Goal: Task Accomplishment & Management: Complete application form

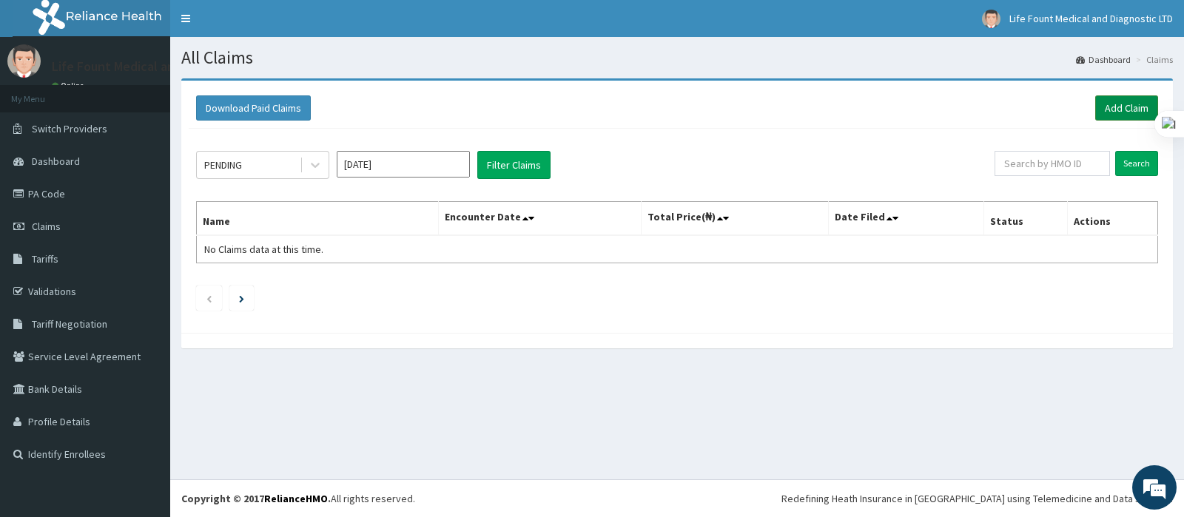
click at [1126, 107] on link "Add Claim" at bounding box center [1126, 107] width 63 height 25
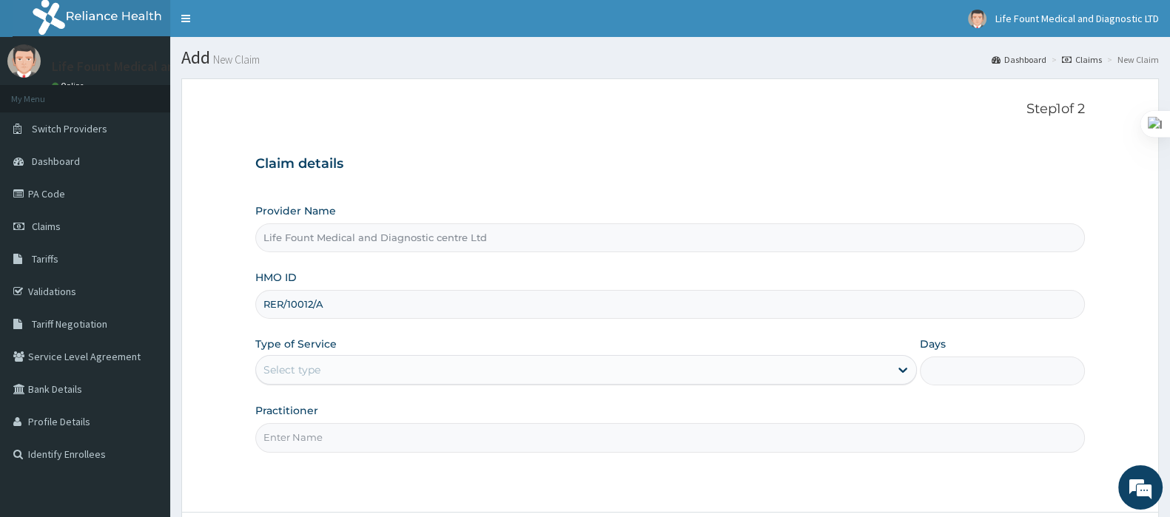
type input "RER/10012/A"
click at [355, 373] on div "Select type" at bounding box center [572, 370] width 633 height 24
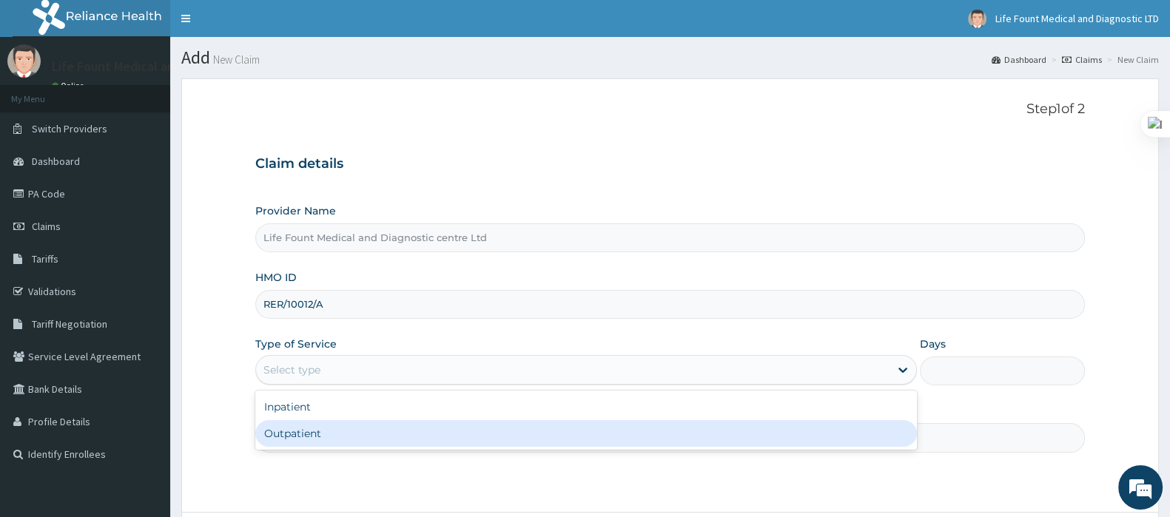
click at [351, 431] on div "Outpatient" at bounding box center [585, 433] width 661 height 27
type input "1"
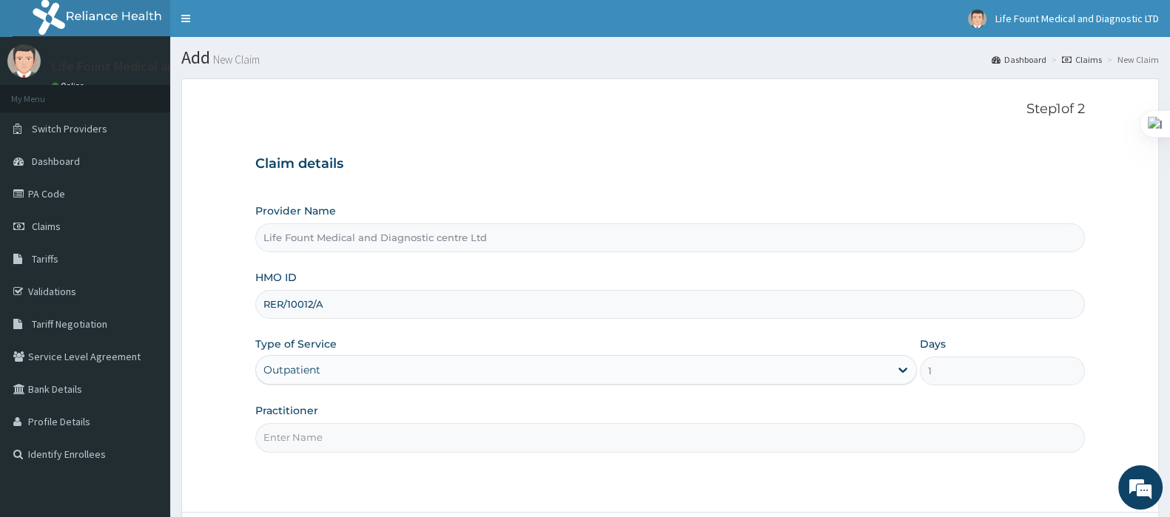
click at [351, 431] on input "Practitioner" at bounding box center [669, 437] width 829 height 29
type input "DR AKINKUNMI"
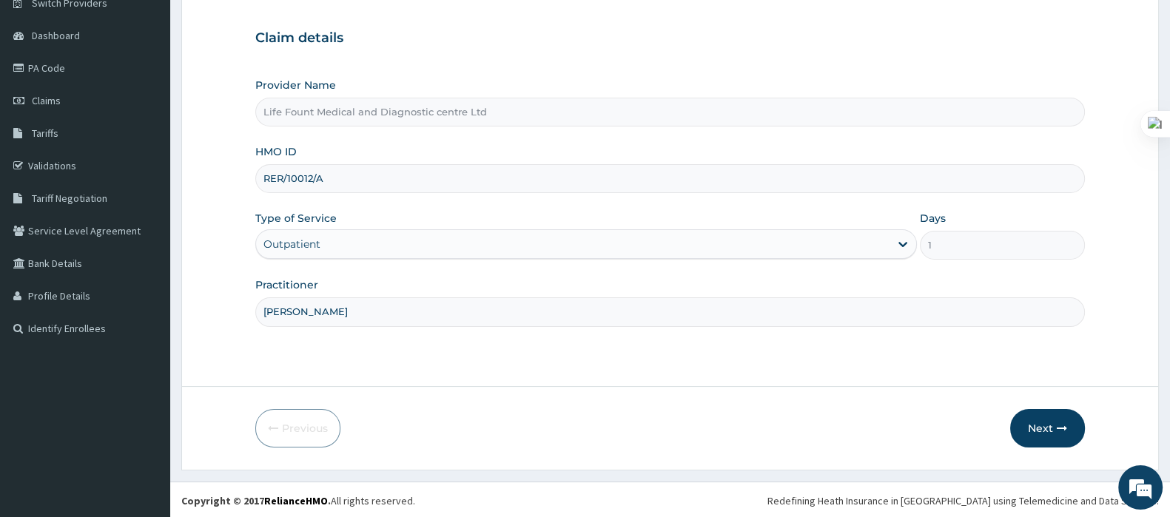
scroll to position [126, 0]
click at [1039, 431] on button "Next" at bounding box center [1047, 427] width 75 height 38
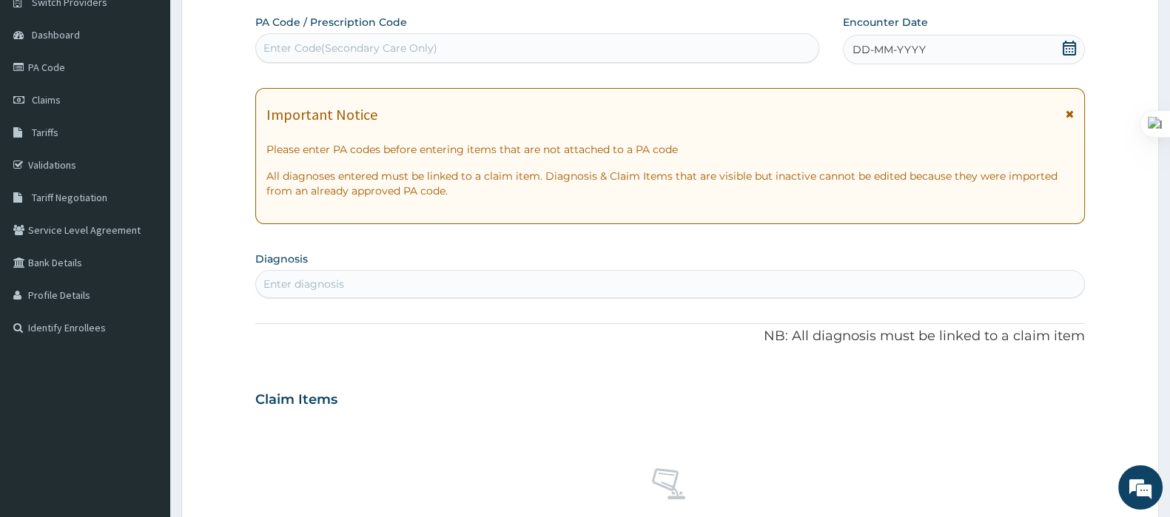
scroll to position [0, 0]
click at [1067, 41] on icon at bounding box center [1069, 48] width 15 height 15
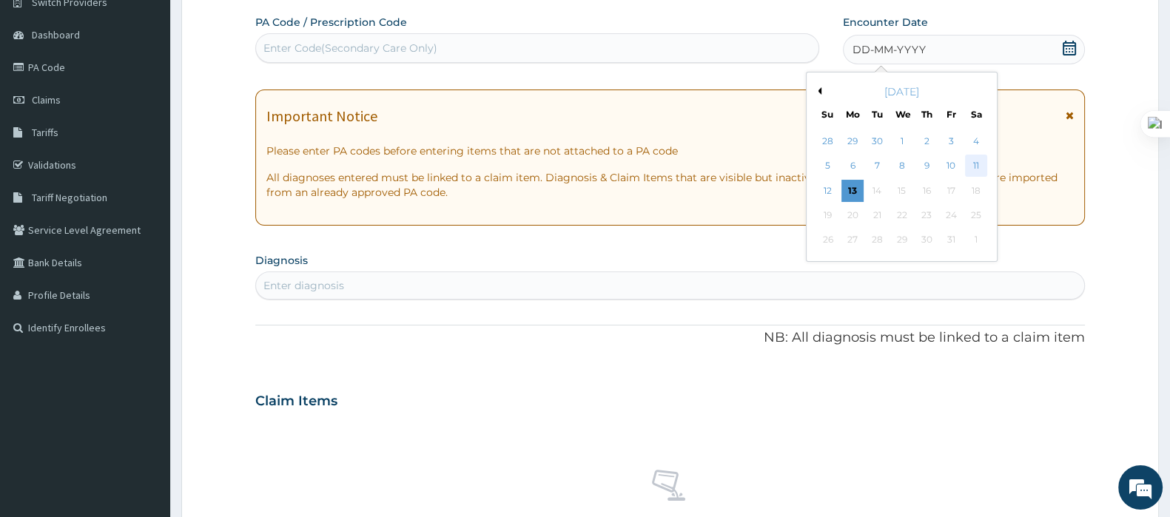
click at [969, 163] on div "11" at bounding box center [976, 166] width 22 height 22
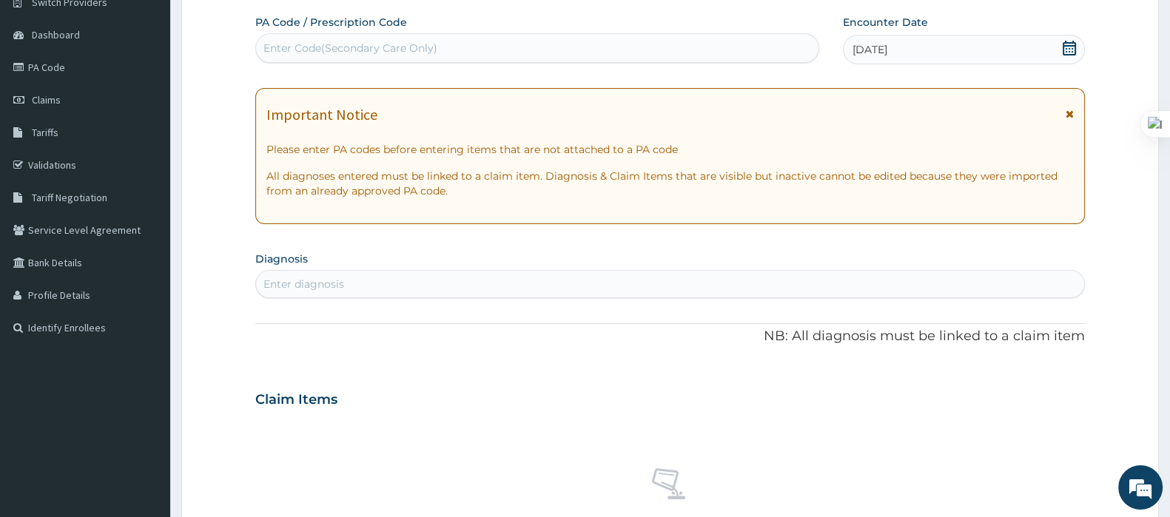
click at [533, 285] on div "Enter diagnosis" at bounding box center [670, 284] width 828 height 24
type input "MALARIA"
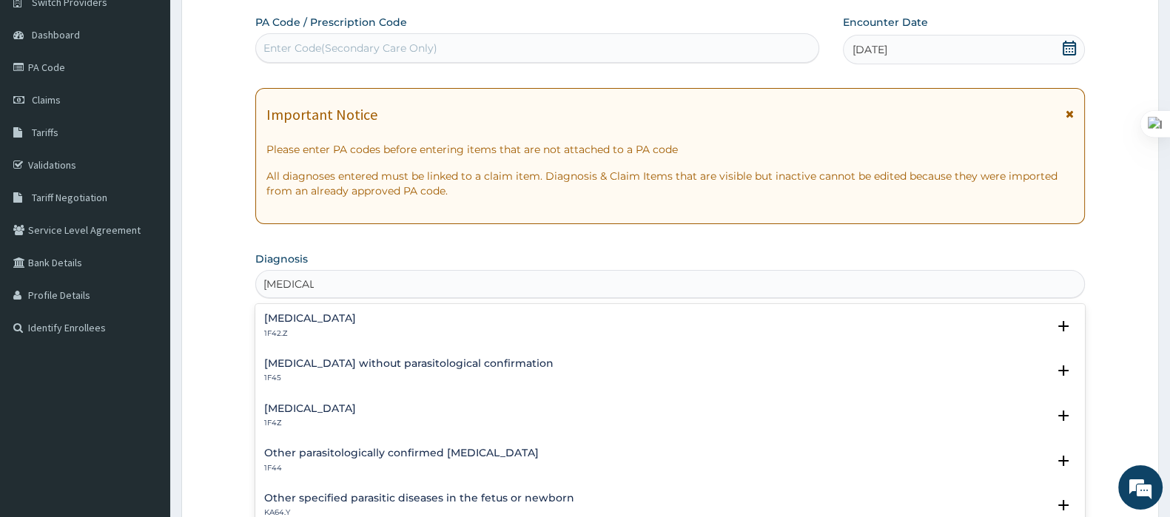
click at [349, 397] on div "Malaria, unspecified 1F4Z Select Status Query Query covers suspected (?), Keep …" at bounding box center [669, 419] width 829 height 45
click at [331, 408] on h4 "Malaria, unspecified" at bounding box center [310, 408] width 92 height 11
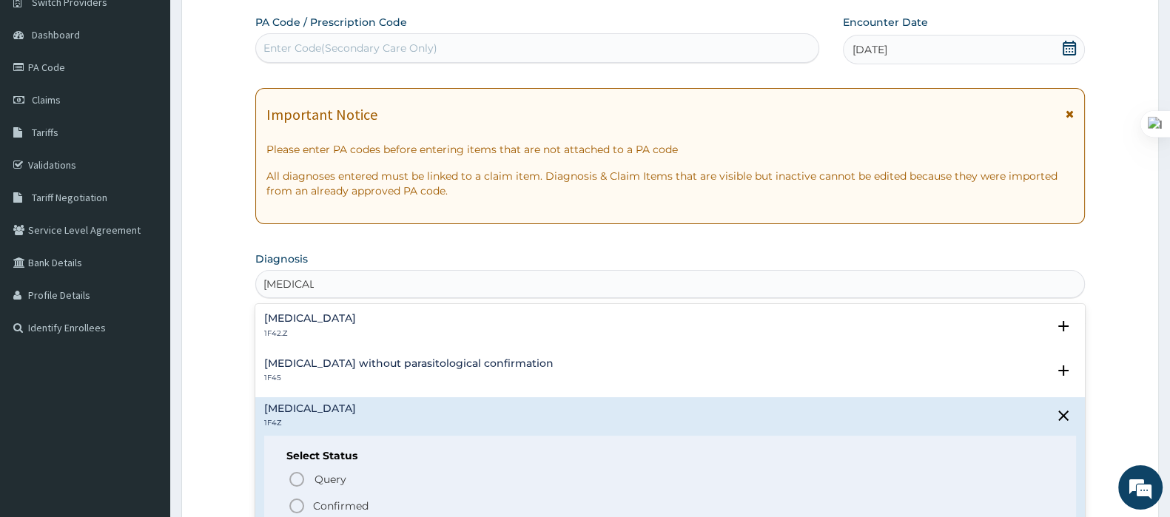
scroll to position [92, 0]
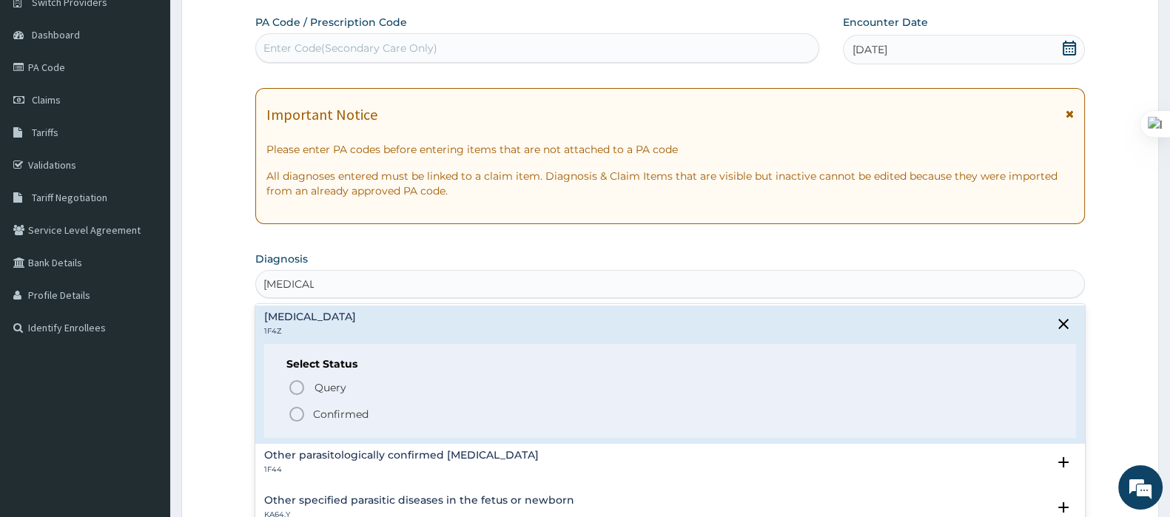
click at [311, 409] on span "Confirmed" at bounding box center [671, 414] width 766 height 18
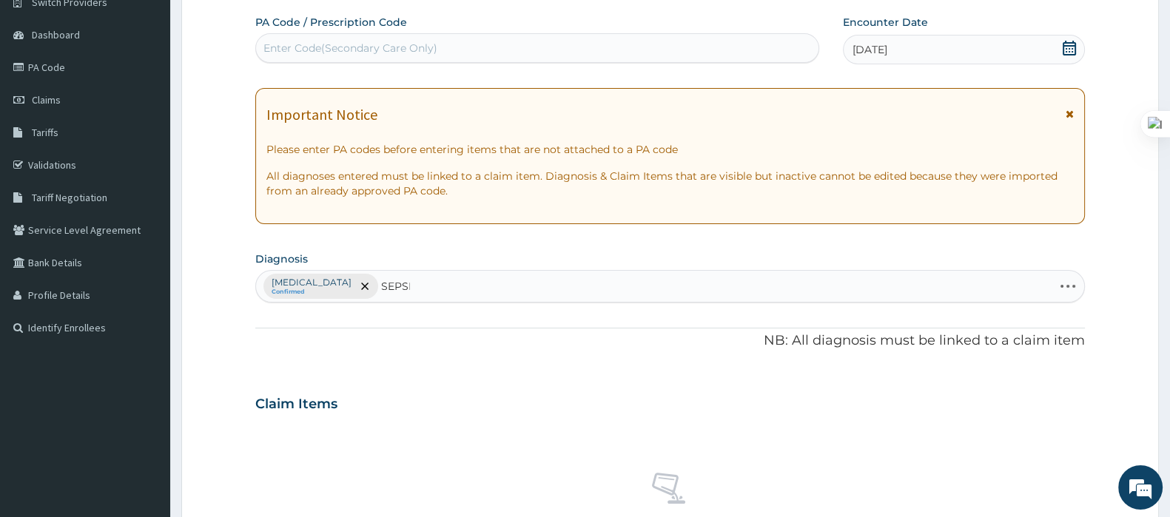
type input "SEPSIS"
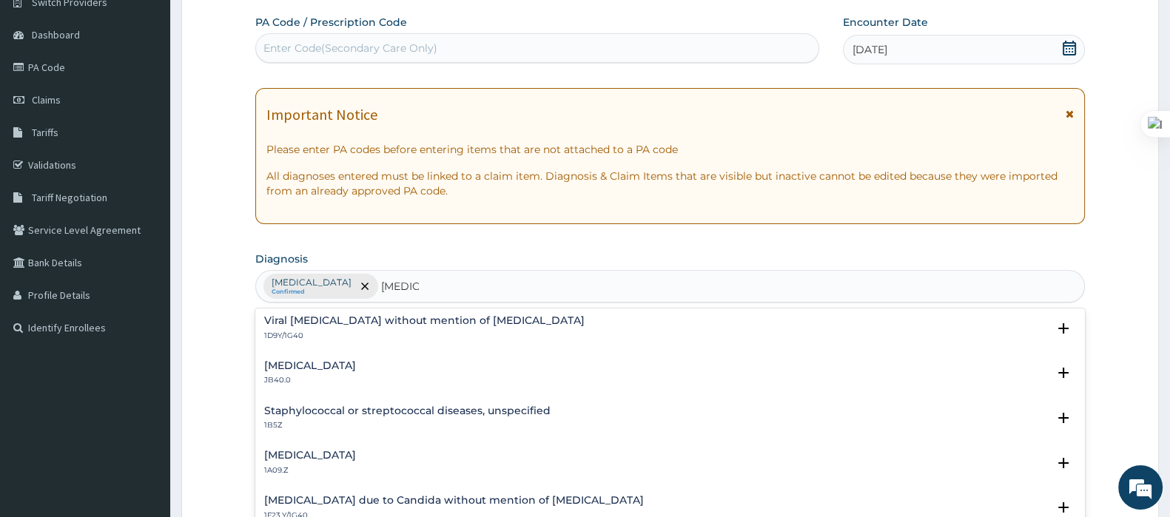
scroll to position [184, 0]
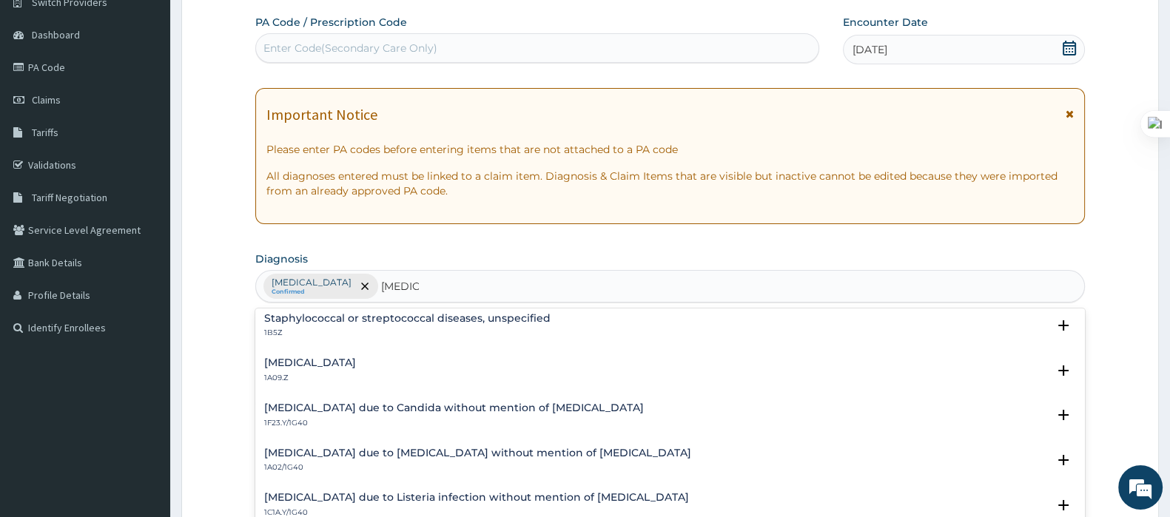
click at [342, 373] on p "1A09.Z" at bounding box center [310, 378] width 92 height 10
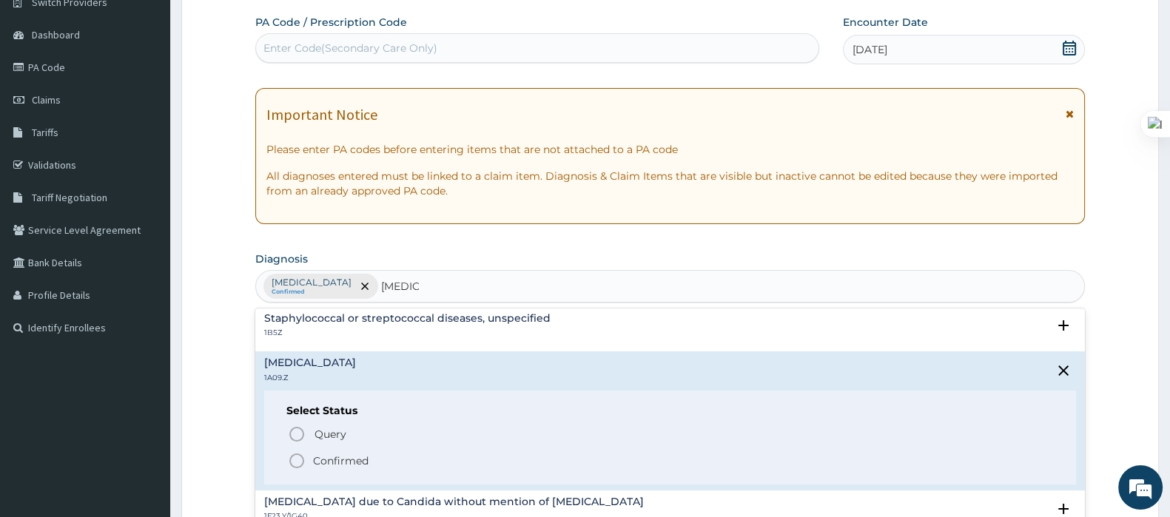
click at [307, 462] on span "Confirmed" at bounding box center [671, 461] width 766 height 18
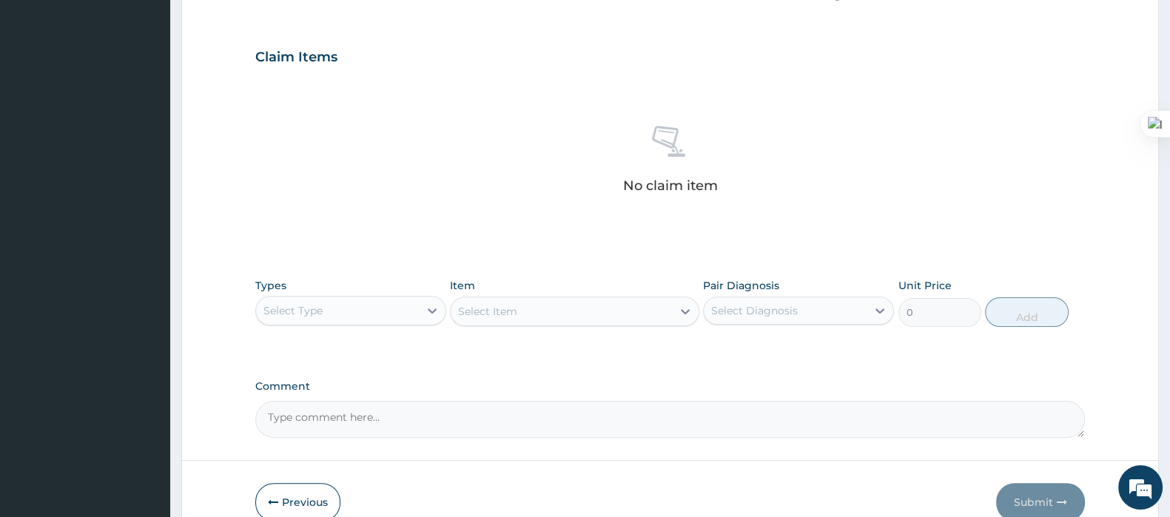
scroll to position [547, 0]
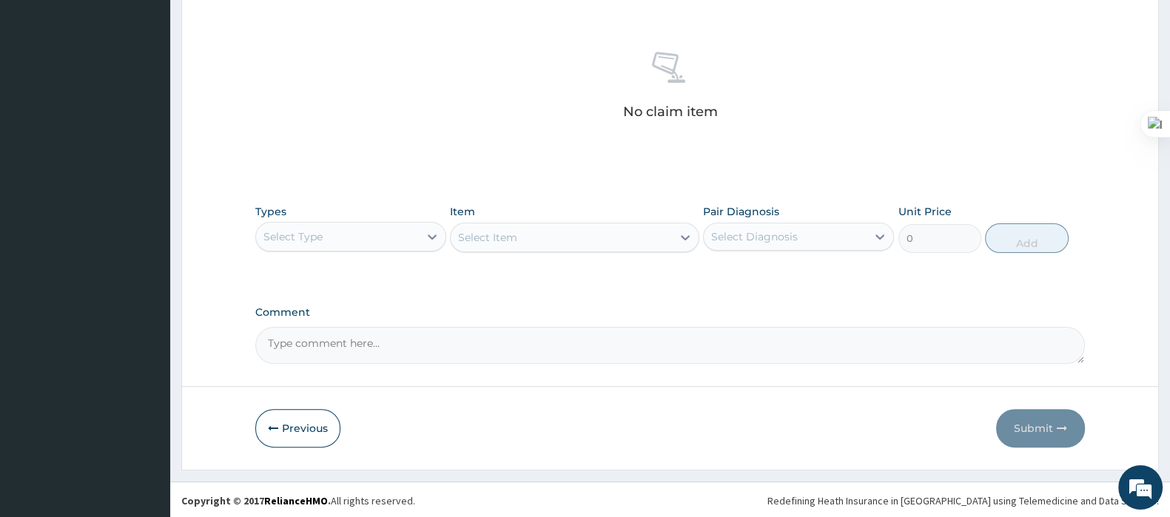
click at [400, 234] on div "Select Type" at bounding box center [337, 237] width 163 height 24
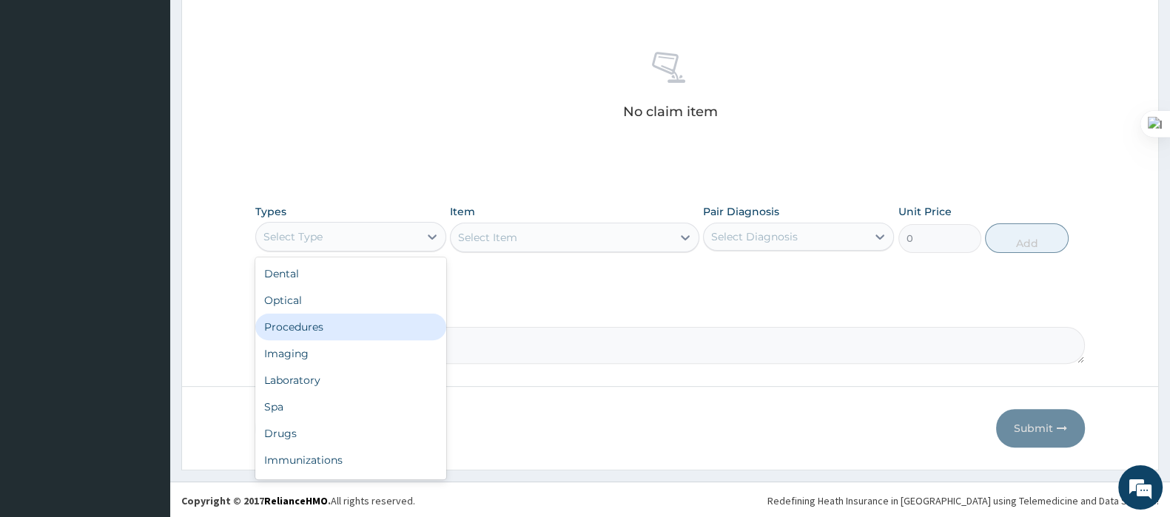
click at [337, 323] on div "Procedures" at bounding box center [350, 327] width 191 height 27
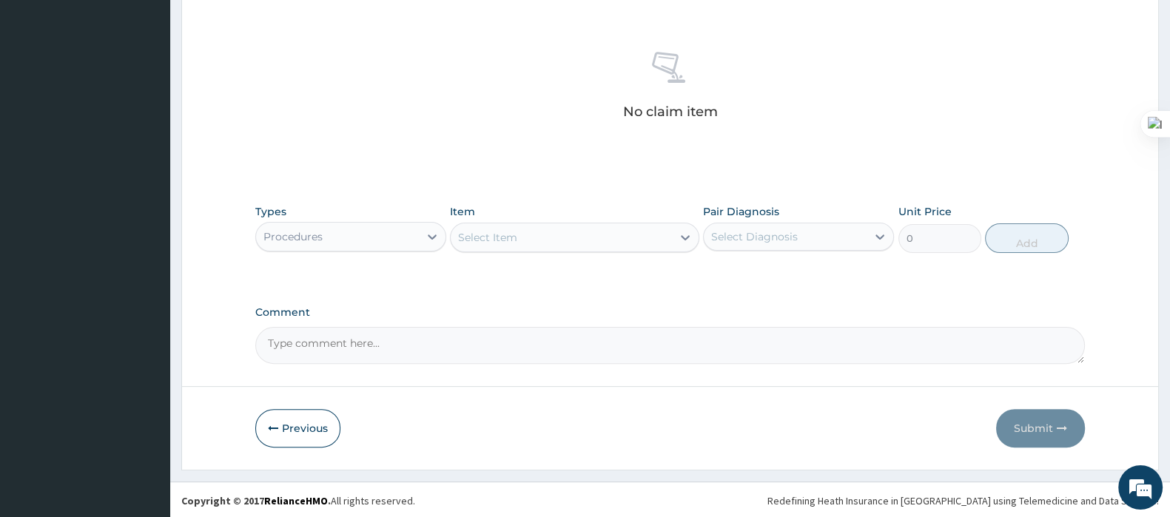
click at [468, 234] on div "Select Item" at bounding box center [487, 237] width 59 height 15
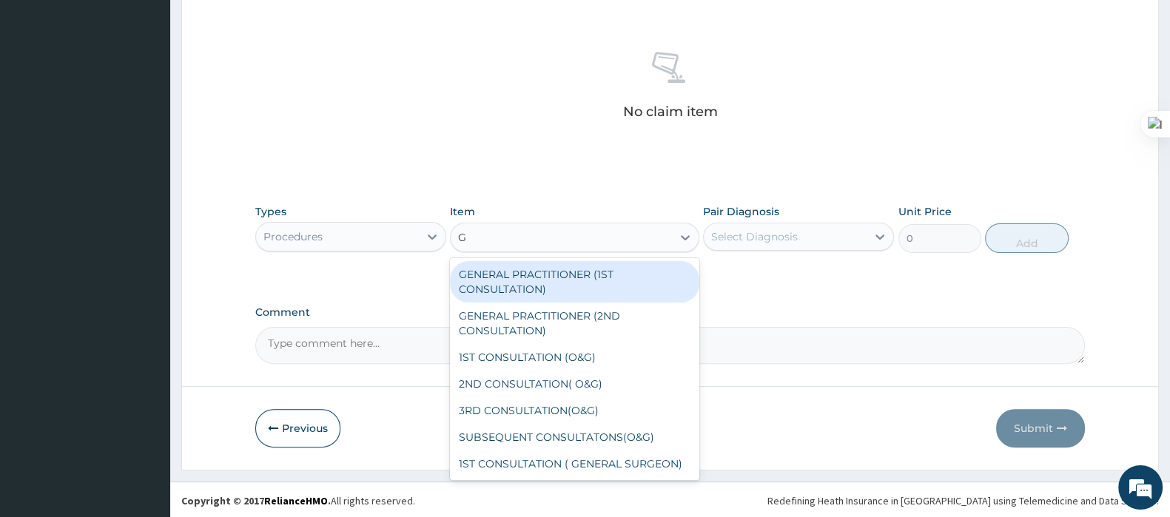
type input "GP"
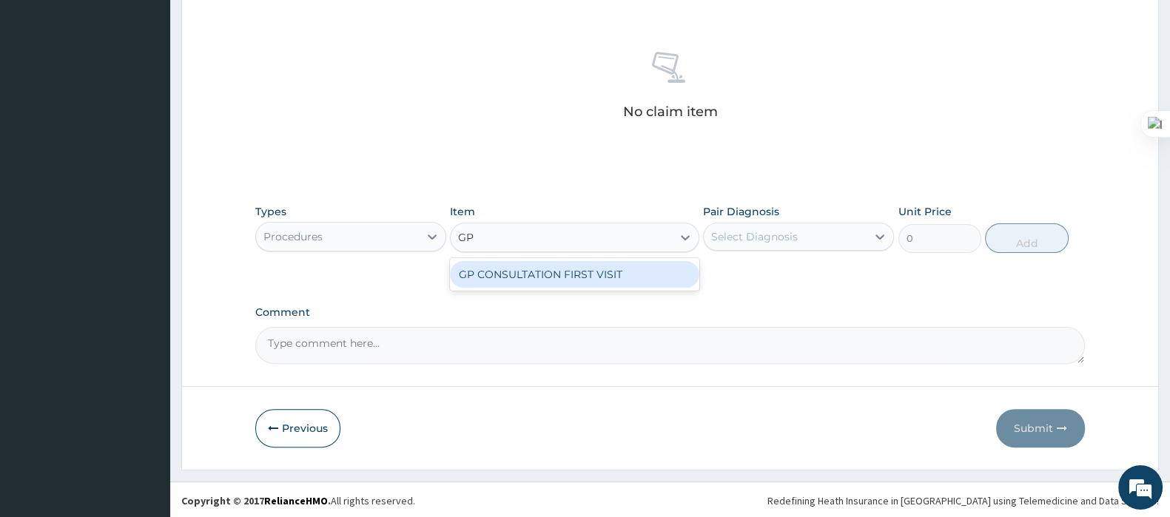
click at [508, 271] on div "GP CONSULTATION FIRST VISIT" at bounding box center [574, 274] width 249 height 27
type input "3000"
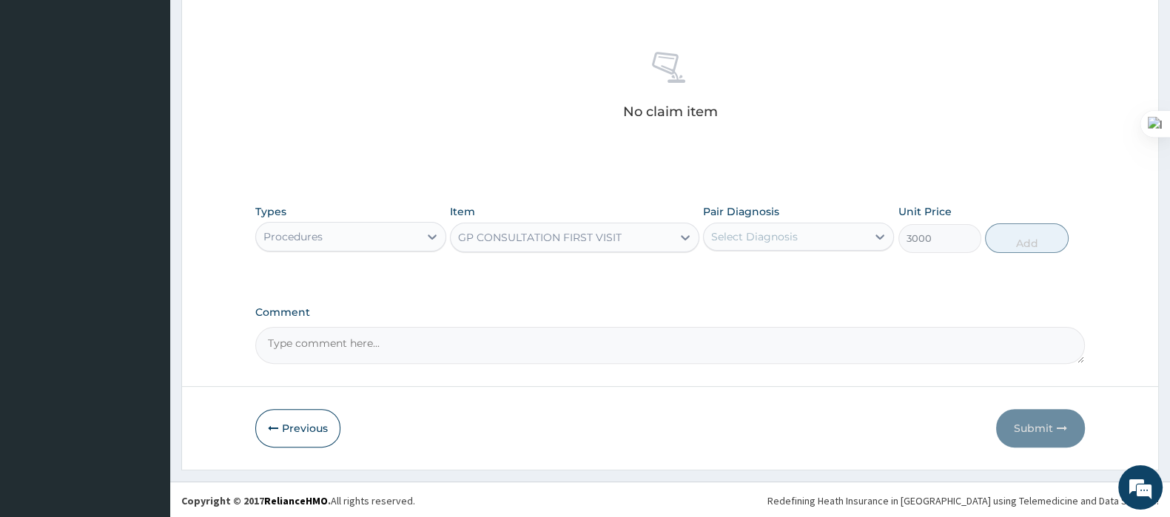
click at [729, 236] on div "Select Diagnosis" at bounding box center [754, 236] width 87 height 15
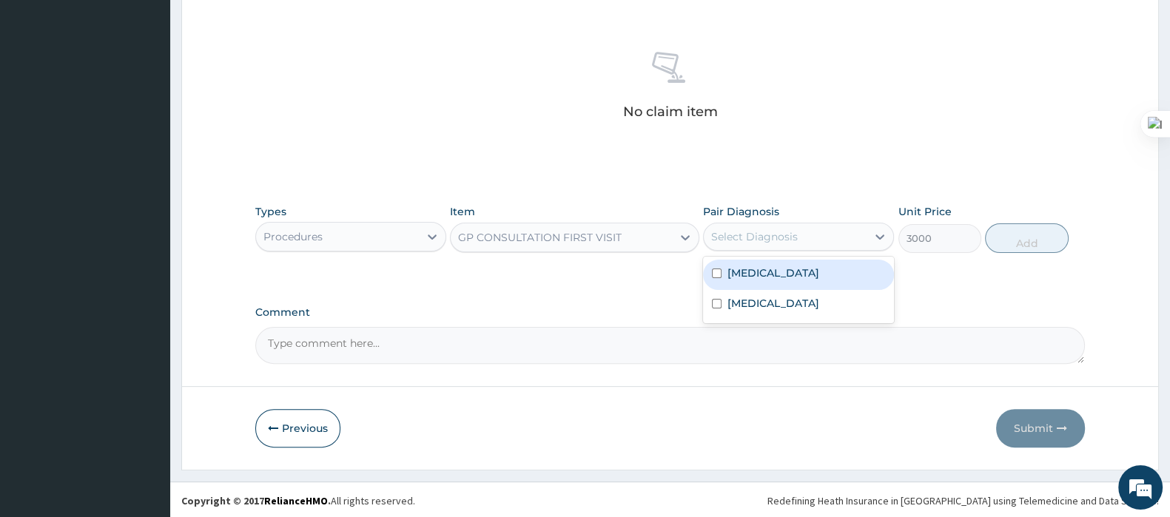
click at [746, 267] on label "Malaria, unspecified" at bounding box center [773, 273] width 92 height 15
checkbox input "true"
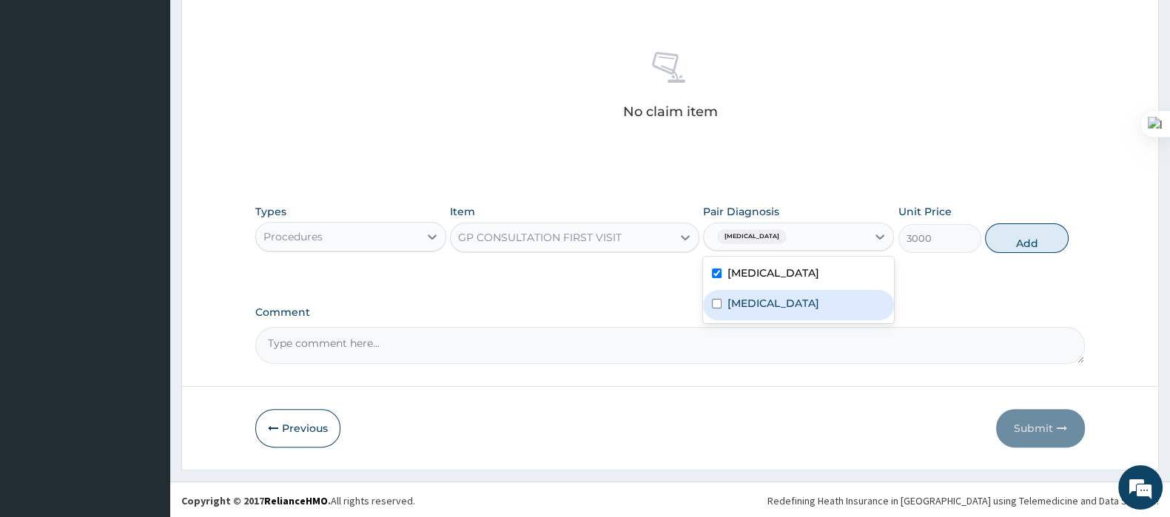
click at [746, 302] on label "Salmonella infection, unspecified" at bounding box center [773, 303] width 92 height 15
checkbox input "true"
click at [1032, 237] on button "Add" at bounding box center [1026, 238] width 83 height 30
type input "0"
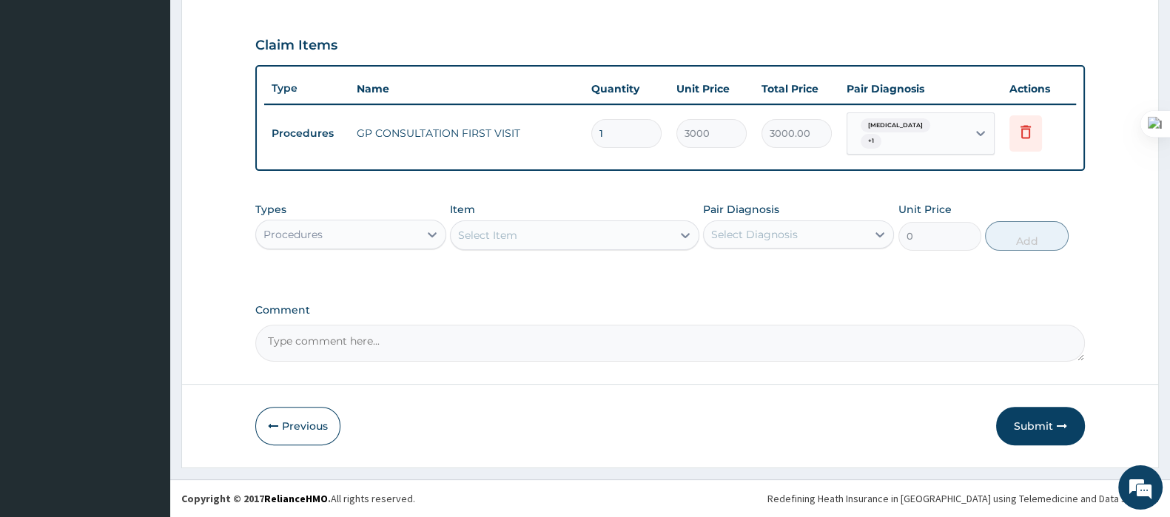
scroll to position [483, 0]
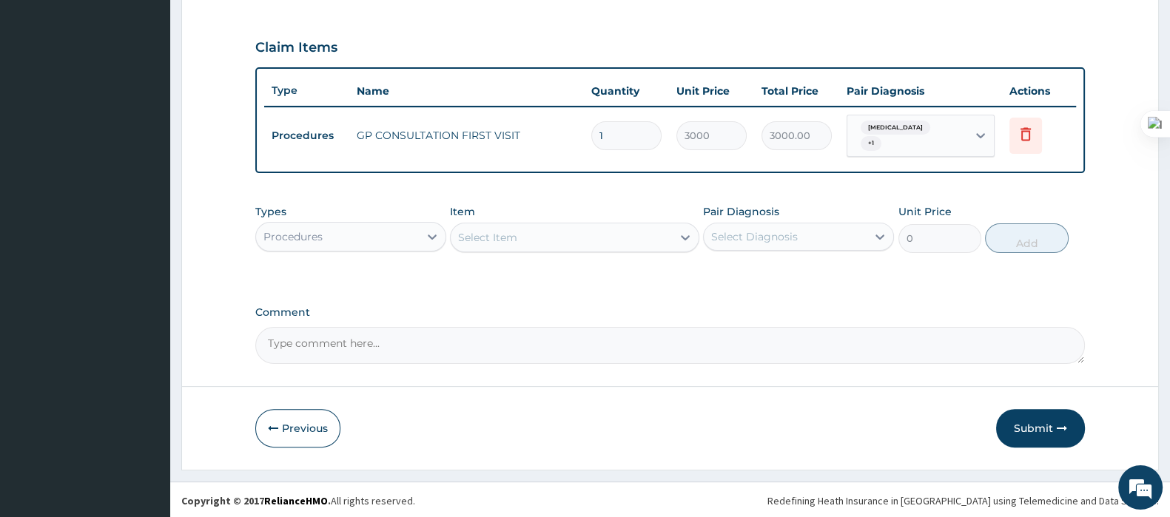
click at [477, 232] on div "Select Item" at bounding box center [487, 237] width 59 height 15
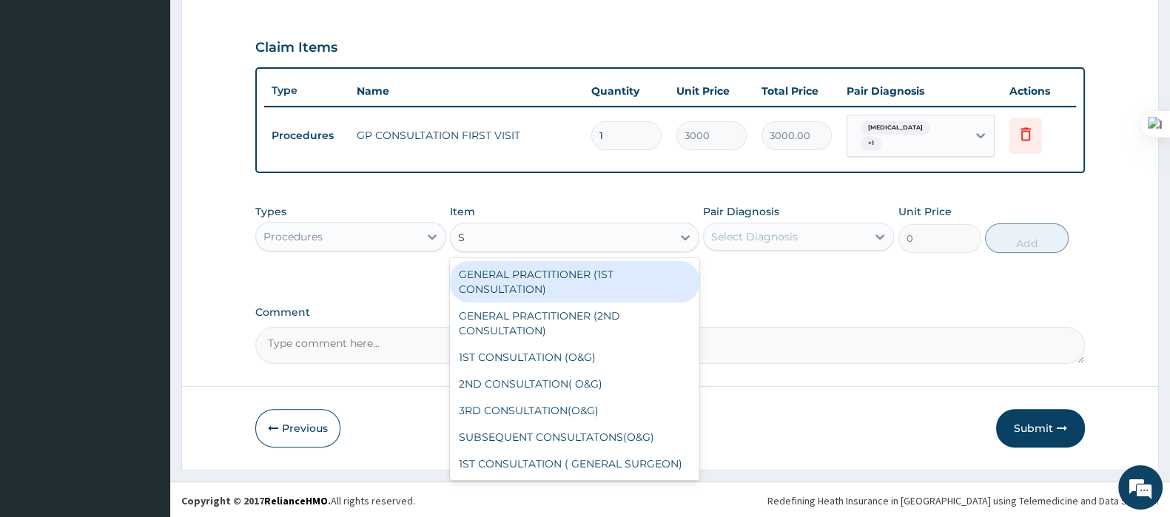
type input "SY"
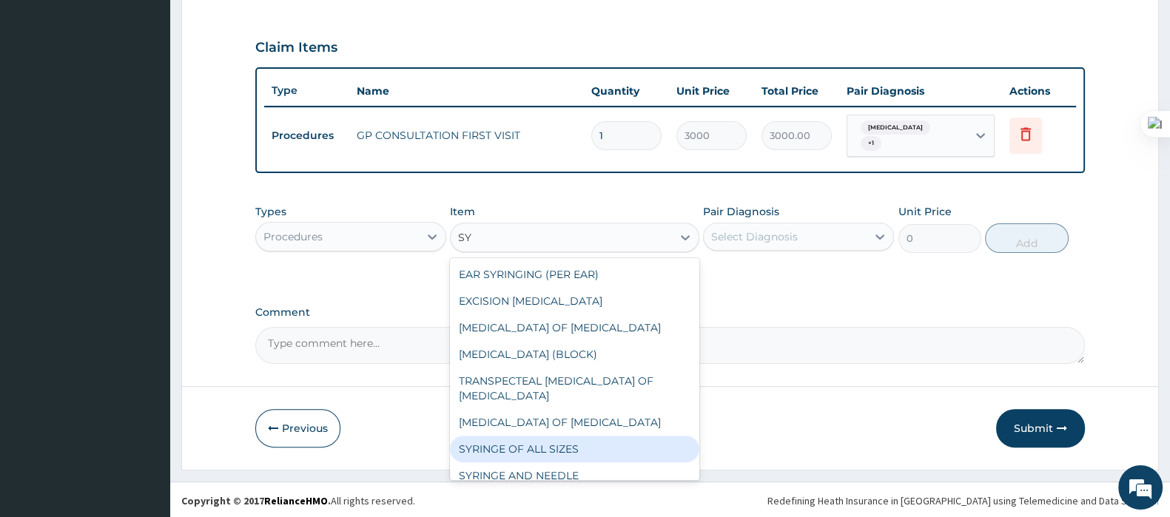
click at [524, 436] on div "SYRINGE OF ALL SIZES" at bounding box center [574, 449] width 249 height 27
type input "100"
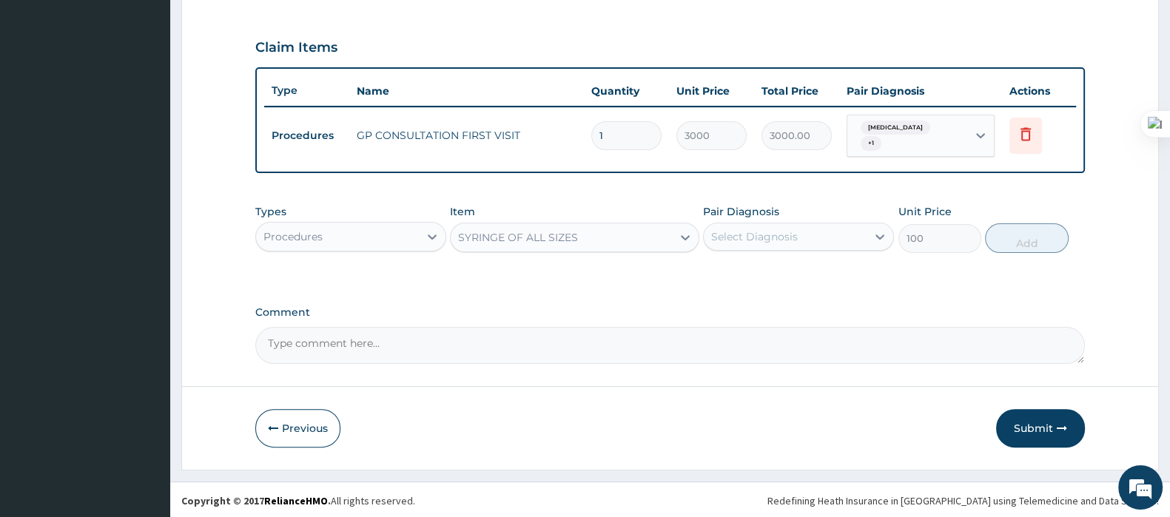
drag, startPoint x: 810, startPoint y: 226, endPoint x: 793, endPoint y: 240, distance: 22.1
click at [810, 226] on div "Select Diagnosis" at bounding box center [784, 237] width 163 height 24
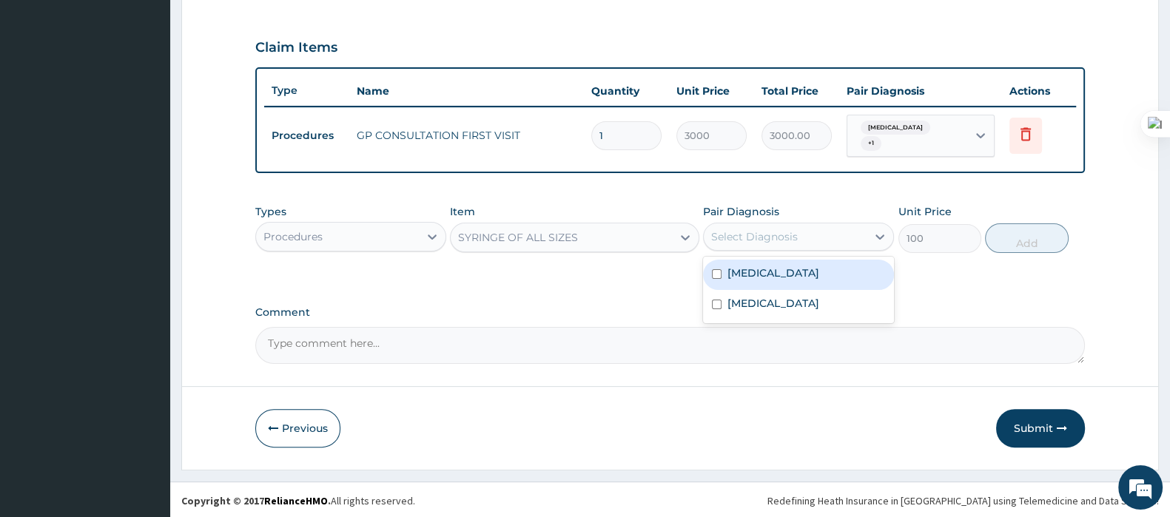
drag, startPoint x: 745, startPoint y: 274, endPoint x: 739, endPoint y: 311, distance: 37.5
click at [743, 288] on div "Malaria, unspecified Salmonella infection, unspecified" at bounding box center [798, 290] width 191 height 67
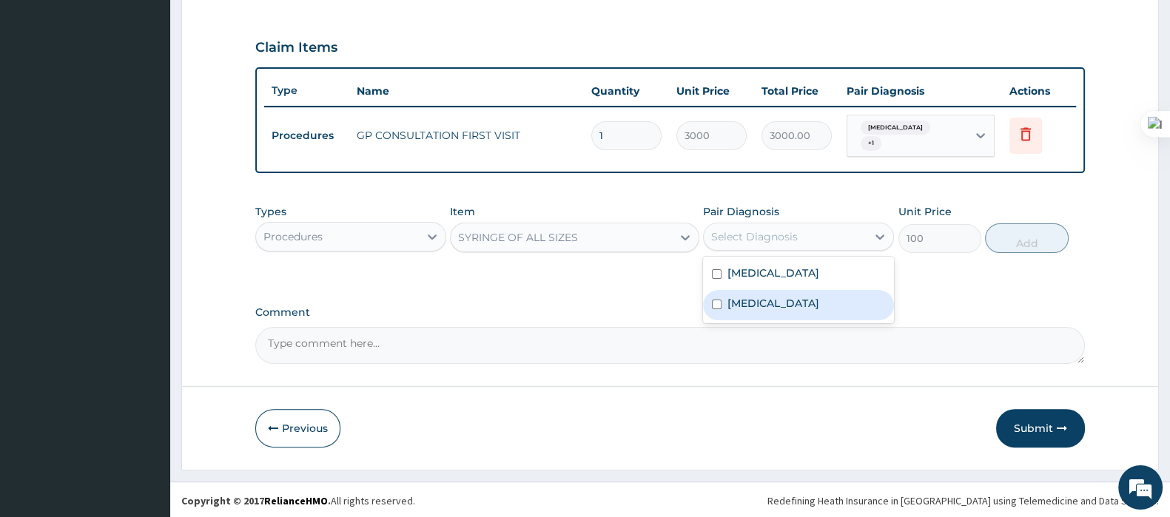
click at [739, 311] on label "Salmonella infection, unspecified" at bounding box center [773, 303] width 92 height 15
checkbox input "true"
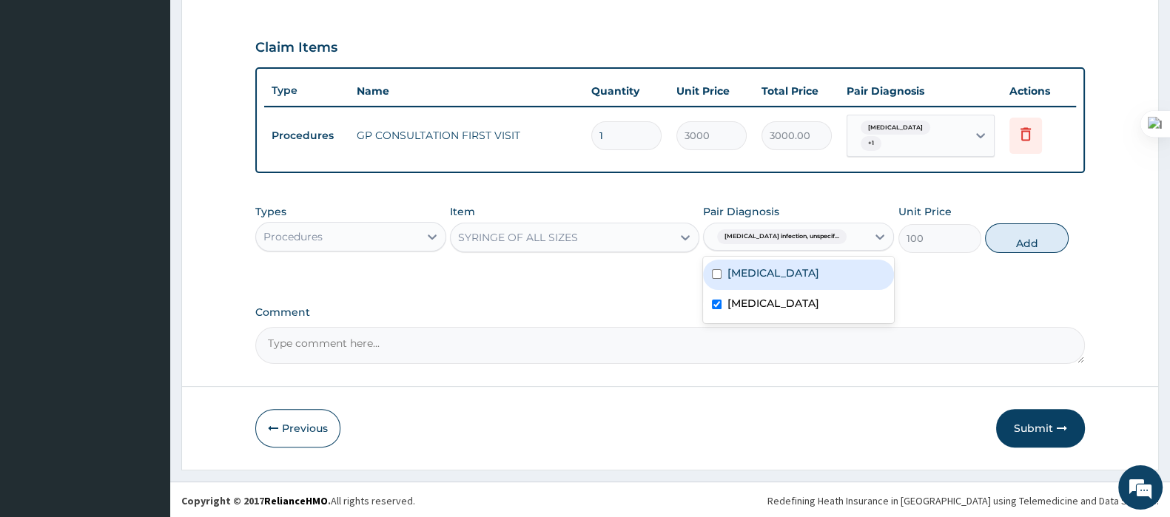
drag, startPoint x: 1017, startPoint y: 234, endPoint x: 721, endPoint y: 221, distance: 296.2
click at [1019, 234] on button "Add" at bounding box center [1026, 238] width 83 height 30
type input "0"
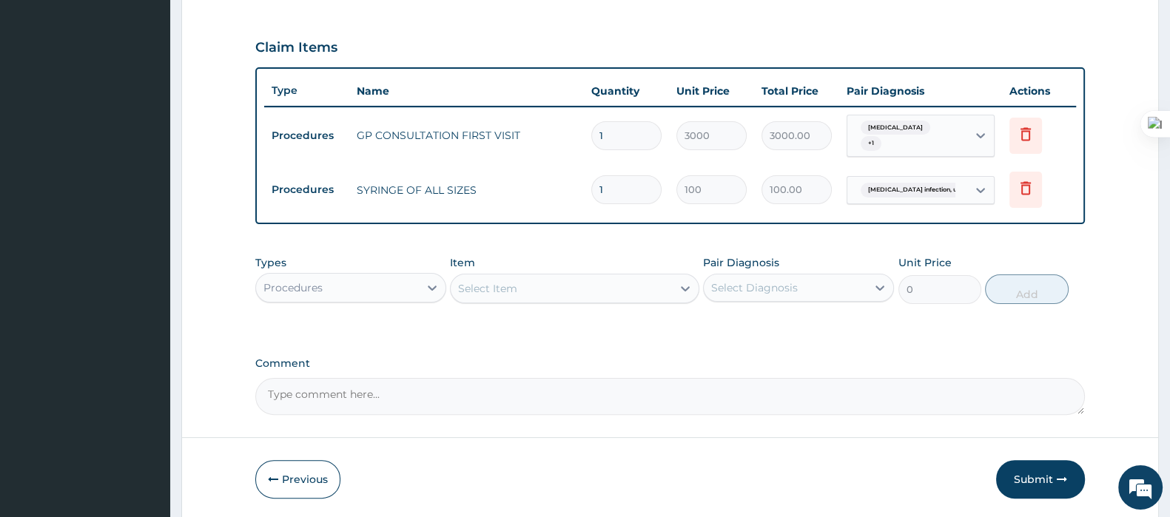
drag, startPoint x: 636, startPoint y: 199, endPoint x: 573, endPoint y: 208, distance: 64.2
click at [573, 208] on tr "Procedures SYRINGE OF ALL SIZES 1 100 100.00 Salmonella infection, unspecif... …" at bounding box center [669, 189] width 811 height 51
type input "3"
type input "300.00"
type input "3"
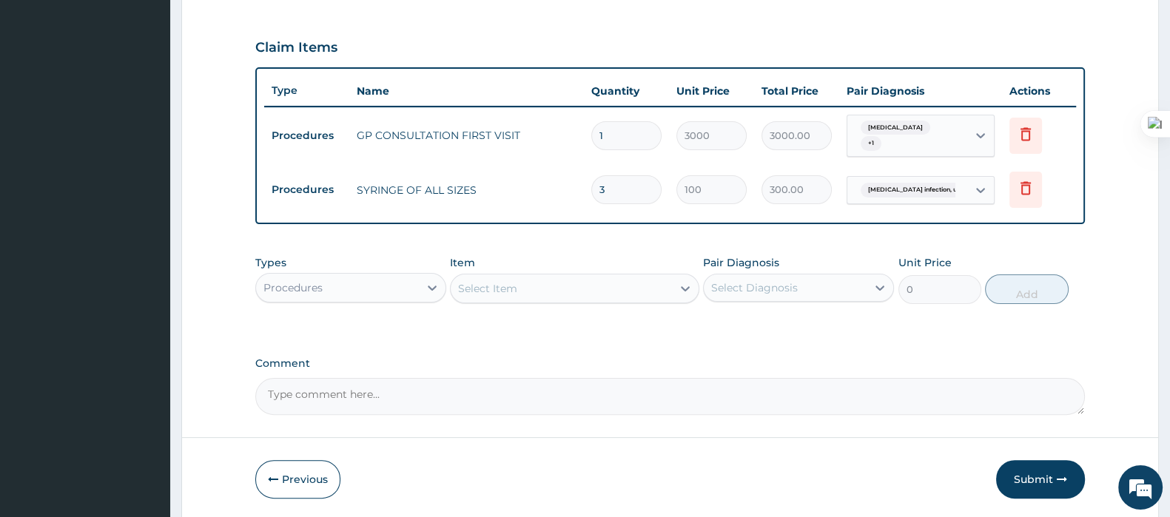
click at [396, 282] on div "Procedures" at bounding box center [337, 288] width 163 height 24
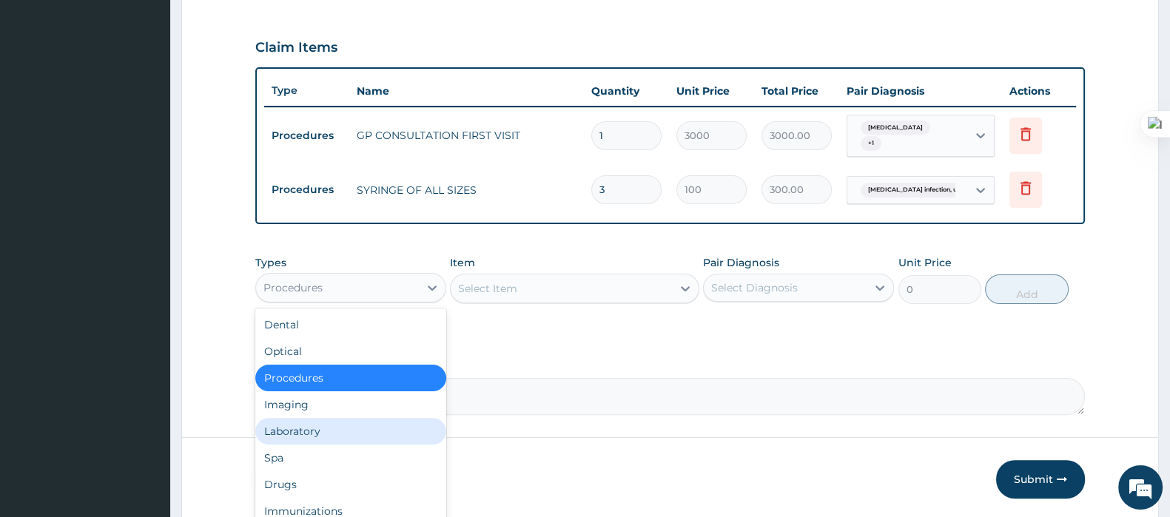
click at [325, 425] on div "Laboratory" at bounding box center [350, 431] width 191 height 27
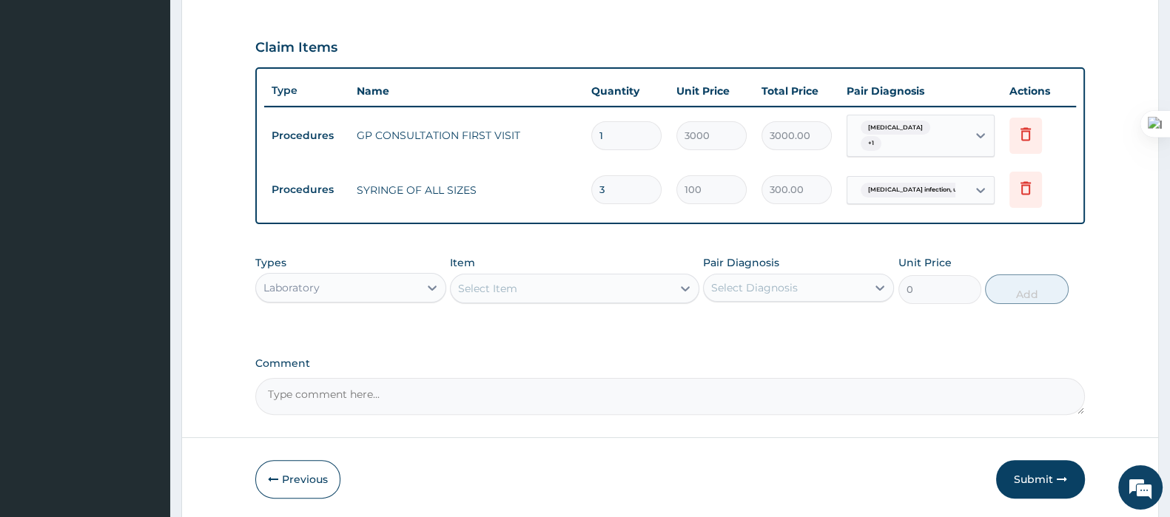
click at [558, 288] on div "Select Item" at bounding box center [560, 289] width 220 height 24
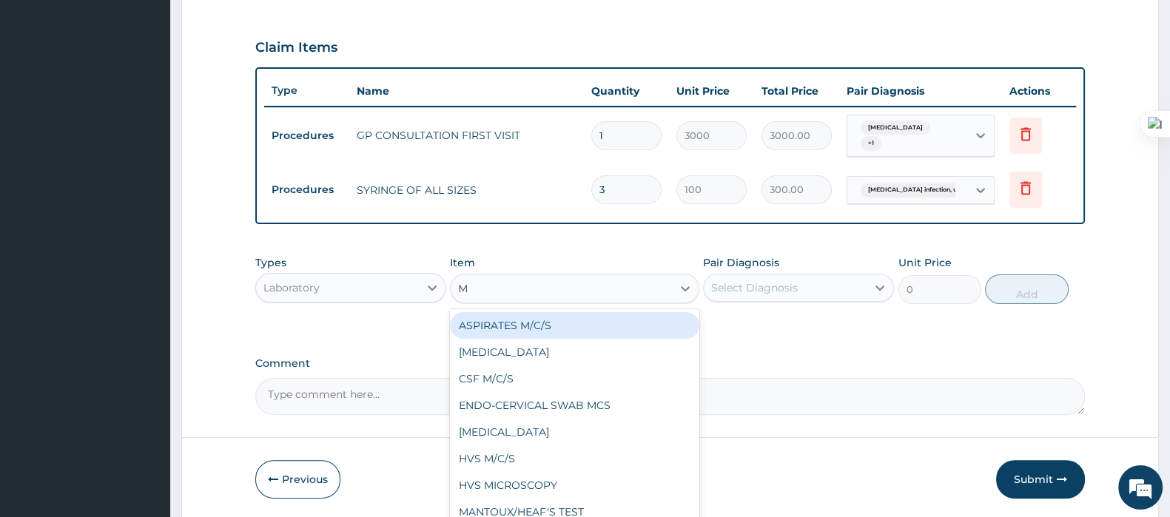
type input "MP"
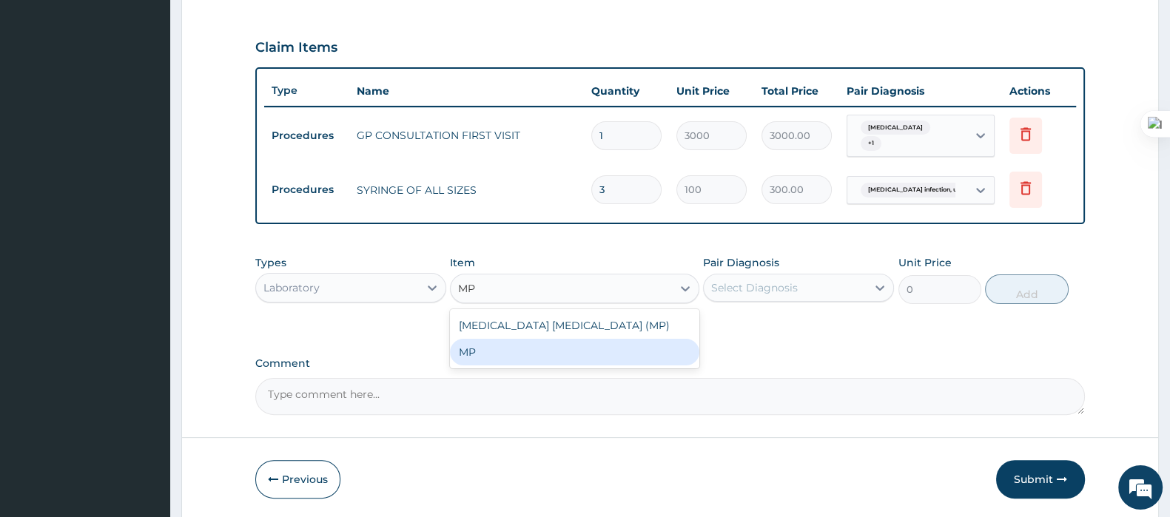
click at [531, 365] on div "MALARIA PARASITE (MP) MP" at bounding box center [574, 338] width 249 height 59
click at [610, 355] on div "MP" at bounding box center [574, 352] width 249 height 27
type input "1500"
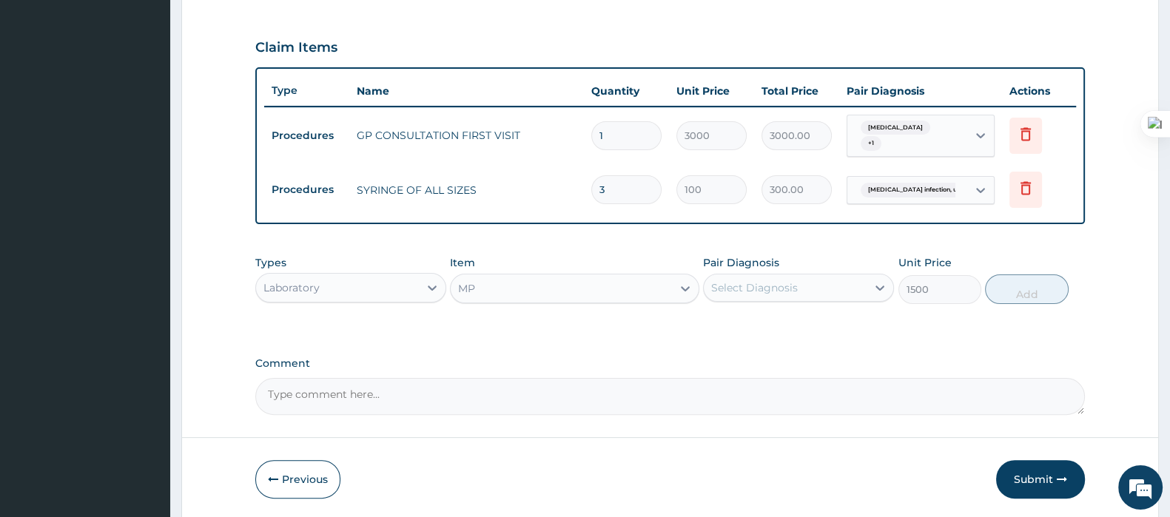
click at [782, 280] on div "Select Diagnosis" at bounding box center [754, 287] width 87 height 15
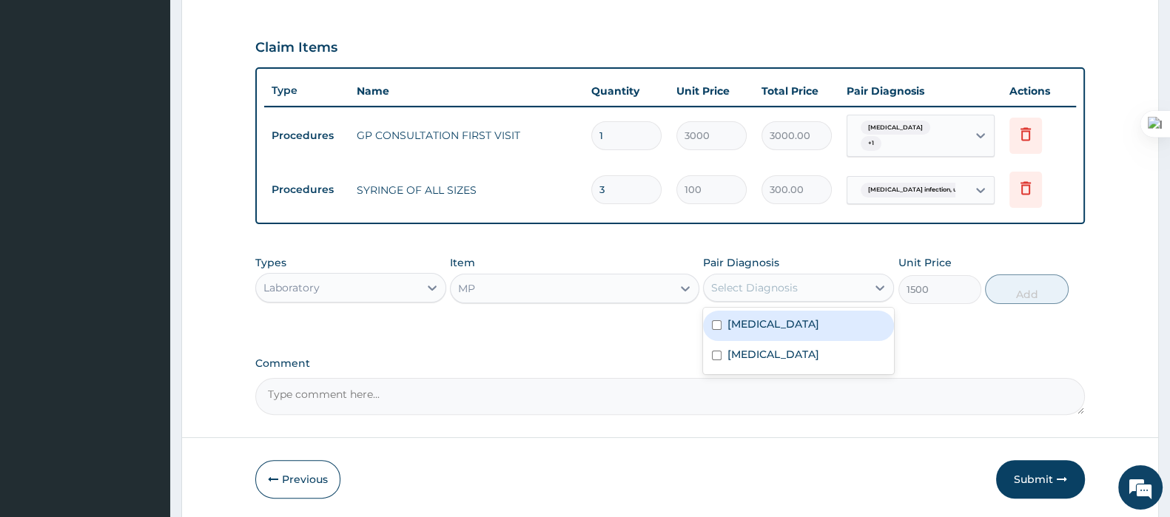
click at [772, 323] on label "Malaria, unspecified" at bounding box center [773, 324] width 92 height 15
checkbox input "true"
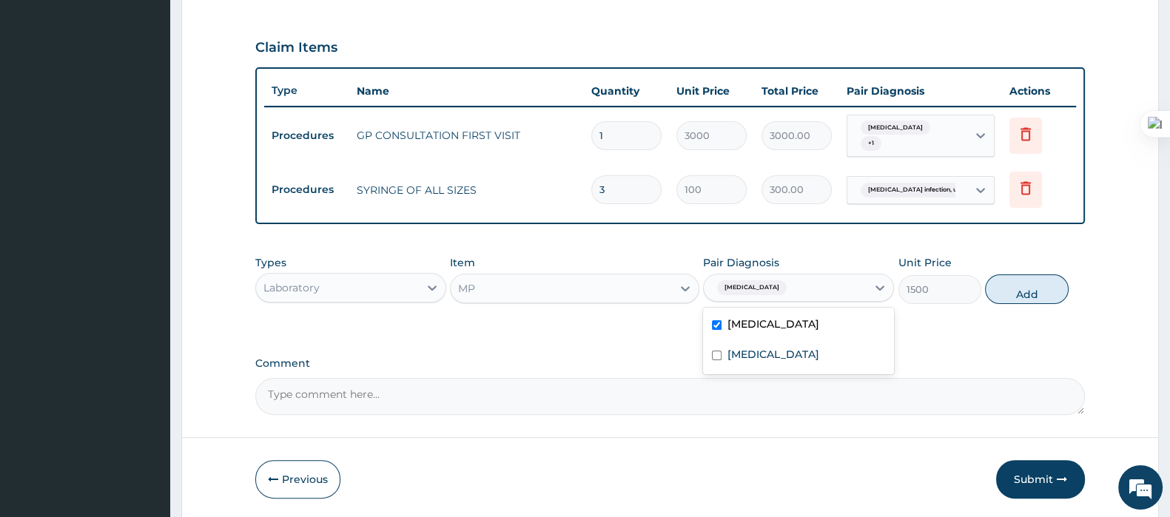
click at [1002, 289] on button "Add" at bounding box center [1026, 289] width 83 height 30
type input "0"
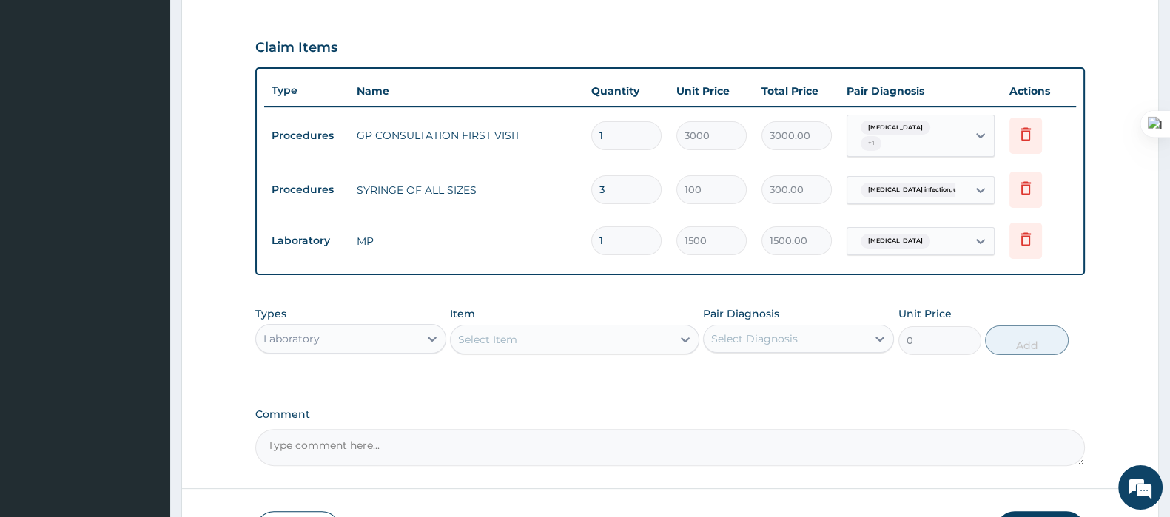
click at [587, 338] on div "Select Item" at bounding box center [560, 340] width 220 height 24
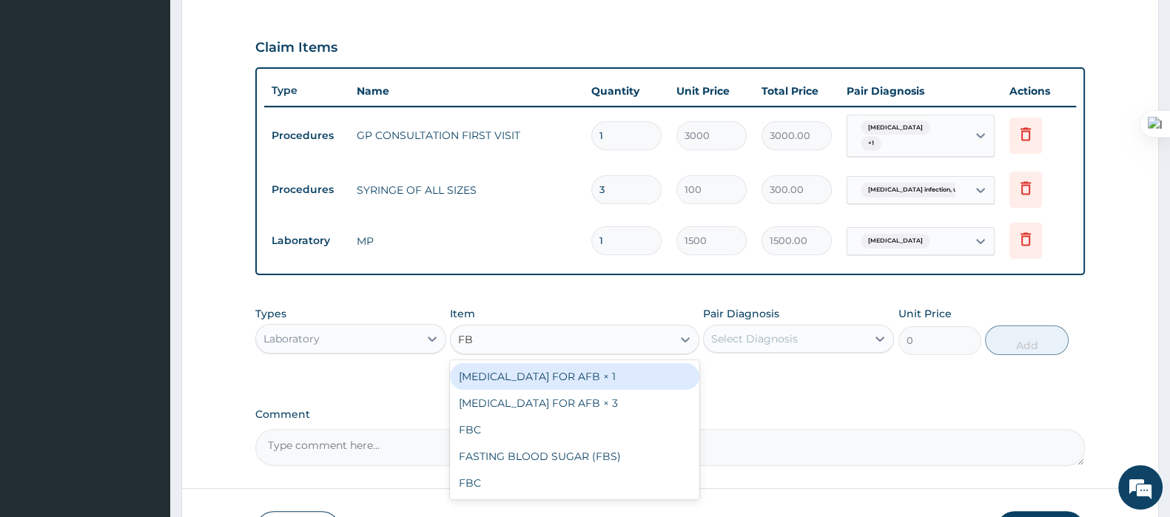
type input "FBC"
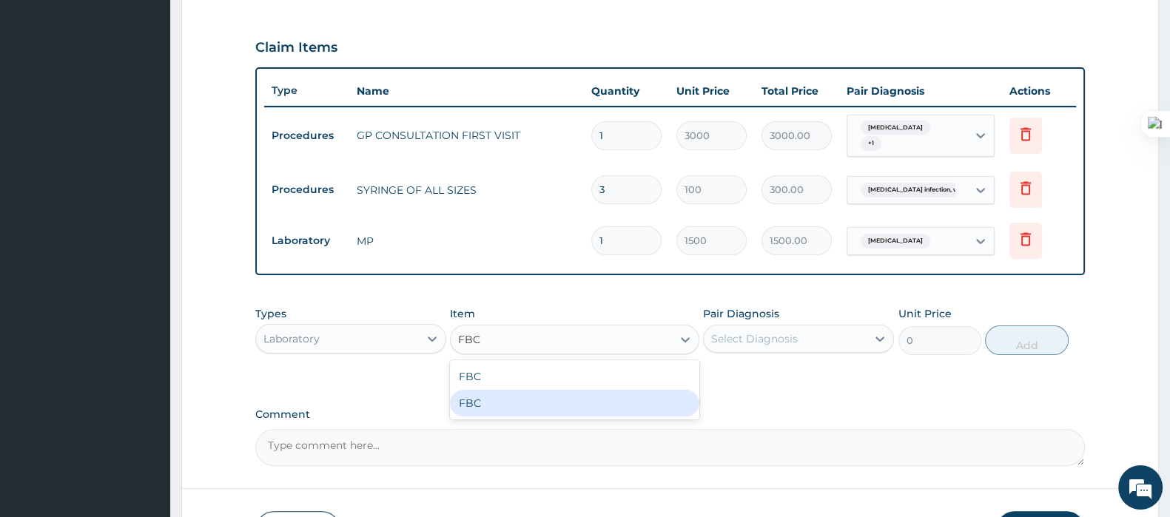
click at [571, 414] on div "FBC FBC" at bounding box center [574, 389] width 249 height 59
click at [624, 402] on div "FBC" at bounding box center [574, 403] width 249 height 27
type input "4000"
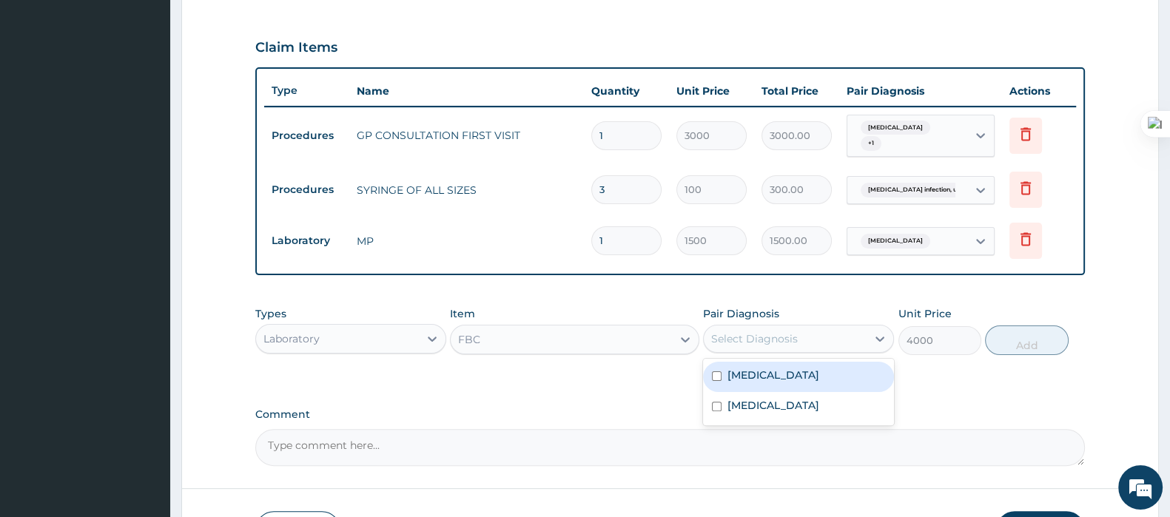
click at [803, 345] on div "Select Diagnosis" at bounding box center [784, 339] width 163 height 24
click at [775, 383] on div "Malaria, unspecified" at bounding box center [798, 377] width 191 height 30
checkbox input "true"
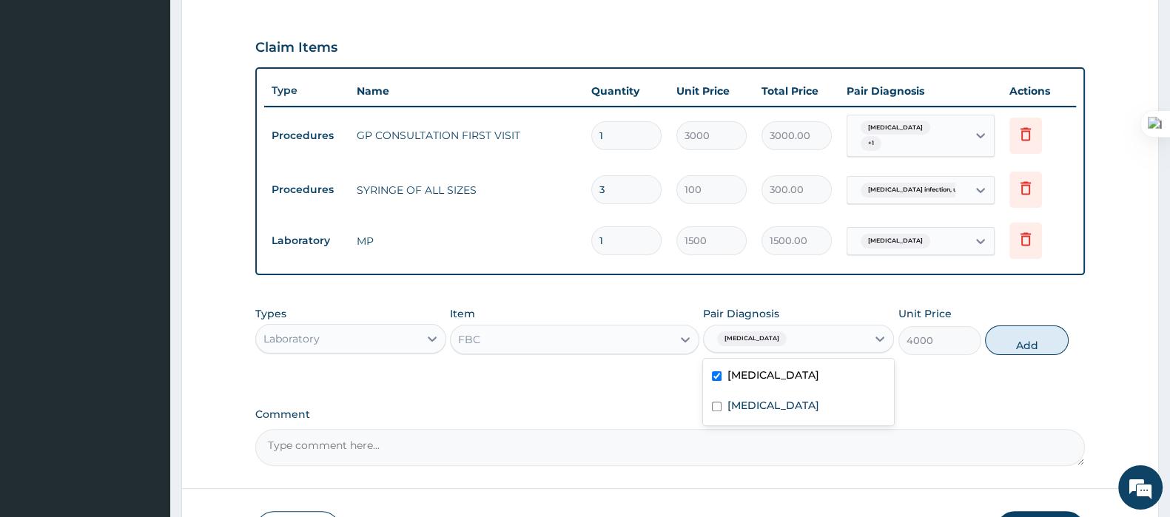
click at [775, 406] on label "Salmonella infection, unspecified" at bounding box center [773, 405] width 92 height 15
checkbox input "true"
click at [777, 376] on label "Malaria, unspecified" at bounding box center [773, 375] width 92 height 15
checkbox input "false"
click at [1011, 328] on button "Add" at bounding box center [1026, 340] width 83 height 30
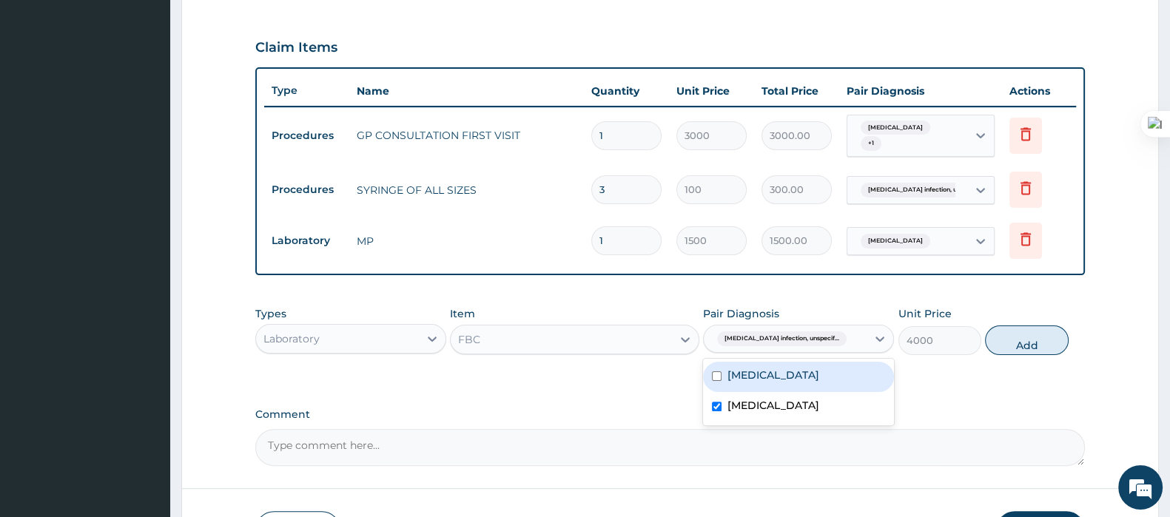
type input "0"
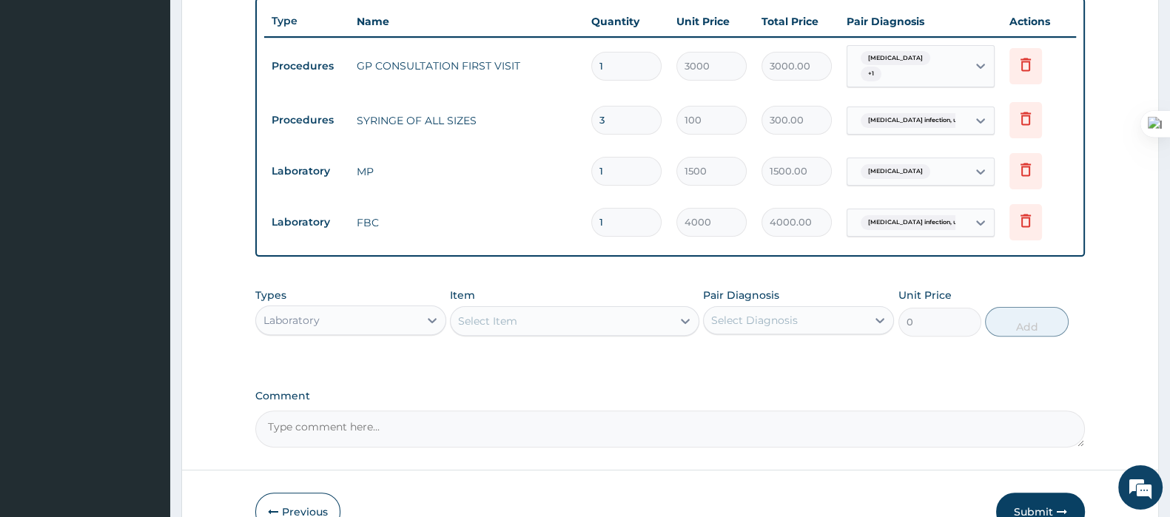
scroll to position [635, 0]
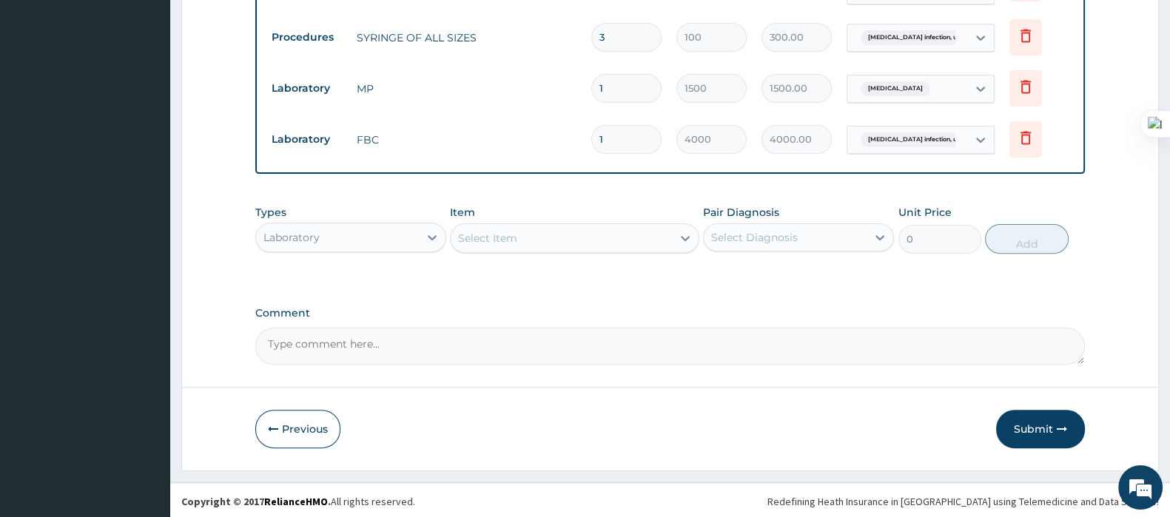
click at [341, 241] on div "Laboratory" at bounding box center [337, 238] width 163 height 24
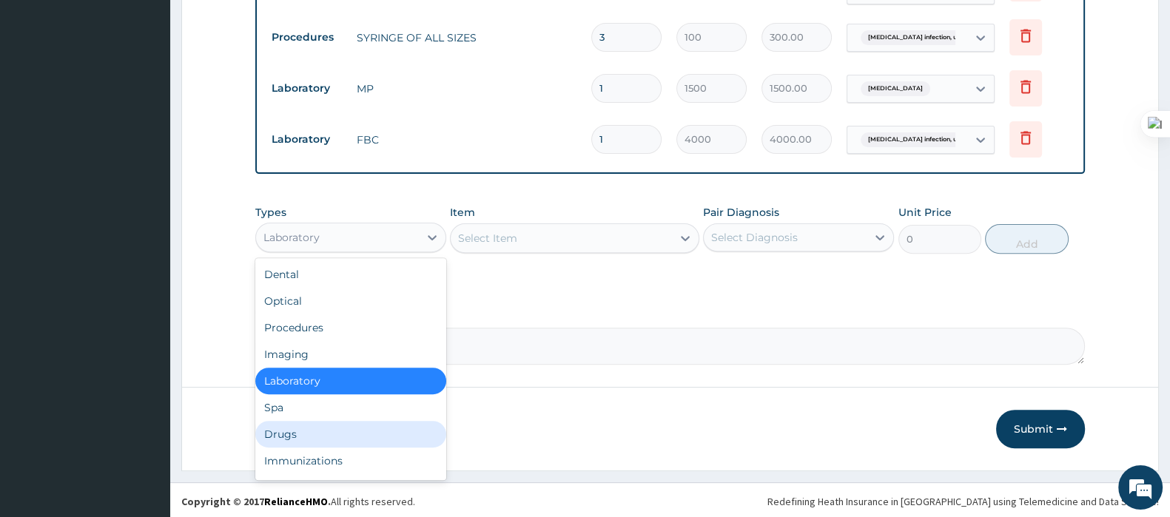
click at [308, 434] on div "Drugs" at bounding box center [350, 434] width 191 height 27
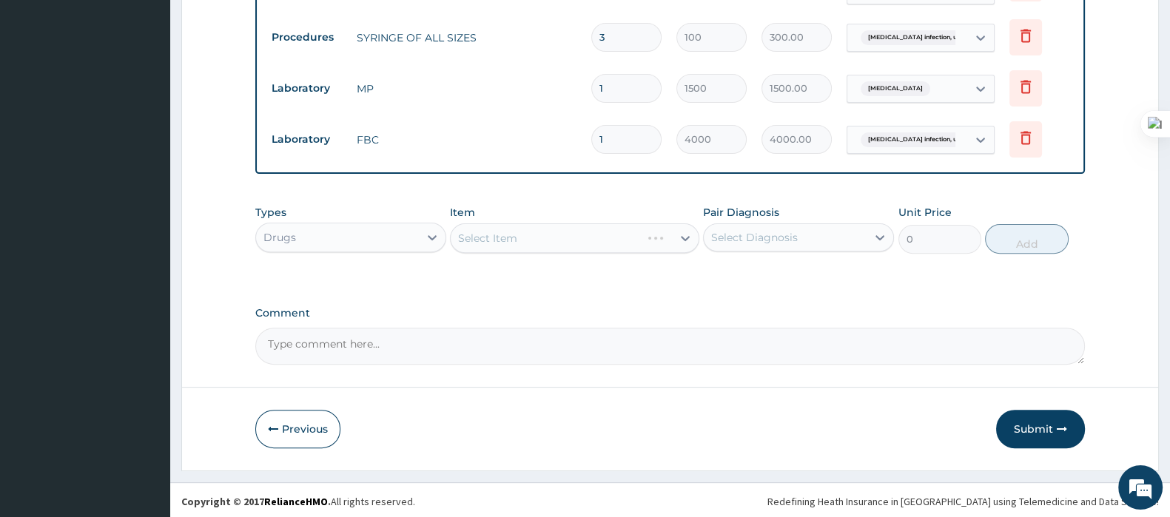
click at [496, 232] on div "Select Item" at bounding box center [574, 238] width 249 height 30
click at [513, 235] on div "Select Item" at bounding box center [487, 238] width 59 height 15
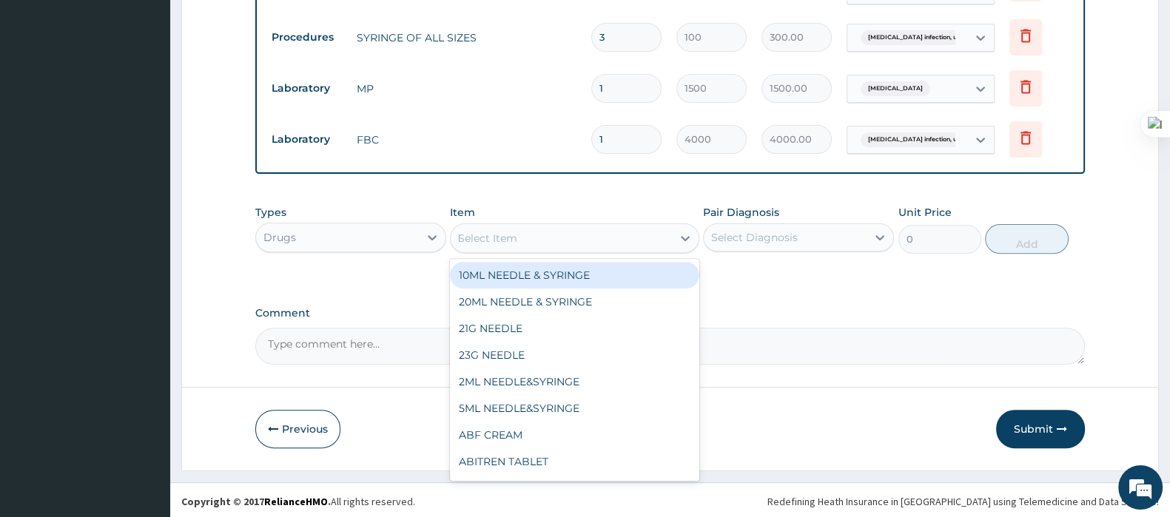
type input "DICLO"
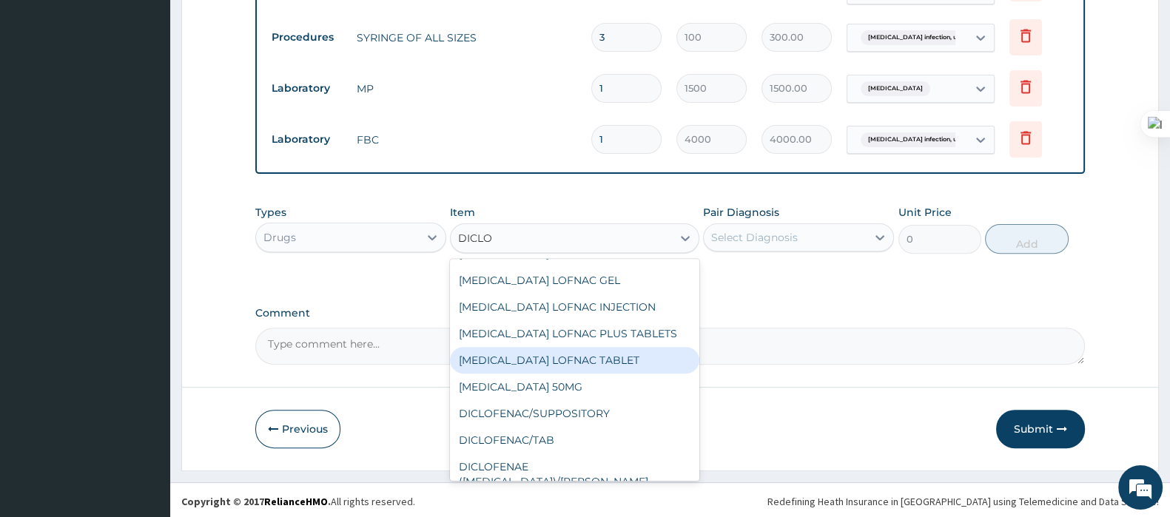
scroll to position [92, 0]
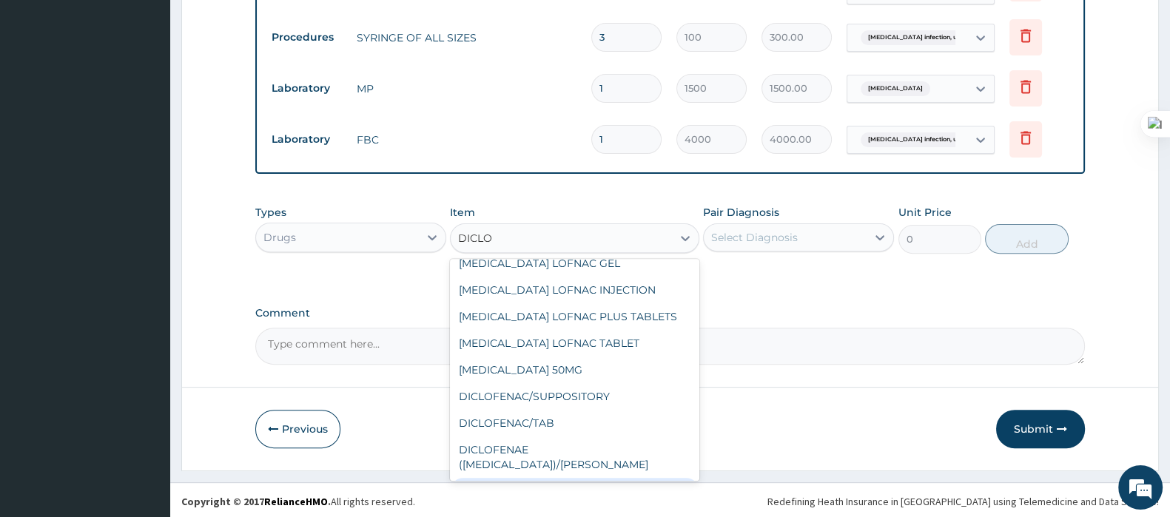
click at [559, 478] on div "DICLOFENAE 75MG/INJ" at bounding box center [574, 491] width 249 height 27
type input "500"
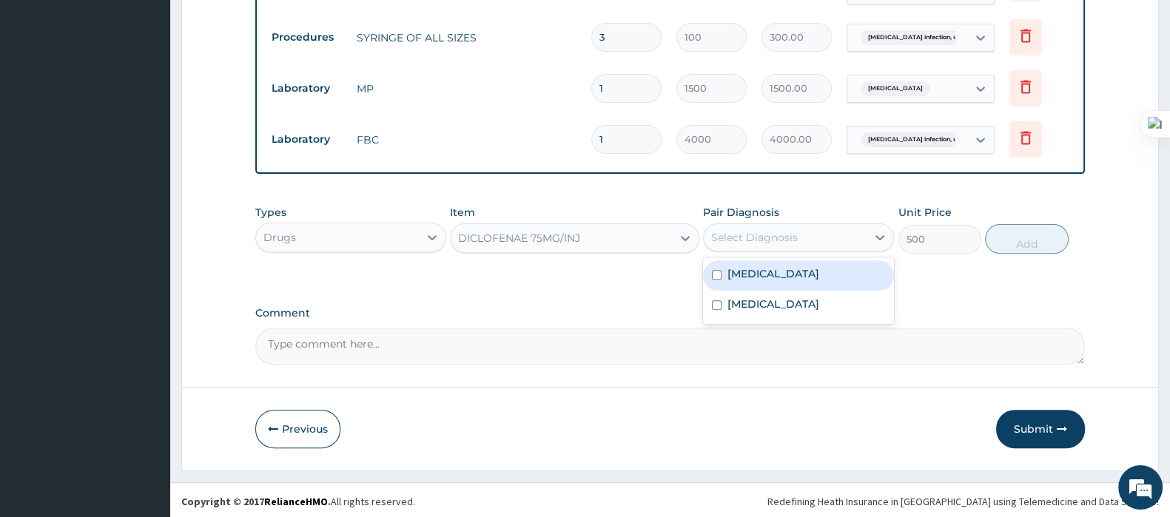
click at [758, 230] on div "Select Diagnosis" at bounding box center [754, 237] width 87 height 15
drag, startPoint x: 740, startPoint y: 275, endPoint x: 738, endPoint y: 299, distance: 23.7
click at [740, 277] on label "Malaria, unspecified" at bounding box center [773, 273] width 92 height 15
checkbox input "true"
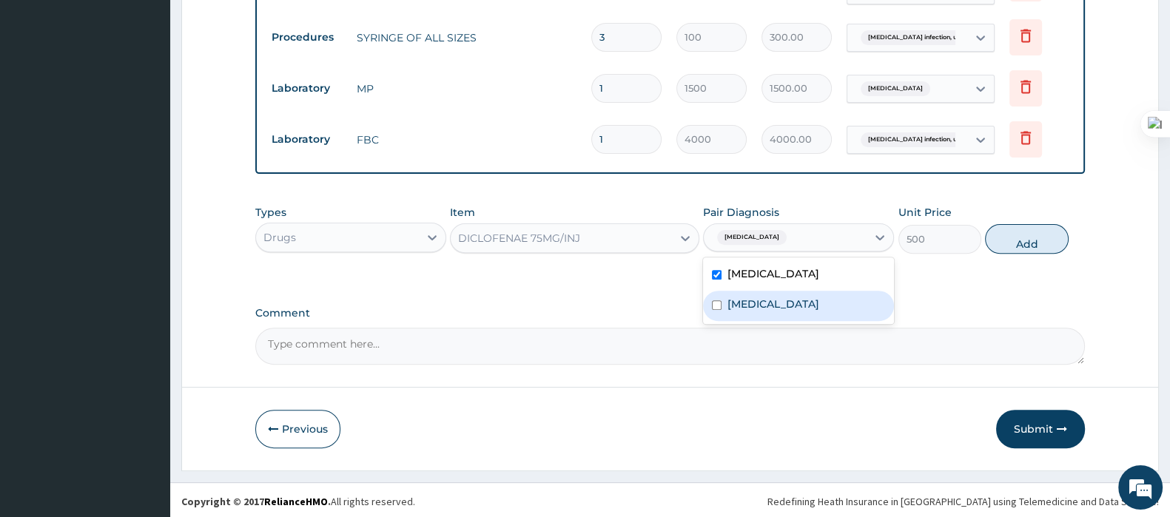
click at [738, 299] on label "Salmonella infection, unspecified" at bounding box center [773, 304] width 92 height 15
checkbox input "true"
click at [1016, 240] on button "Add" at bounding box center [1026, 239] width 83 height 30
type input "0"
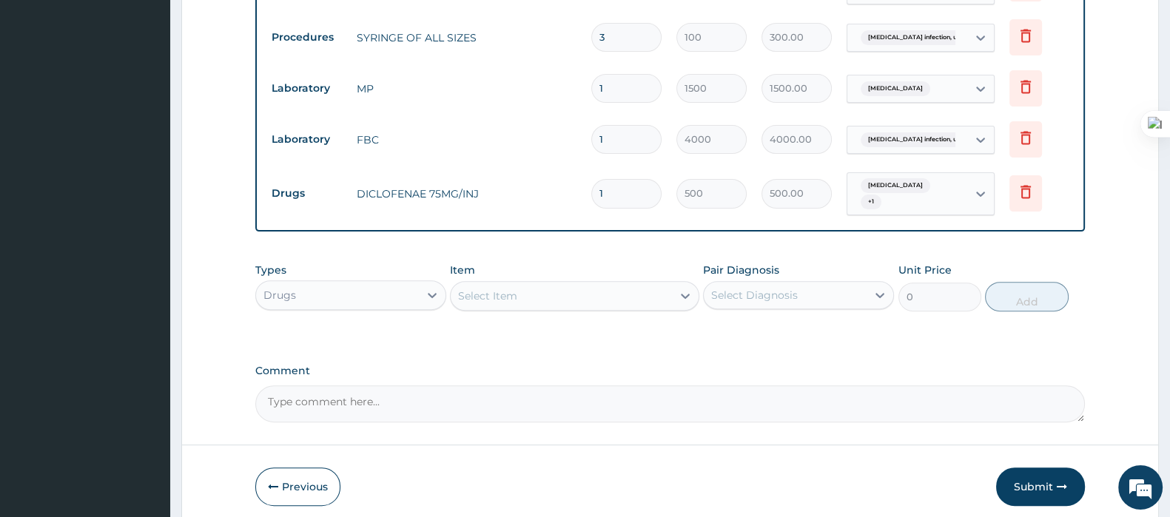
click at [531, 294] on div "Select Item" at bounding box center [560, 296] width 220 height 24
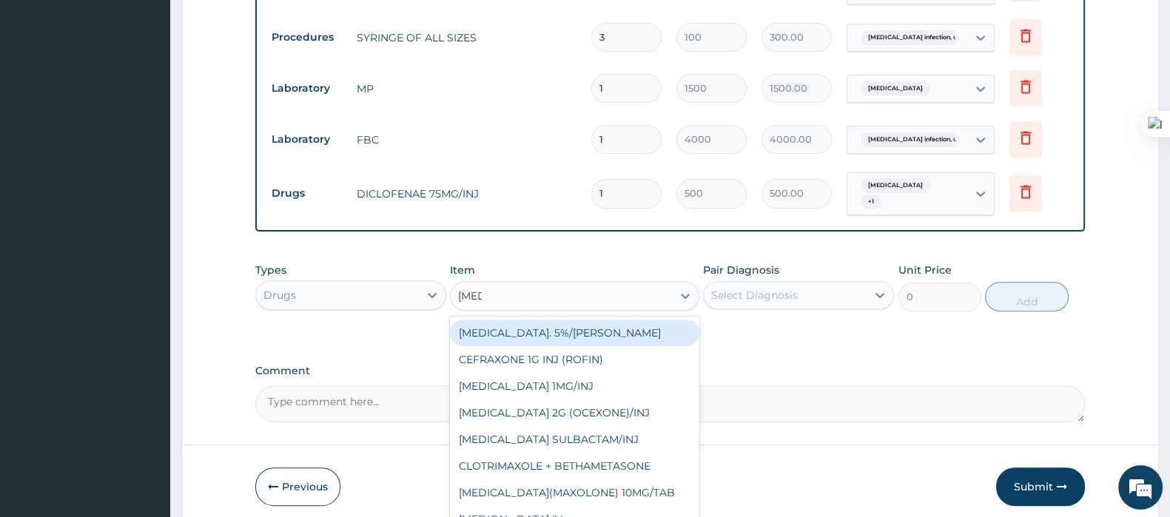
type input "AXONE"
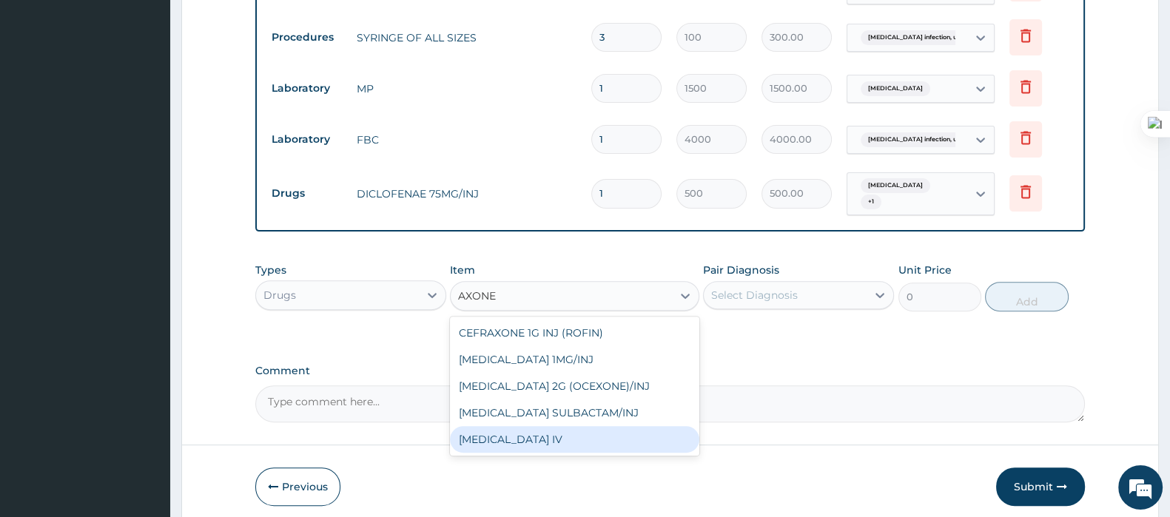
click at [540, 439] on div "CEFTRIAXONE IV" at bounding box center [574, 439] width 249 height 27
type input "2200"
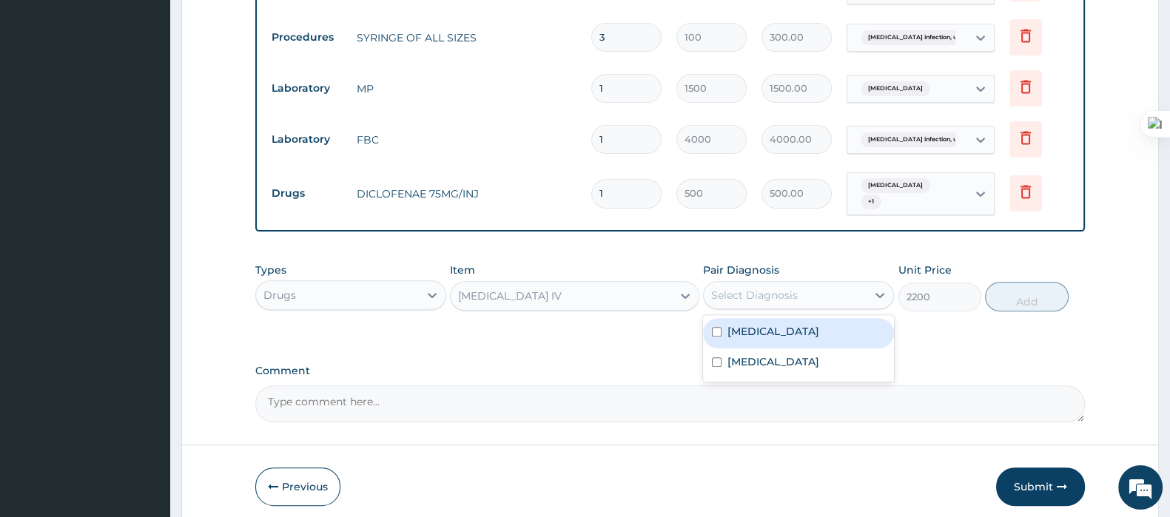
click at [756, 300] on div "Select Diagnosis" at bounding box center [784, 295] width 163 height 24
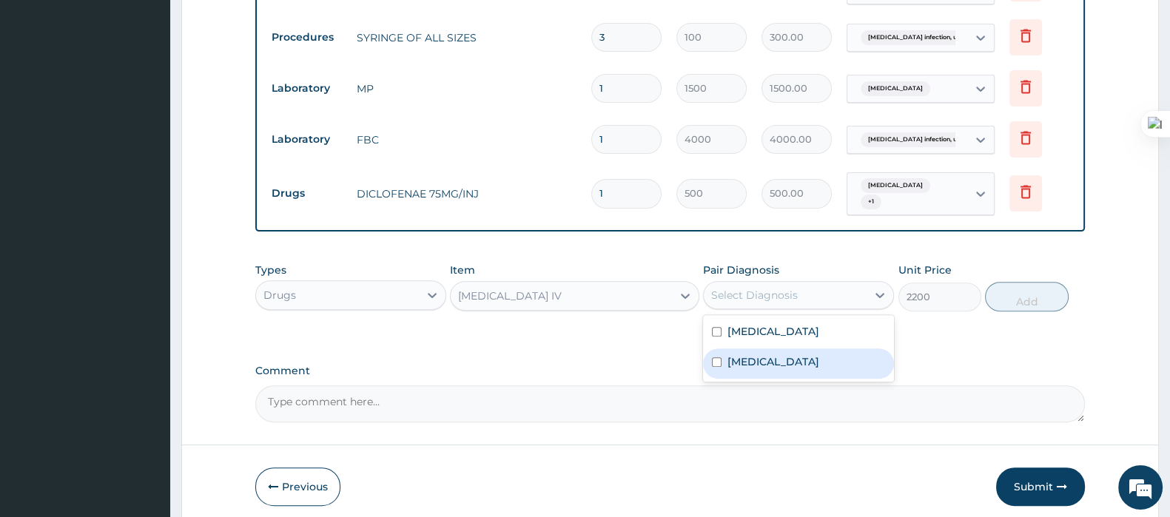
click at [740, 360] on label "Salmonella infection, unspecified" at bounding box center [773, 361] width 92 height 15
checkbox input "true"
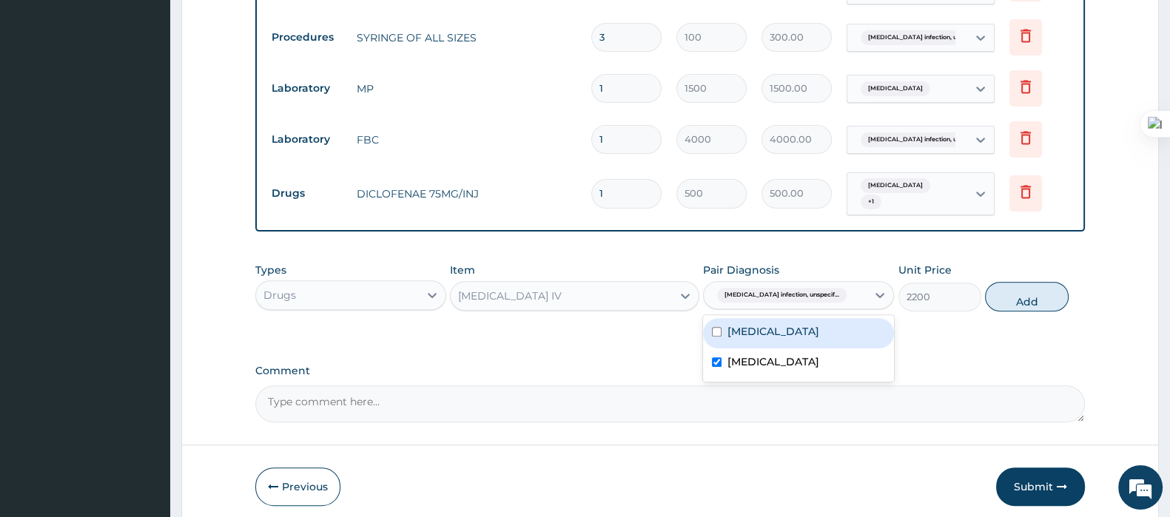
drag, startPoint x: 1018, startPoint y: 300, endPoint x: 649, endPoint y: 277, distance: 369.1
click at [1001, 302] on button "Add" at bounding box center [1026, 297] width 83 height 30
type input "0"
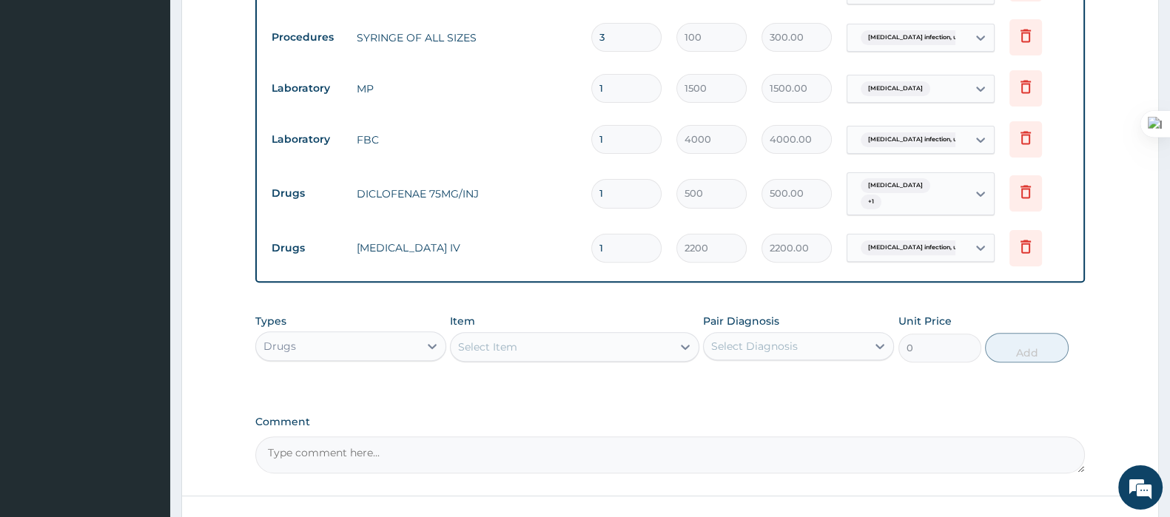
drag, startPoint x: 621, startPoint y: 243, endPoint x: 550, endPoint y: 271, distance: 77.3
click at [550, 271] on div "Type Name Quantity Unit Price Total Price Pair Diagnosis Actions Procedures GP …" at bounding box center [669, 99] width 829 height 368
type input "4"
type input "8800.00"
type input "4"
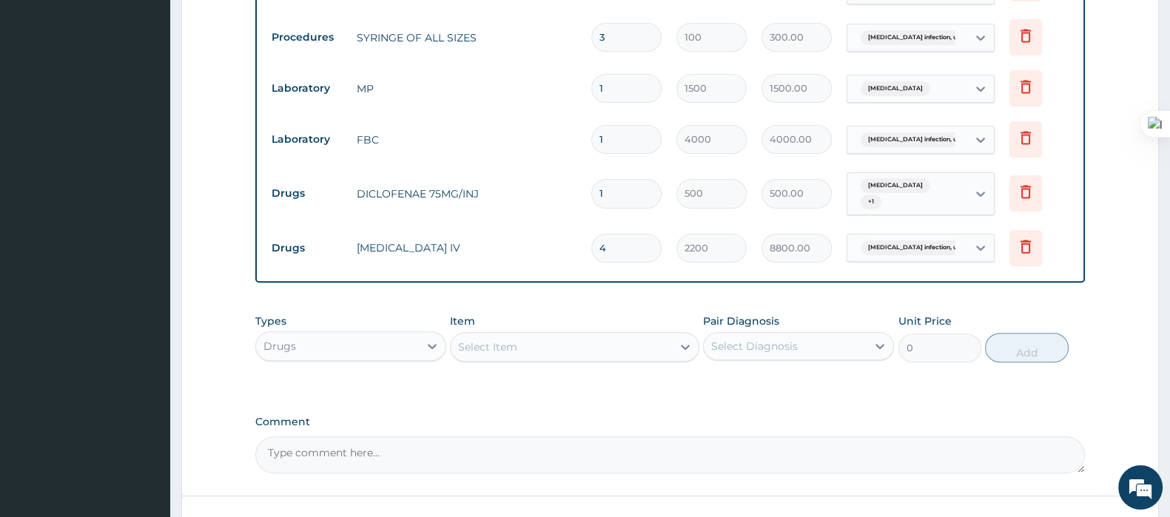
click at [574, 341] on div "Select Item" at bounding box center [560, 347] width 220 height 24
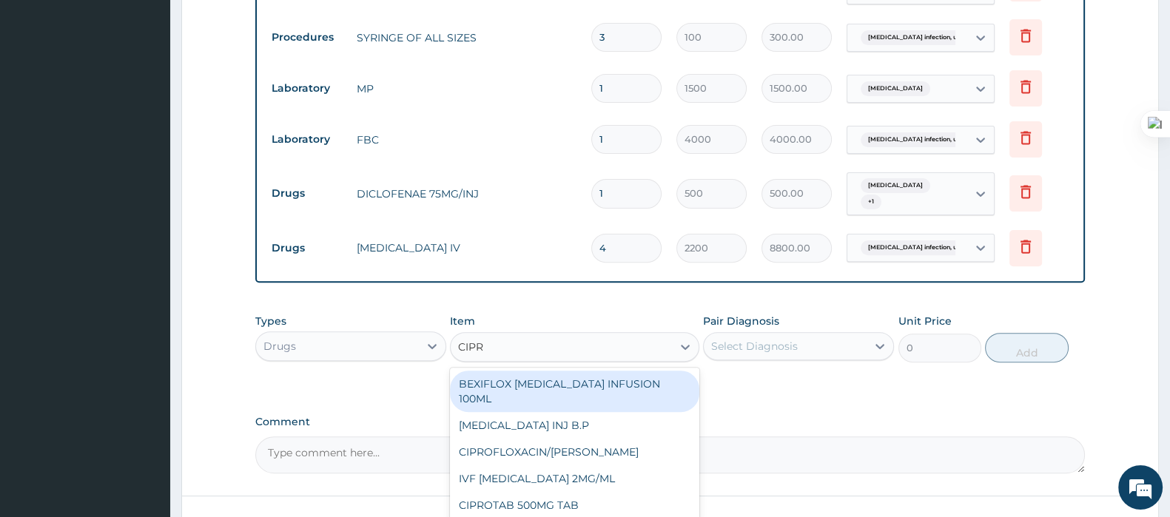
type input "CIPRO"
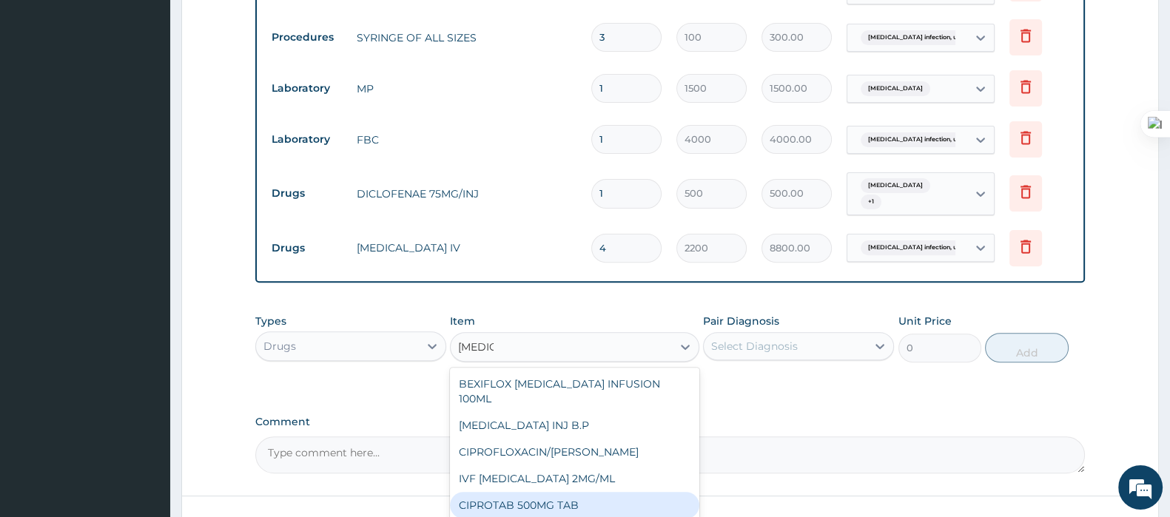
click at [566, 492] on div "CIPROTAB 500MG TAB" at bounding box center [574, 505] width 249 height 27
type input "250"
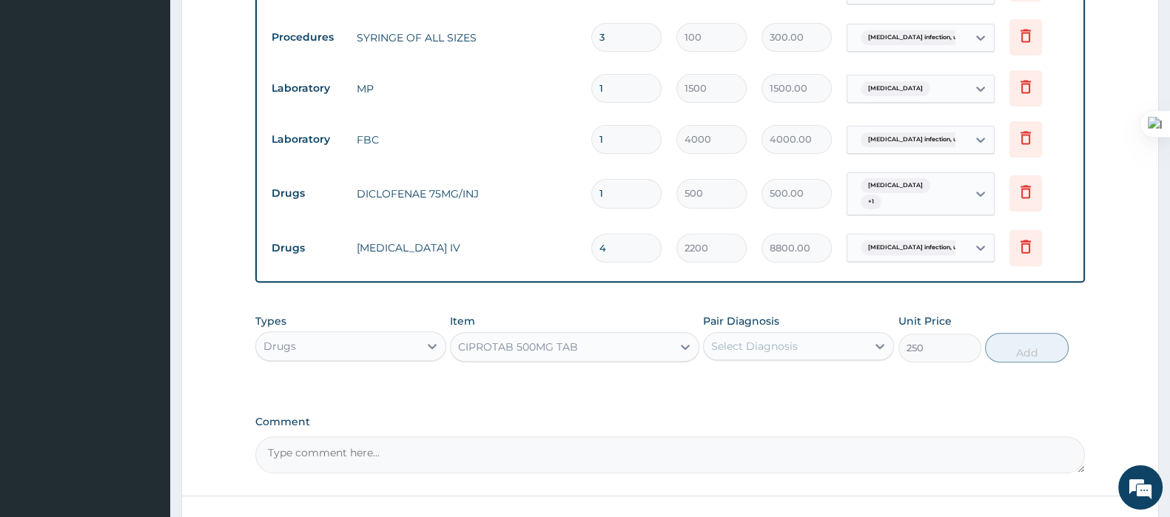
click at [770, 347] on div "Select Diagnosis" at bounding box center [754, 346] width 87 height 15
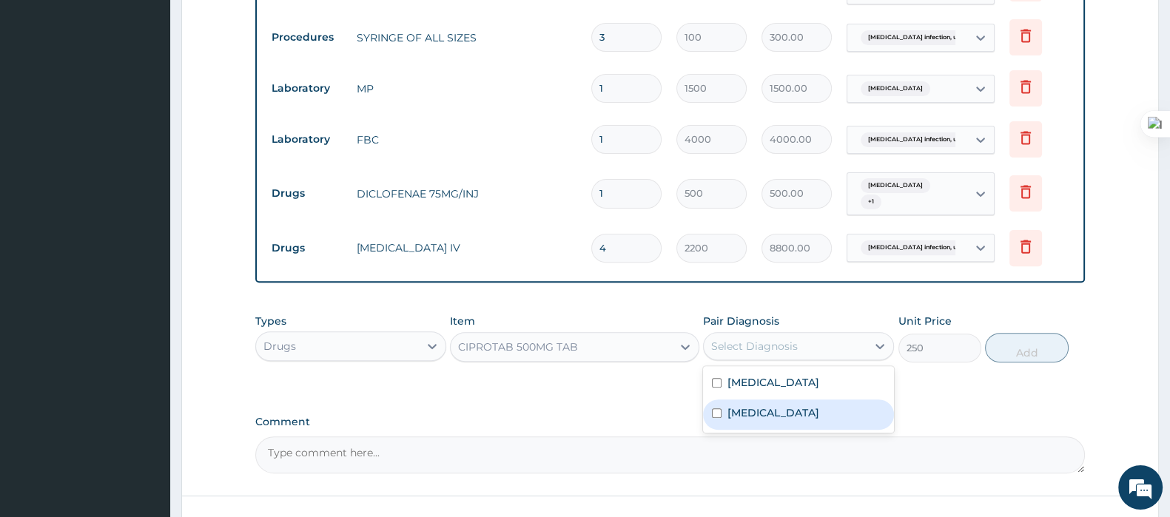
click at [745, 409] on label "Salmonella infection, unspecified" at bounding box center [773, 412] width 92 height 15
checkbox input "true"
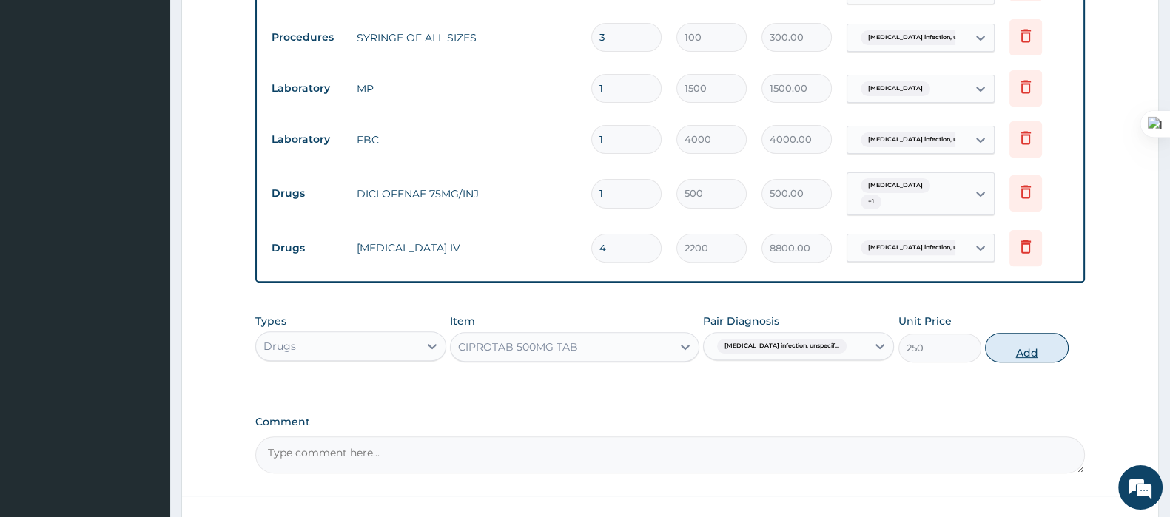
click at [1029, 358] on button "Add" at bounding box center [1026, 348] width 83 height 30
type input "0"
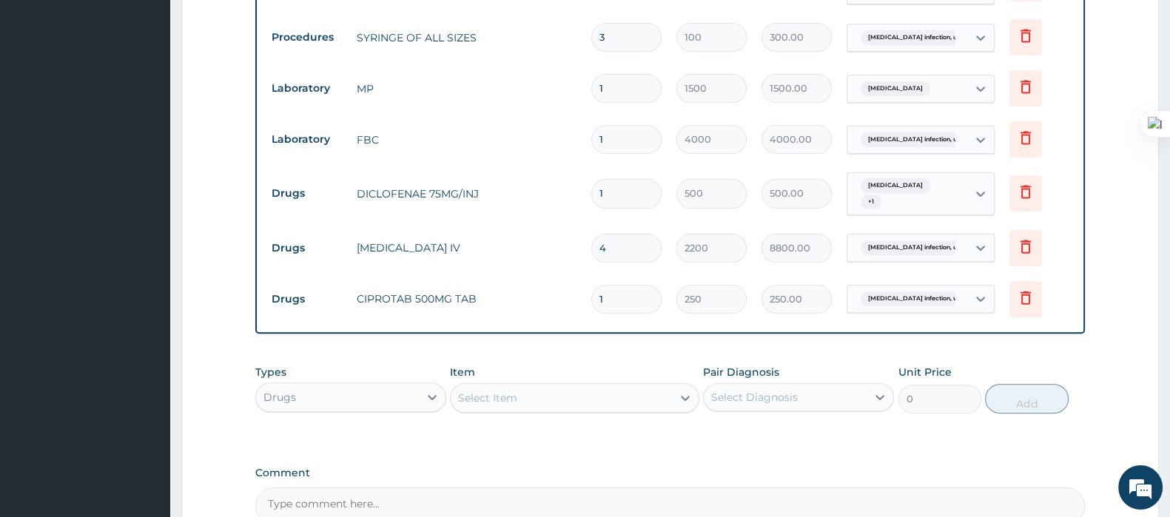
type input "10"
type input "2500.00"
type input "10"
click at [530, 396] on div "Select Item" at bounding box center [560, 398] width 220 height 24
type input "ART"
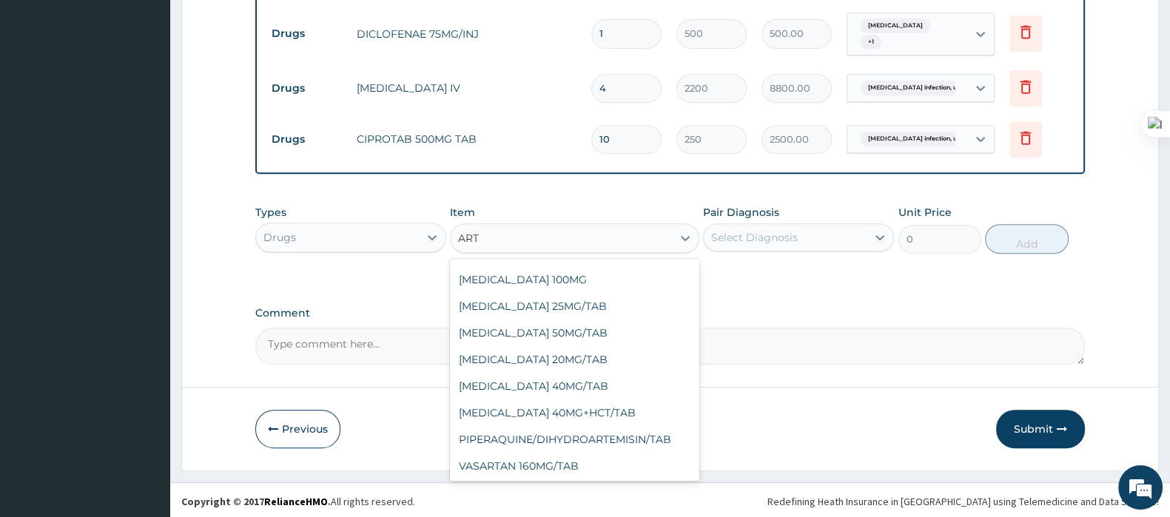
scroll to position [1076, 0]
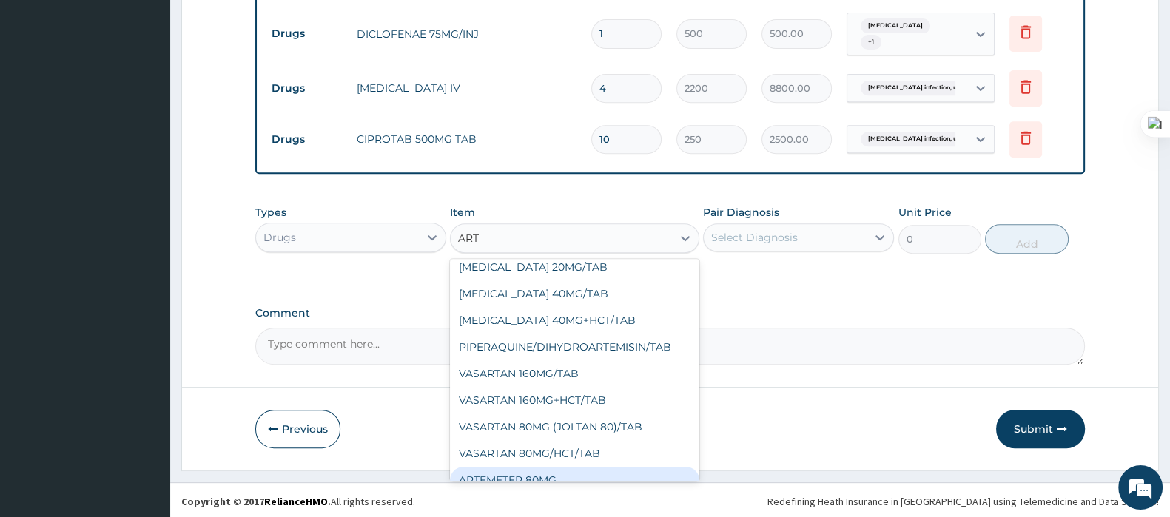
click at [533, 467] on div "ARTEMETER 80MG" at bounding box center [574, 480] width 249 height 27
type input "1000"
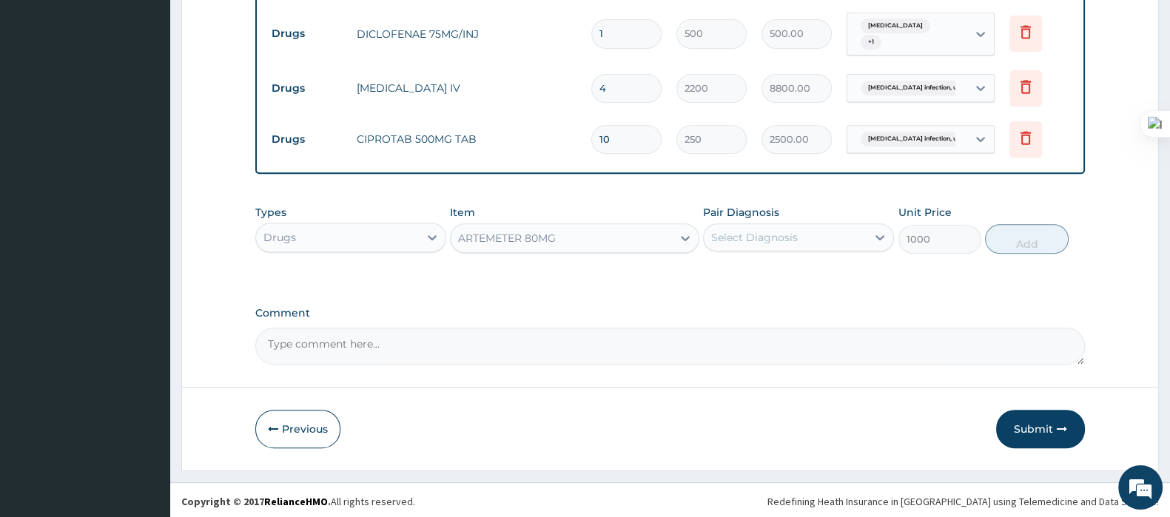
click at [775, 237] on div "Select Diagnosis" at bounding box center [754, 237] width 87 height 15
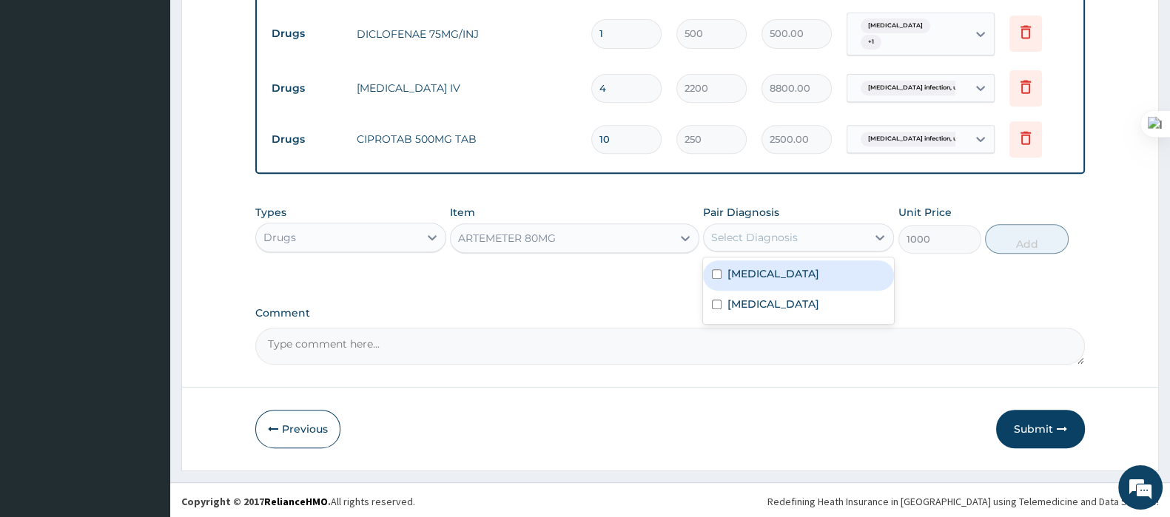
drag, startPoint x: 750, startPoint y: 269, endPoint x: 794, endPoint y: 252, distance: 47.1
click at [750, 269] on label "Malaria, unspecified" at bounding box center [773, 273] width 92 height 15
checkbox input "true"
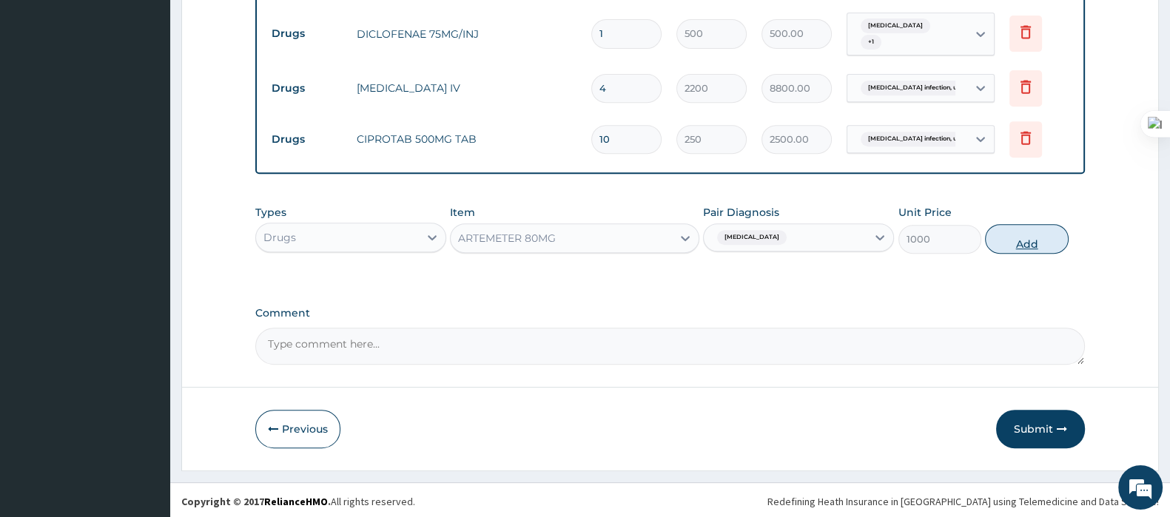
click at [1010, 238] on button "Add" at bounding box center [1026, 239] width 83 height 30
type input "0"
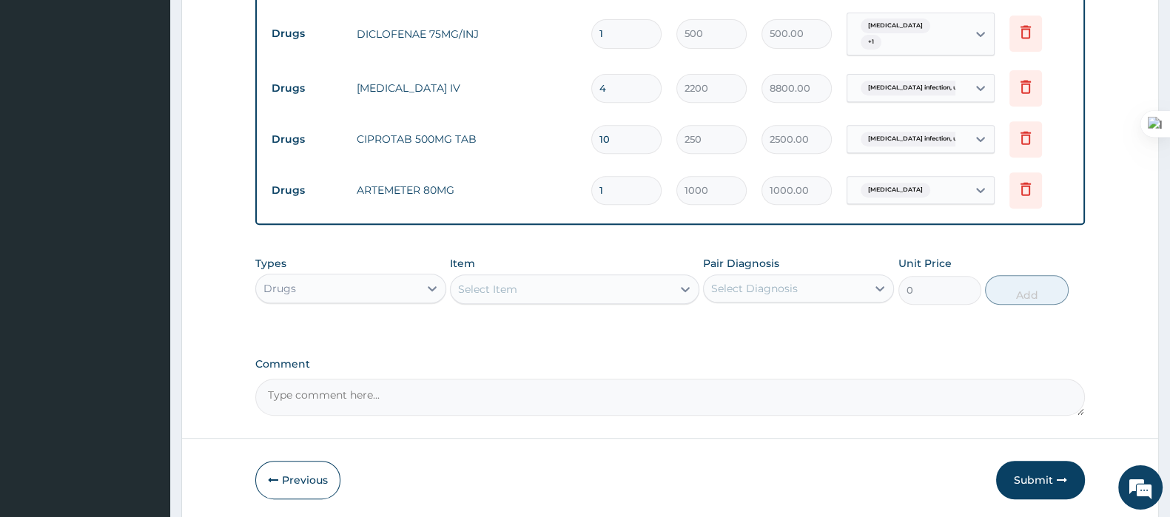
drag, startPoint x: 630, startPoint y: 178, endPoint x: 536, endPoint y: 201, distance: 96.2
click at [536, 201] on tr "Drugs ARTEMETER 80MG 1 1000 1000.00 Malaria, unspecified Delete" at bounding box center [669, 190] width 811 height 51
type input "6"
type input "6000.00"
type input "6"
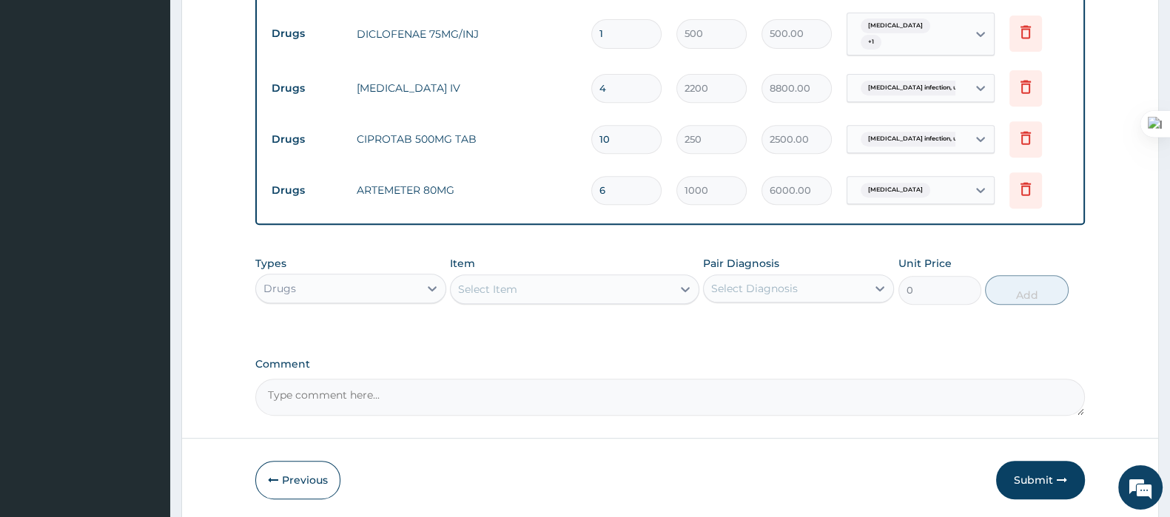
click at [512, 310] on div "Types Drugs Item Select Item Pair Diagnosis Select Diagnosis Unit Price 0 Add" at bounding box center [669, 292] width 829 height 86
click at [532, 294] on div "Select Item" at bounding box center [560, 289] width 220 height 24
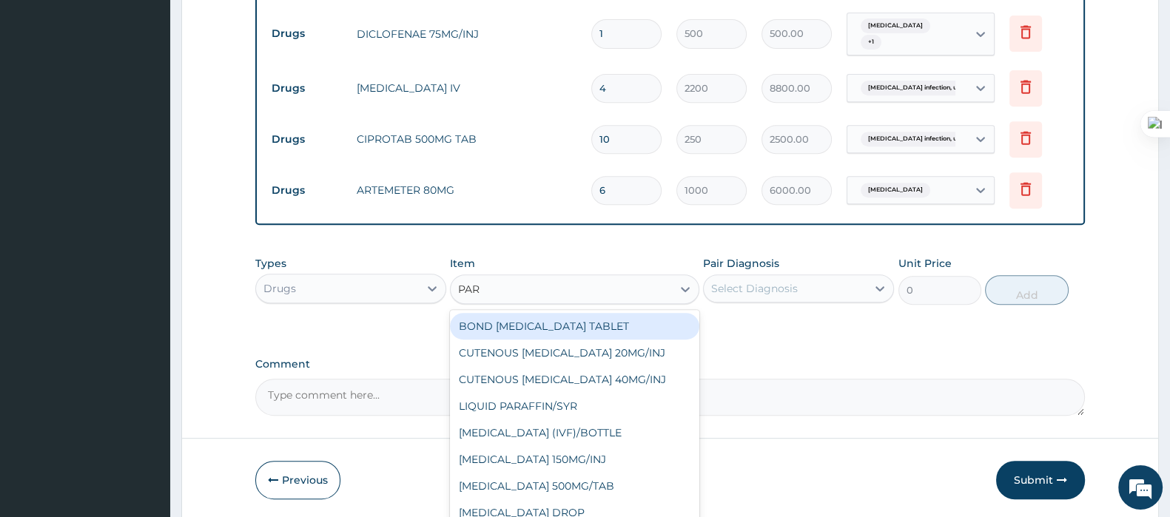
type input "PARA"
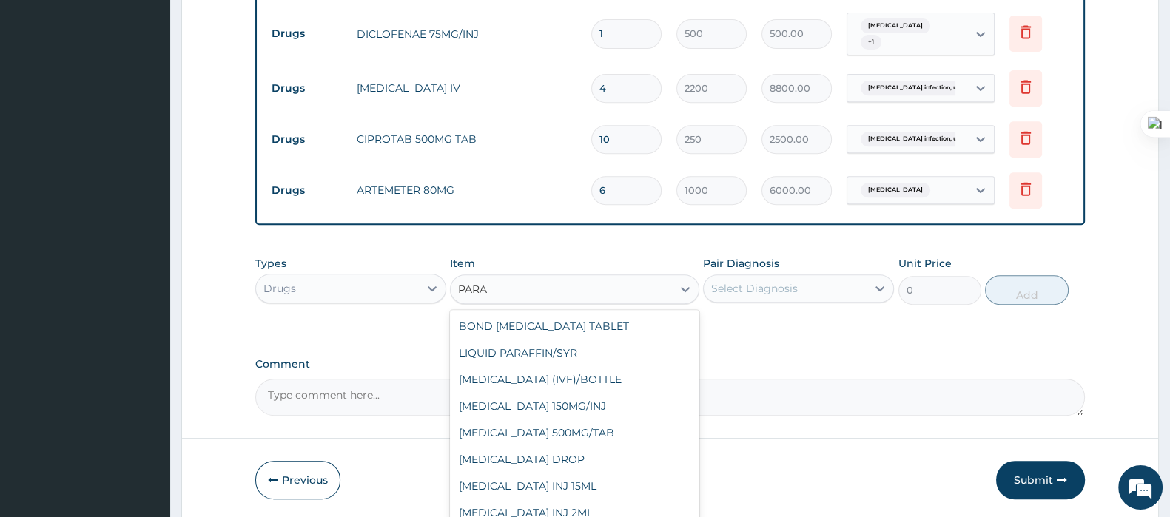
scroll to position [156, 0]
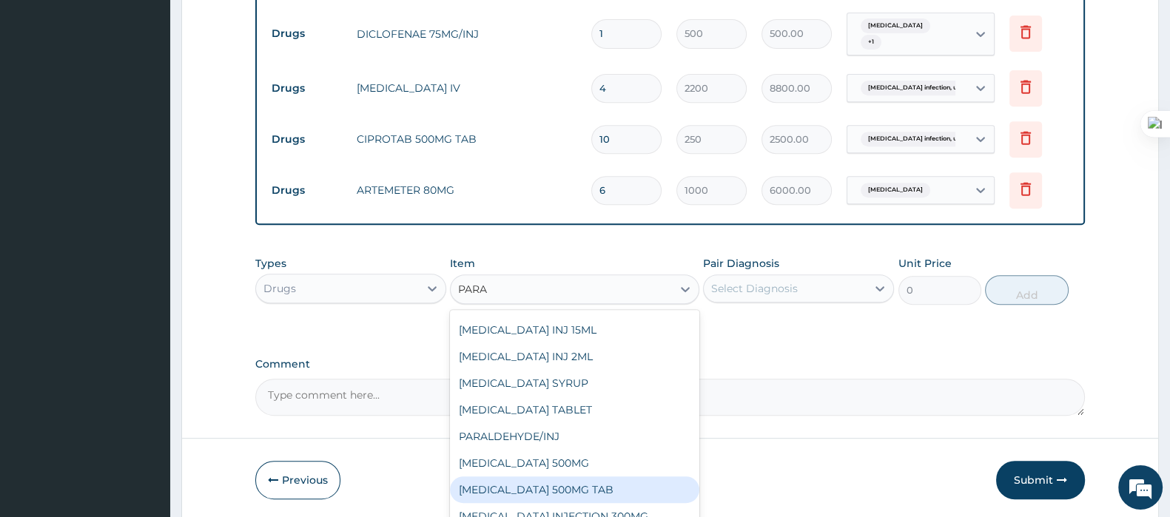
click at [577, 490] on div "PARACETAMOL 500MG TAB" at bounding box center [574, 489] width 249 height 27
type input "20"
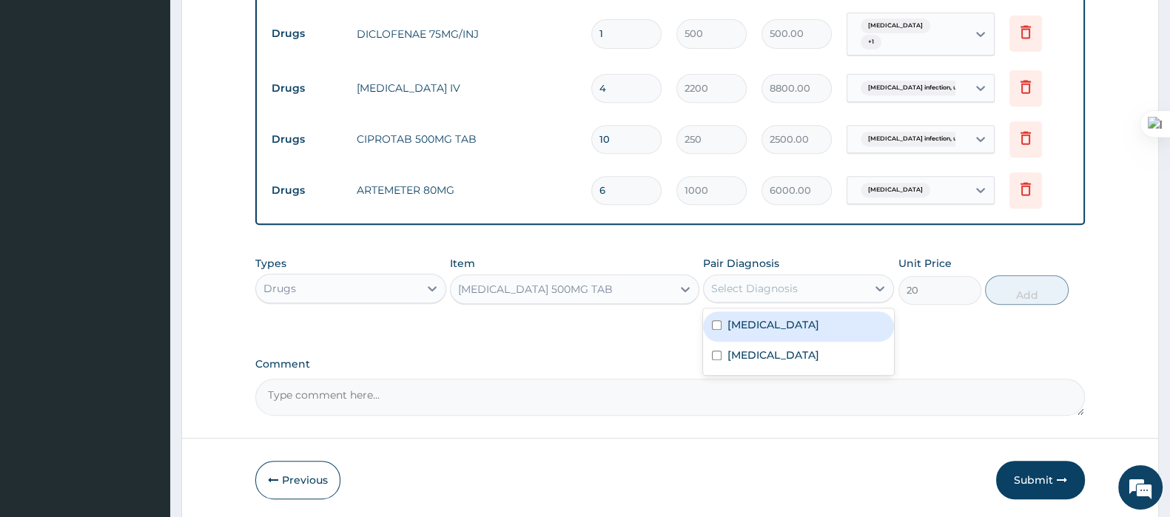
click at [738, 283] on div "Select Diagnosis" at bounding box center [754, 288] width 87 height 15
click at [732, 320] on label "Malaria, unspecified" at bounding box center [773, 324] width 92 height 15
checkbox input "true"
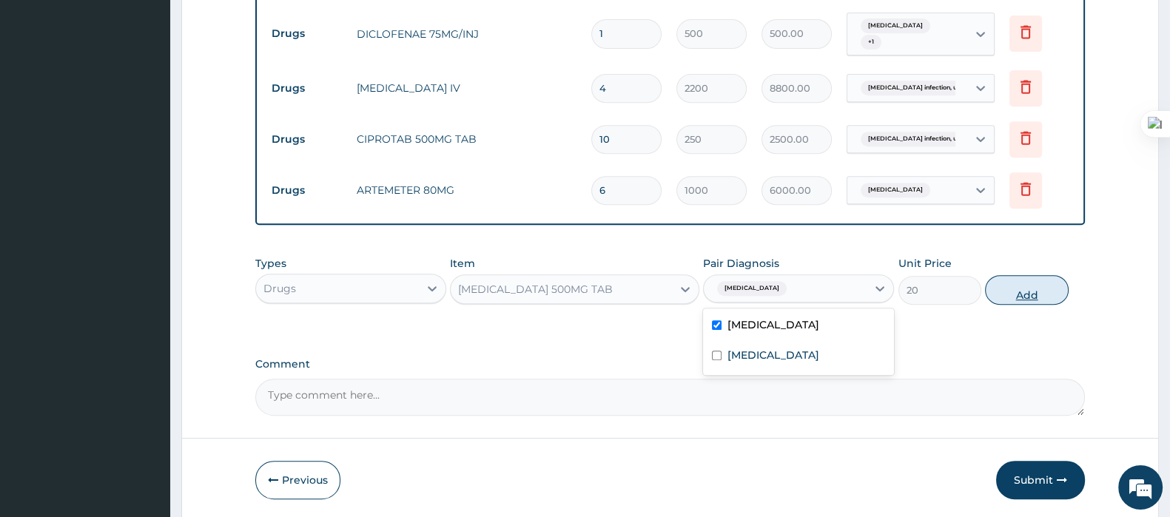
click at [1018, 284] on button "Add" at bounding box center [1026, 290] width 83 height 30
type input "0"
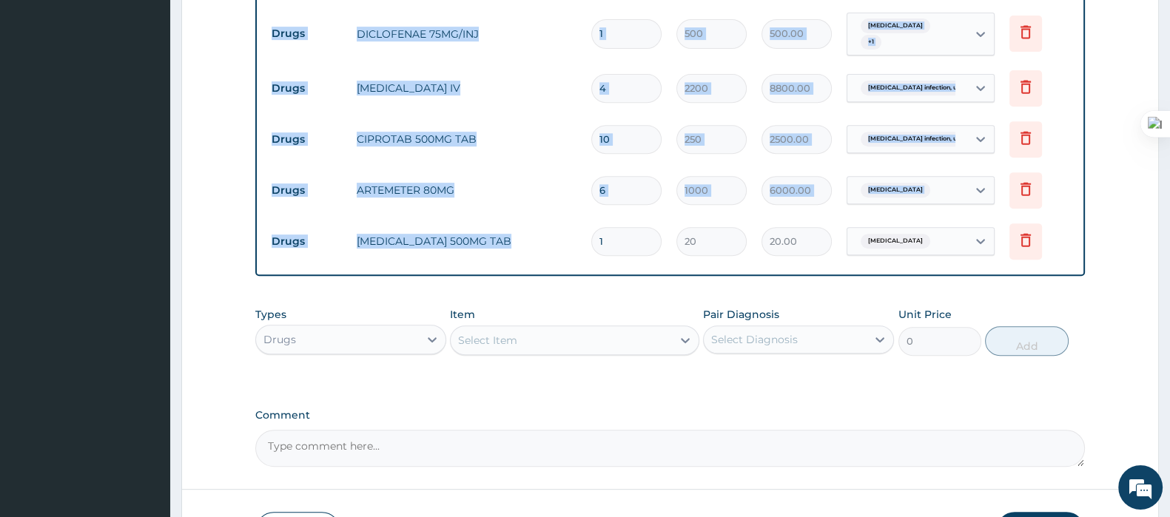
drag, startPoint x: 561, startPoint y: 253, endPoint x: 525, endPoint y: 274, distance: 41.1
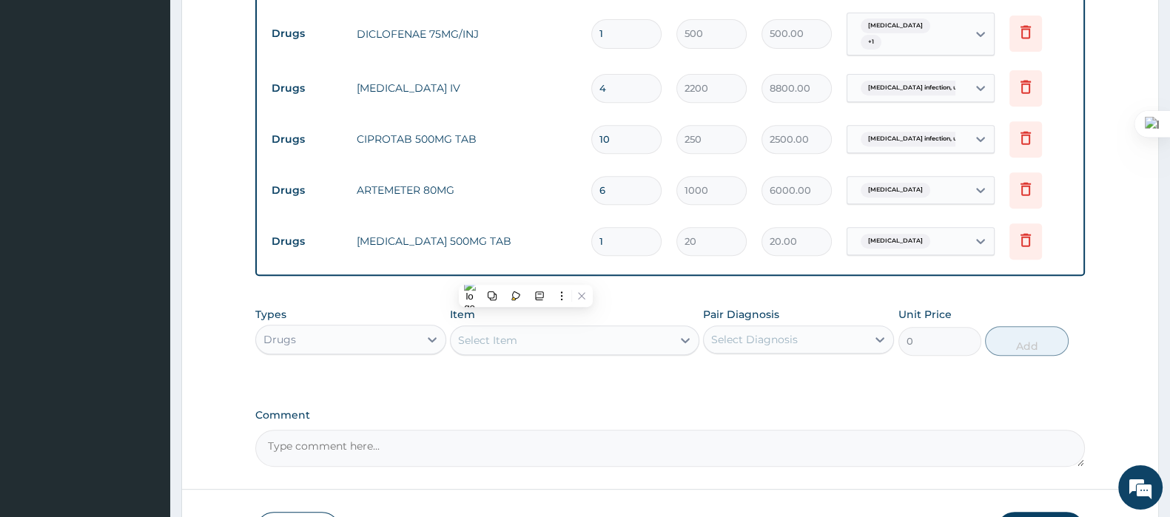
click at [651, 231] on input "1" at bounding box center [626, 241] width 70 height 29
drag, startPoint x: 552, startPoint y: 248, endPoint x: 507, endPoint y: 256, distance: 45.9
click at [507, 256] on tr "Drugs PARACETAMOL 500MG TAB 1 20 20.00 Malaria, unspecified Delete" at bounding box center [669, 241] width 811 height 51
type input "3"
type input "60.00"
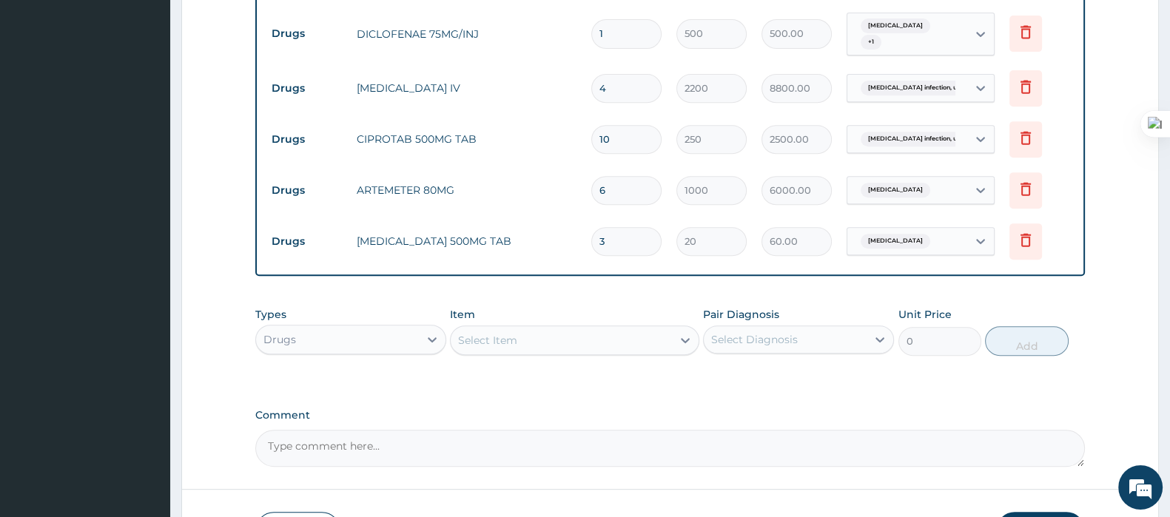
type input "30"
type input "600.00"
type input "30"
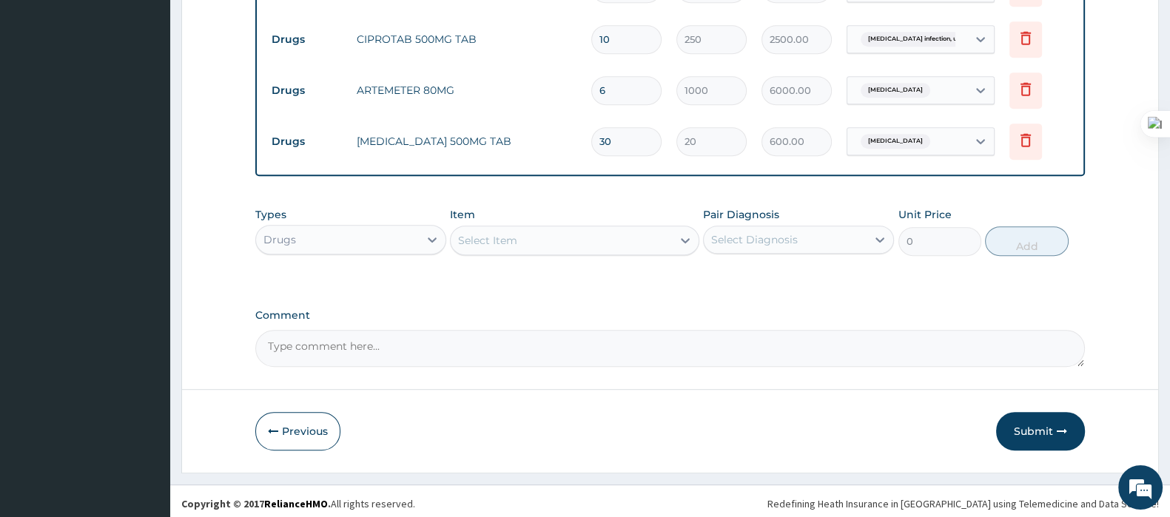
scroll to position [897, 0]
click at [1025, 422] on button "Submit" at bounding box center [1040, 429] width 89 height 38
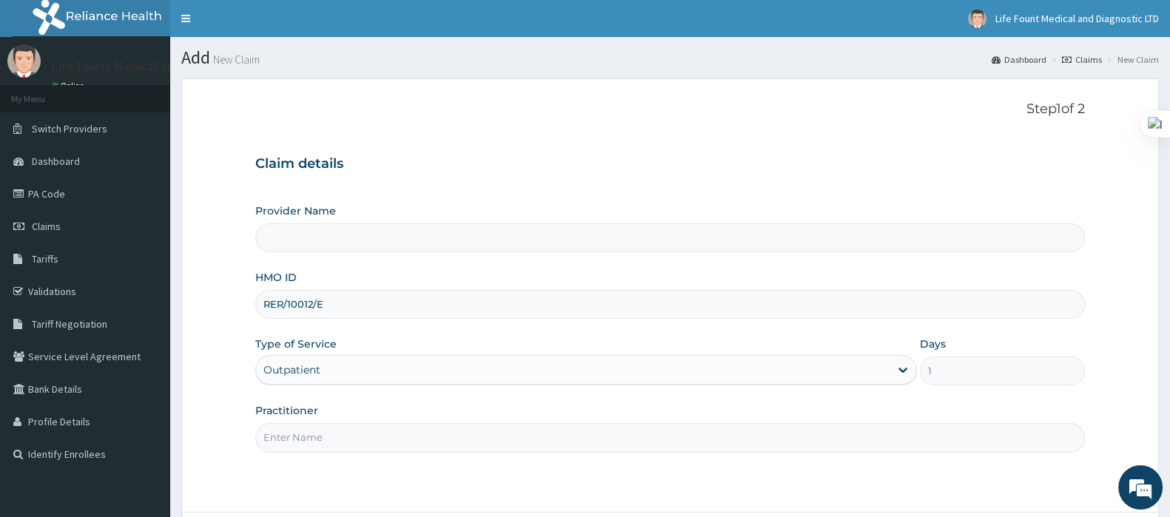
type input "Life Fount Medical and Diagnostic centre Ltd"
click at [286, 427] on input "Practitioner" at bounding box center [669, 437] width 829 height 29
type input "DR AKINKUNMI"
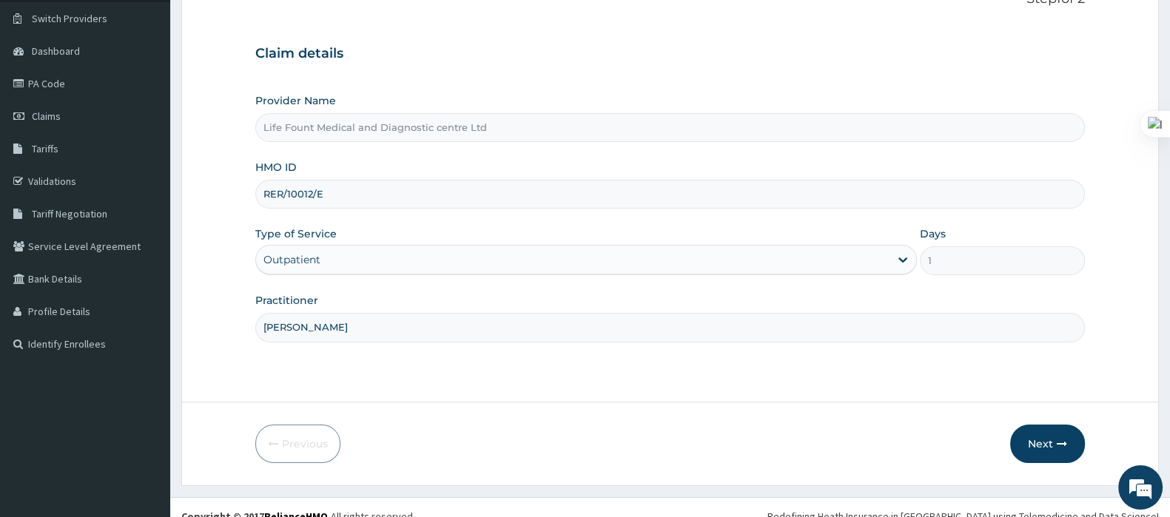
scroll to position [126, 0]
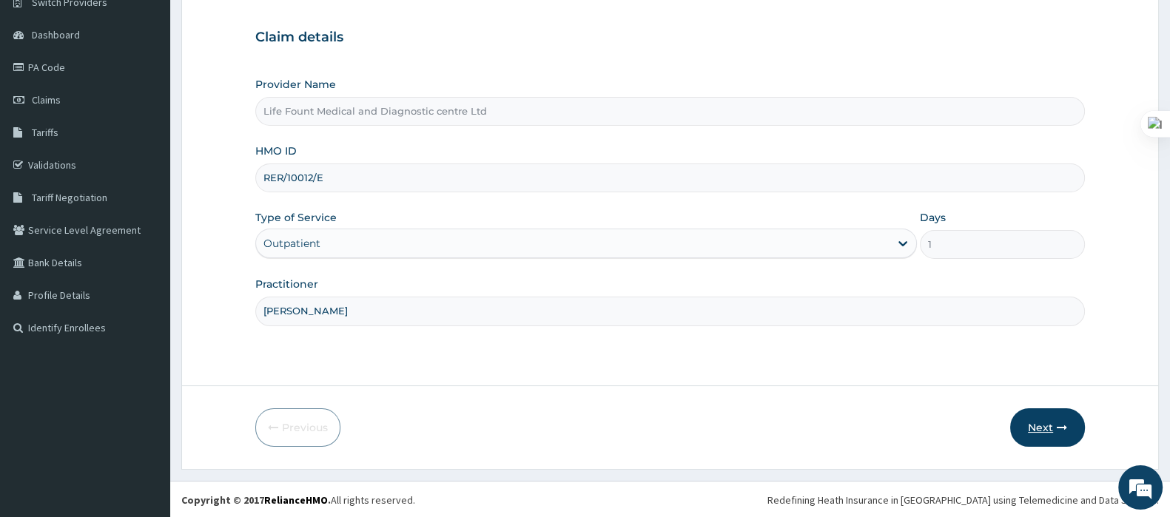
click at [1039, 416] on button "Next" at bounding box center [1047, 427] width 75 height 38
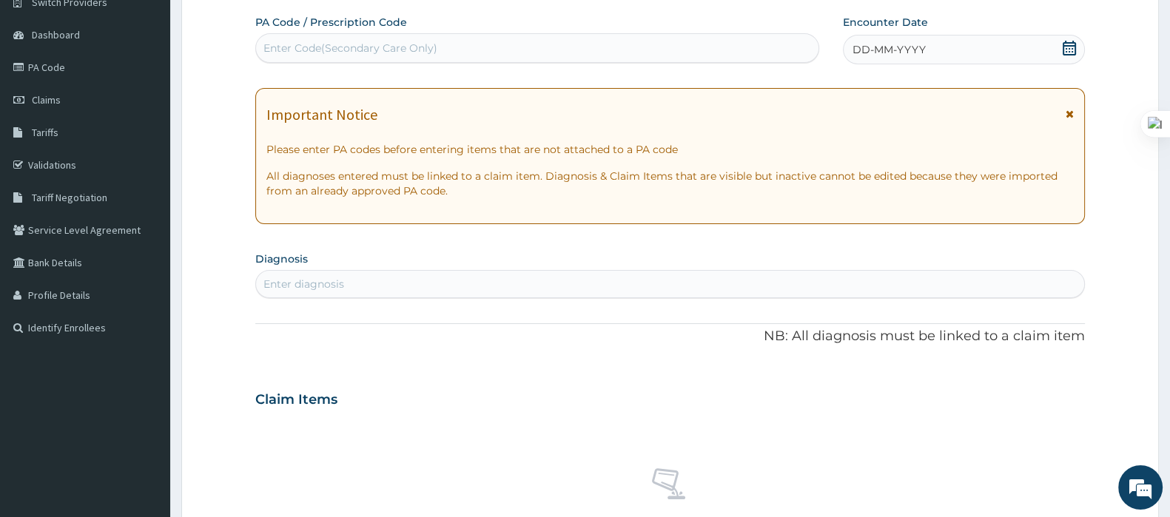
click at [1076, 49] on icon at bounding box center [1069, 48] width 15 height 15
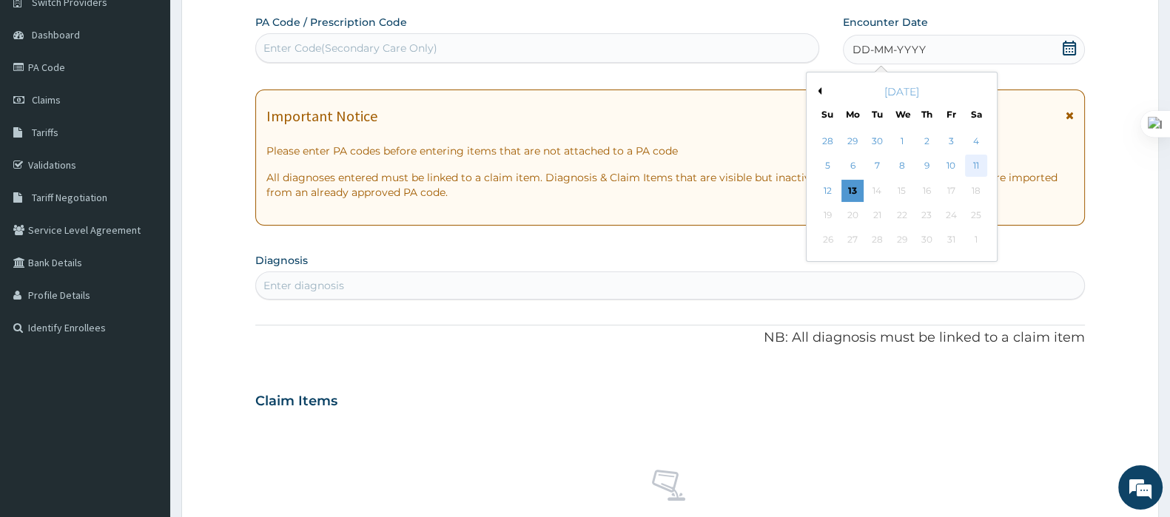
click at [976, 163] on div "11" at bounding box center [976, 166] width 22 height 22
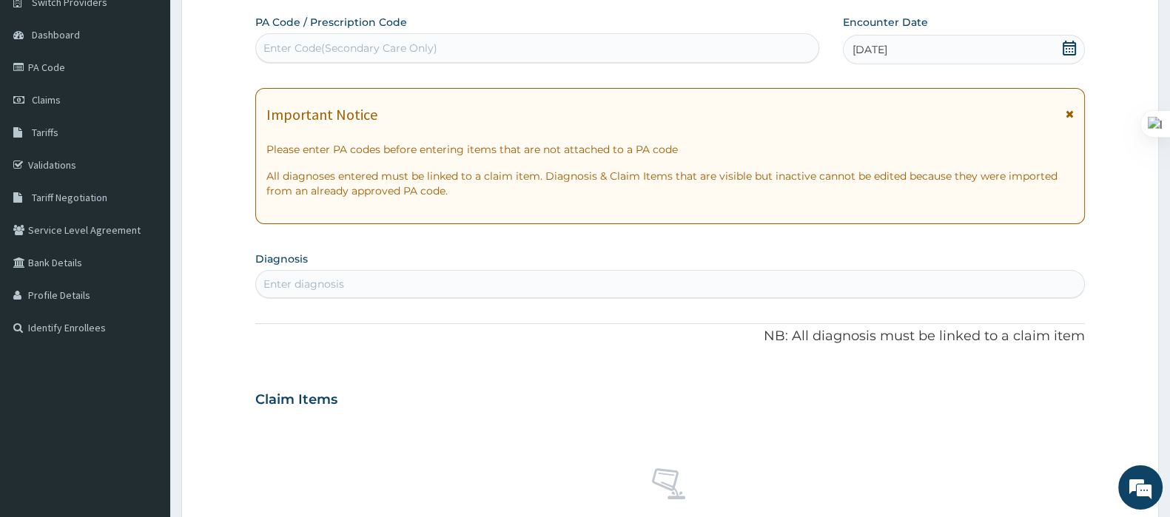
scroll to position [0, 0]
click at [472, 280] on div "Enter diagnosis" at bounding box center [670, 284] width 828 height 24
type input "MALARIA"
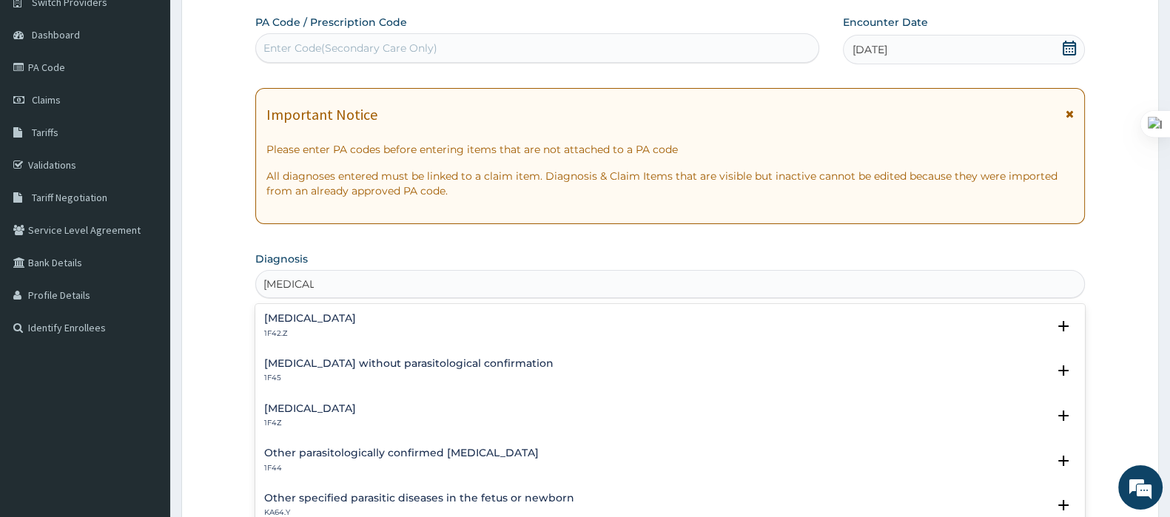
click at [321, 403] on h4 "Malaria, unspecified" at bounding box center [310, 408] width 92 height 11
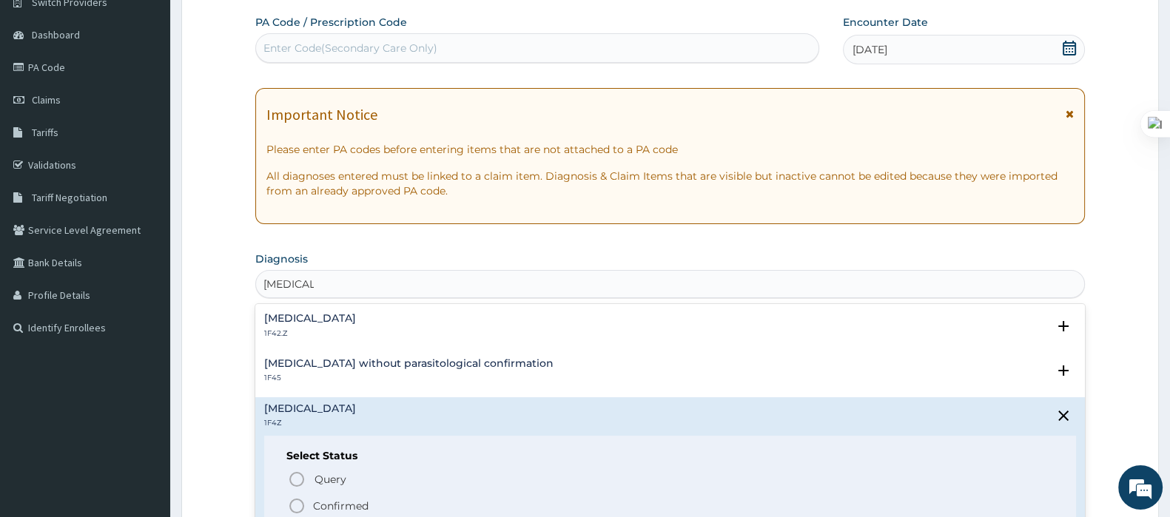
click at [323, 499] on p "Confirmed" at bounding box center [340, 506] width 55 height 15
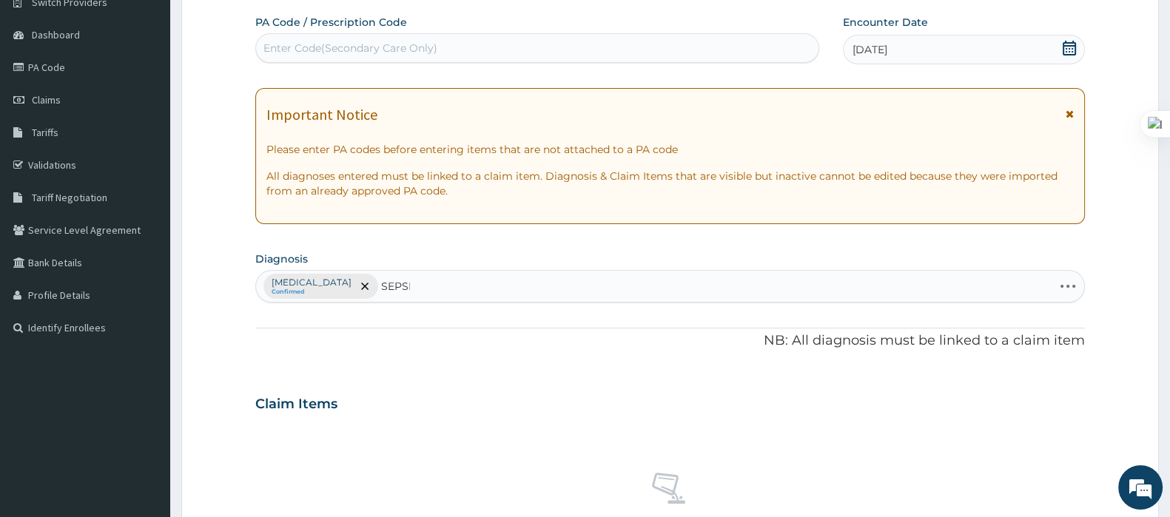
type input "SEPSIS"
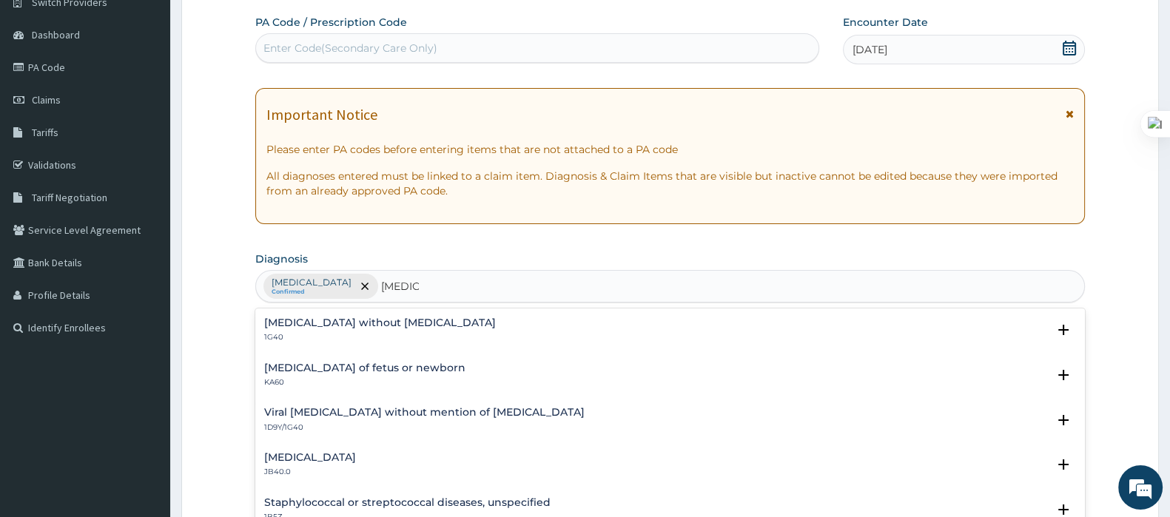
scroll to position [311, 0]
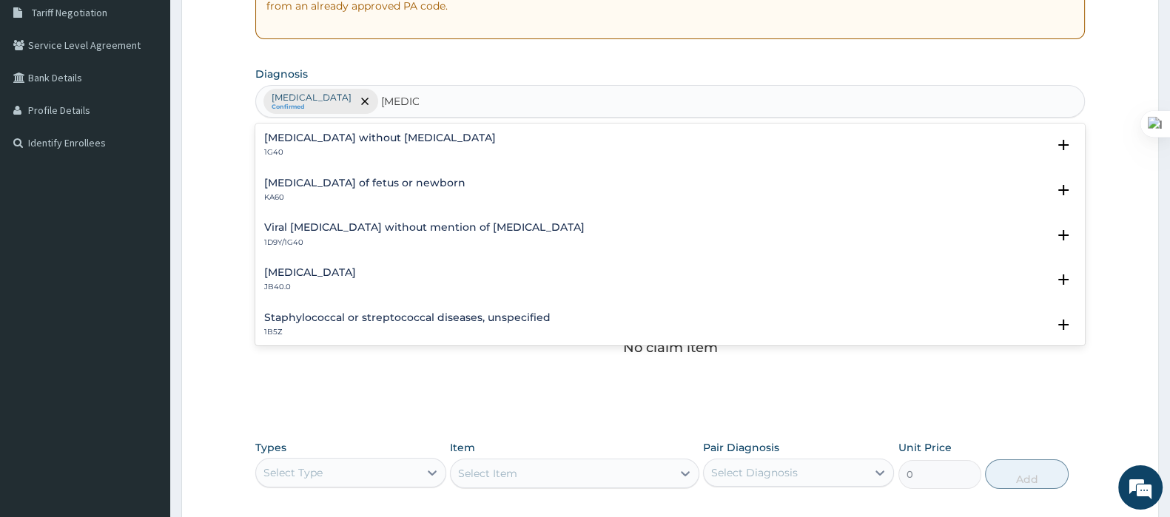
click at [307, 153] on p "1G40" at bounding box center [380, 152] width 232 height 10
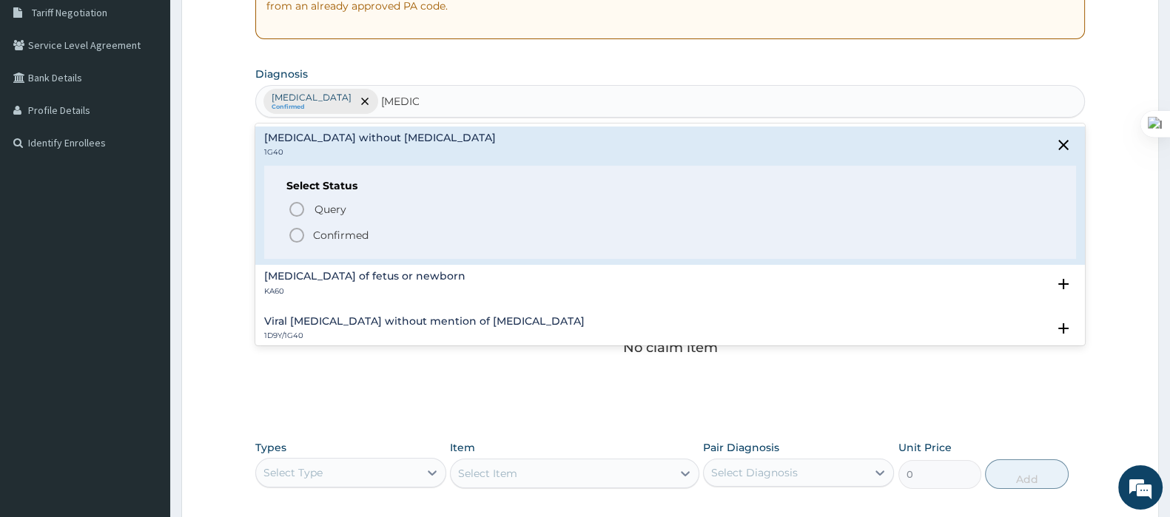
click at [294, 226] on icon "status option filled" at bounding box center [297, 235] width 18 height 18
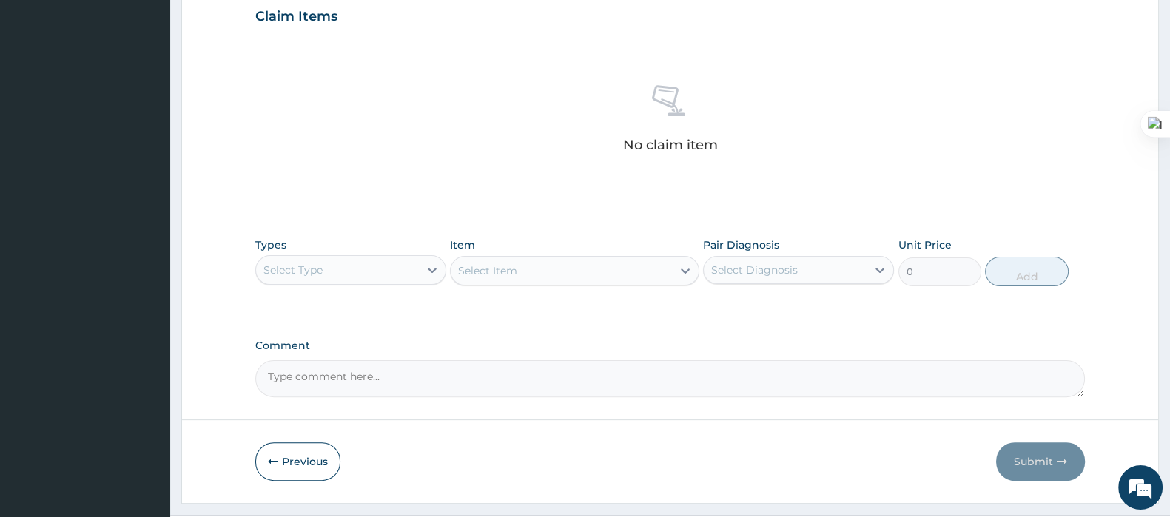
scroll to position [547, 0]
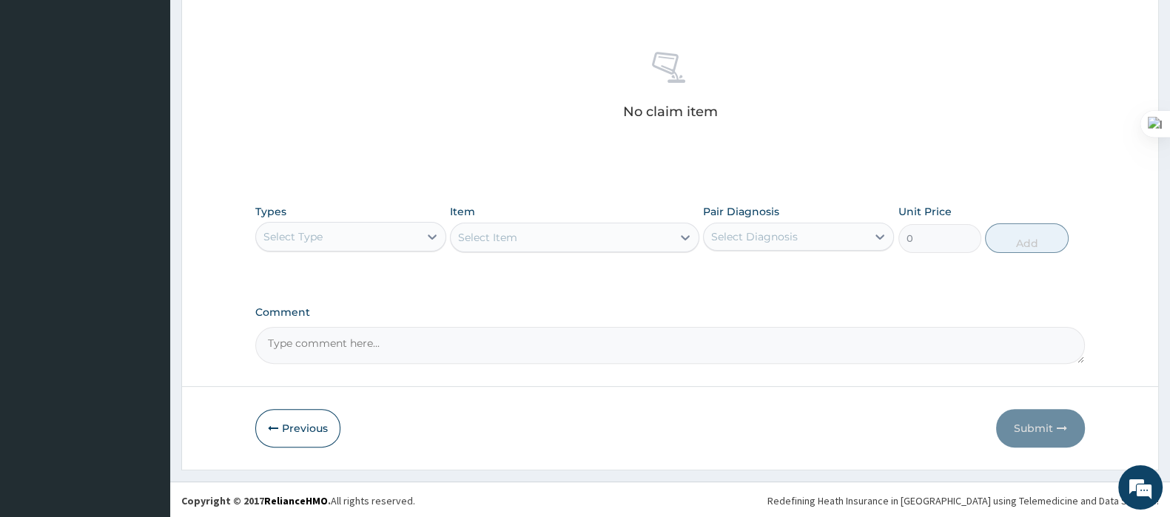
click at [355, 232] on div "Select Type" at bounding box center [337, 237] width 163 height 24
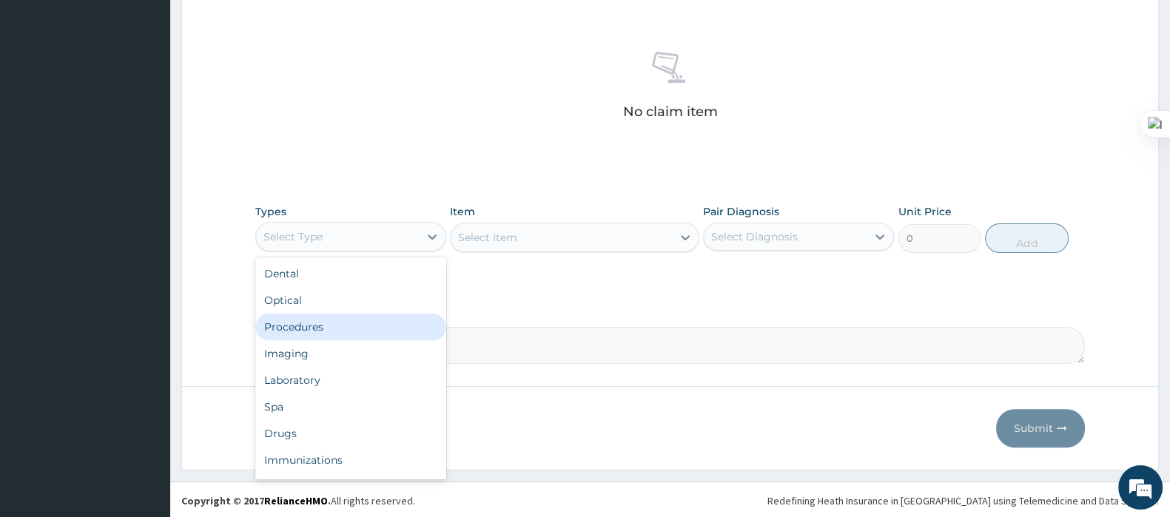
click at [348, 325] on div "Procedures" at bounding box center [350, 327] width 191 height 27
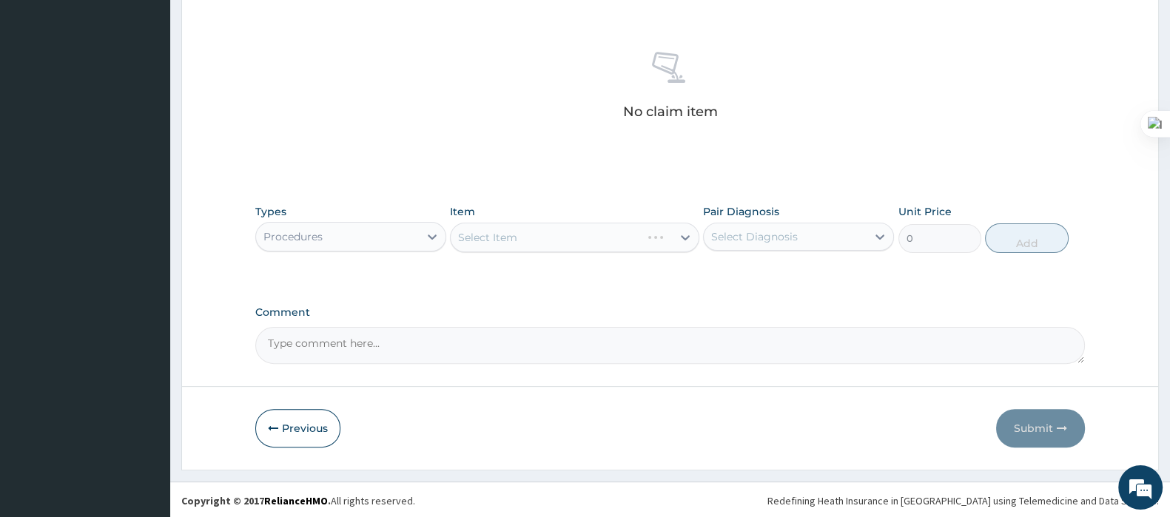
click at [515, 228] on div "Select Item" at bounding box center [574, 238] width 249 height 30
click at [521, 242] on div "Select Item" at bounding box center [560, 238] width 220 height 24
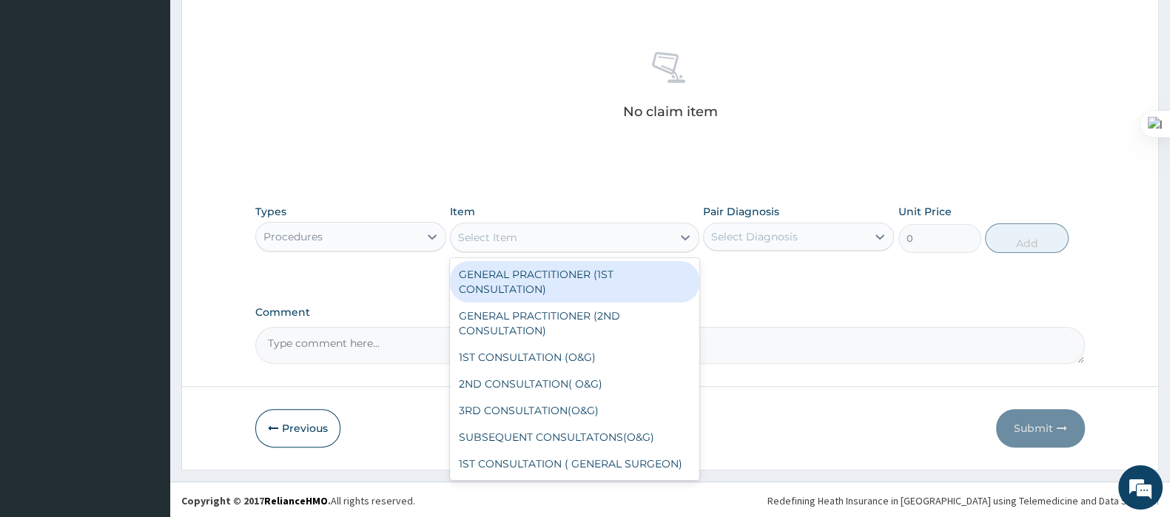
click at [528, 262] on div "GENERAL PRACTITIONER (1ST CONSULTATION)" at bounding box center [574, 281] width 249 height 41
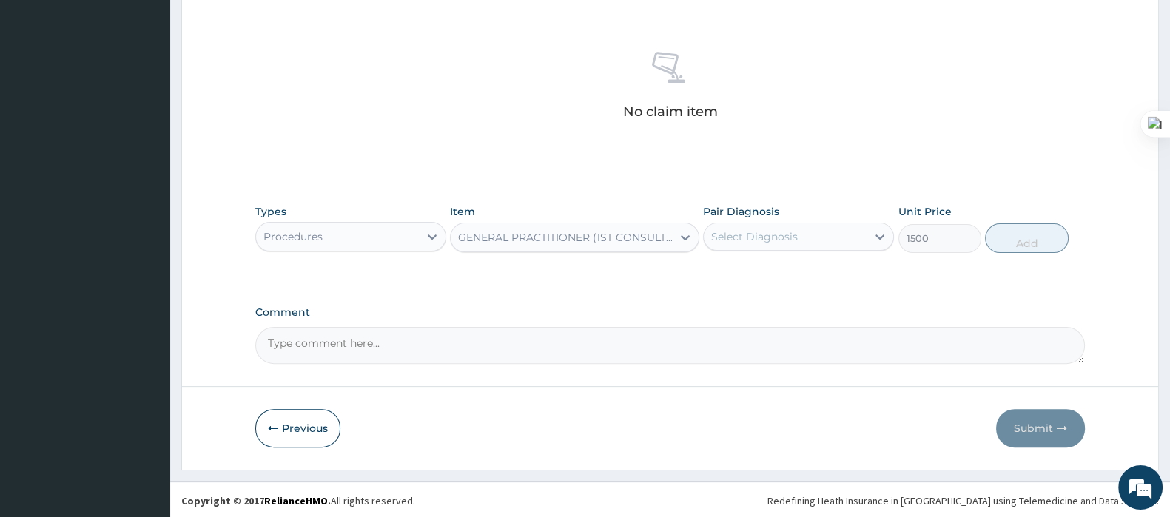
type input "1500"
click at [555, 238] on div "GENERAL PRACTITIONER (1ST CONSULTATION)" at bounding box center [565, 237] width 215 height 15
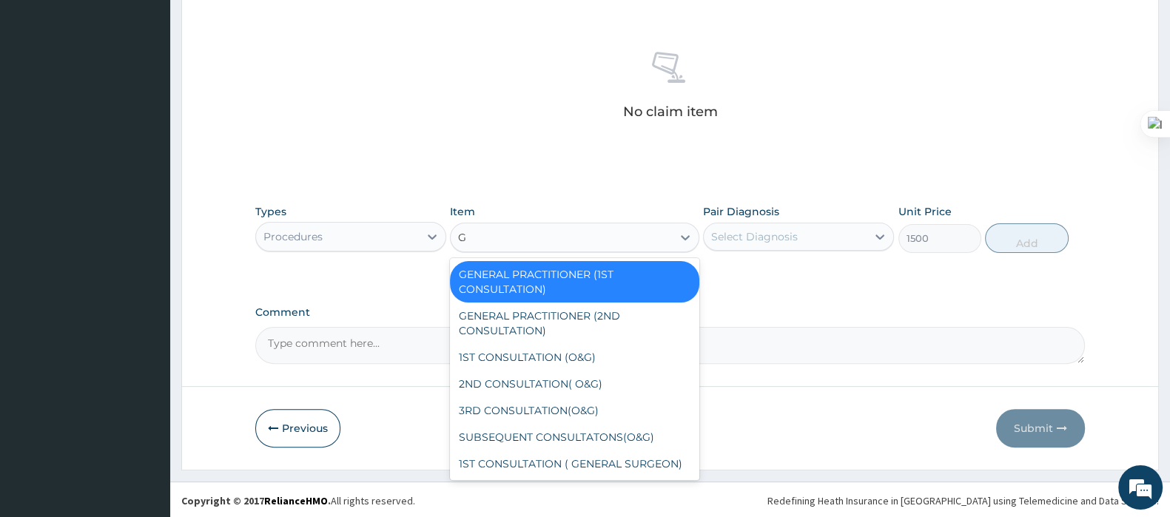
type input "GP"
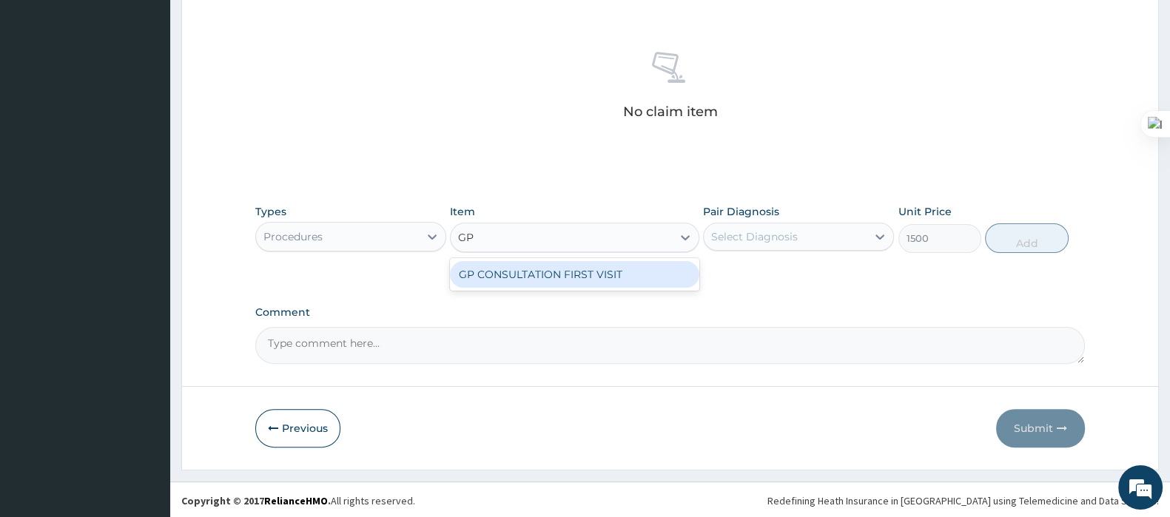
click at [556, 279] on div "GP CONSULTATION FIRST VISIT" at bounding box center [574, 274] width 249 height 27
type input "3000"
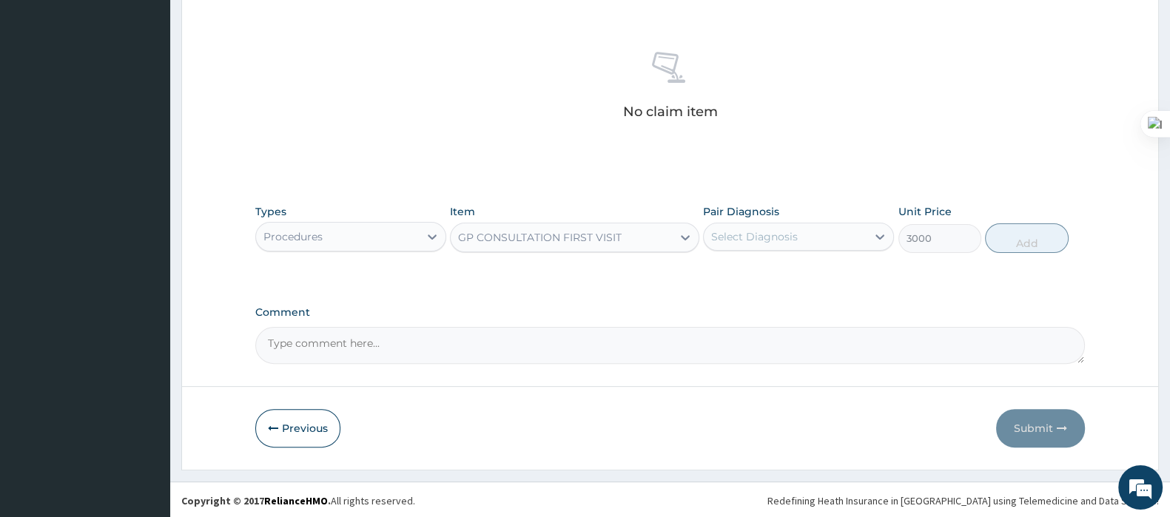
click at [755, 238] on div "Select Diagnosis" at bounding box center [754, 236] width 87 height 15
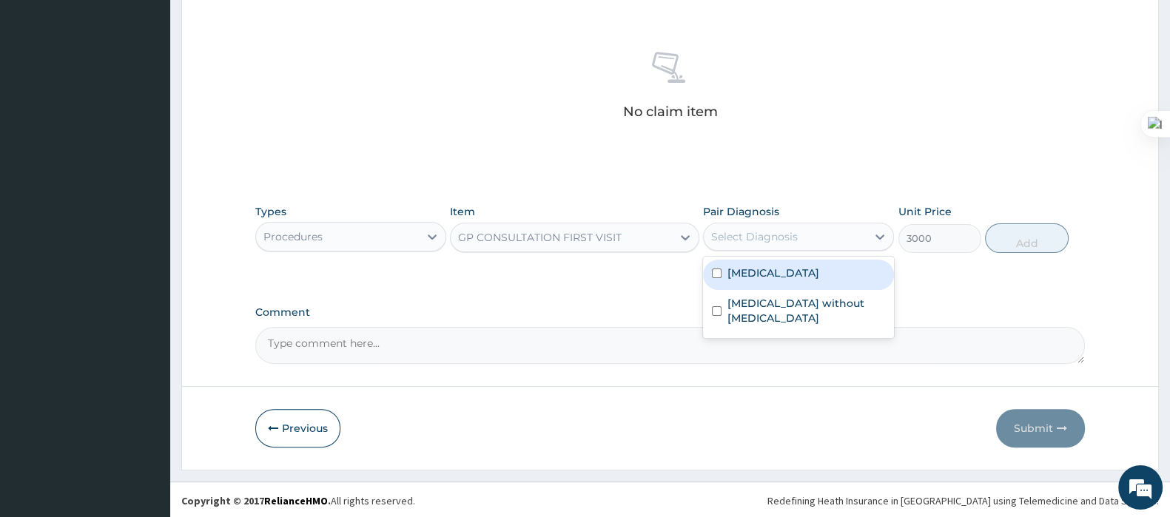
drag, startPoint x: 759, startPoint y: 268, endPoint x: 757, endPoint y: 293, distance: 25.2
click at [759, 269] on label "Malaria, unspecified" at bounding box center [773, 273] width 92 height 15
checkbox input "true"
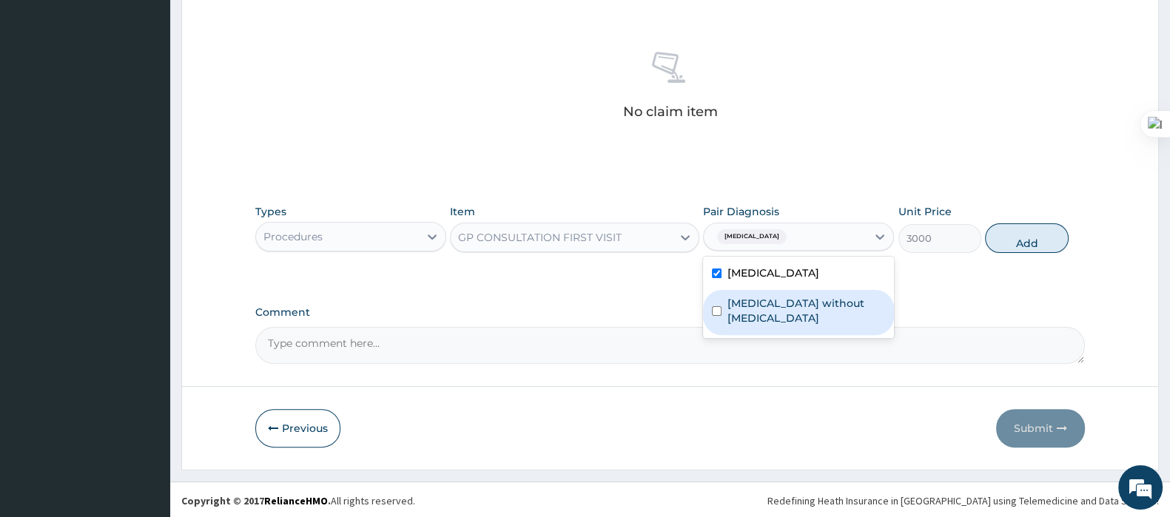
click at [755, 304] on label "Sepsis without septic shock" at bounding box center [806, 311] width 158 height 30
checkbox input "true"
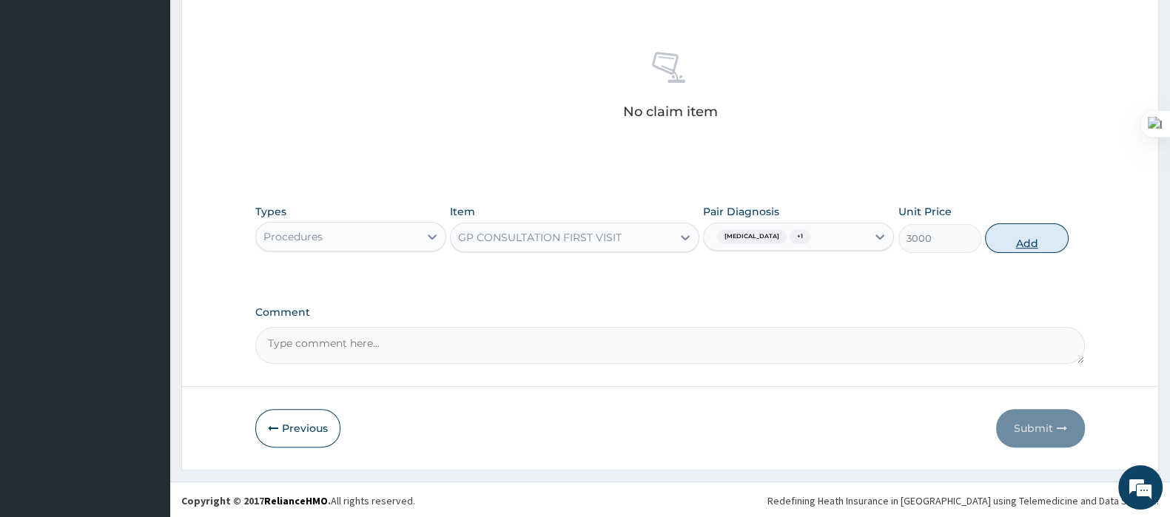
click at [1019, 240] on button "Add" at bounding box center [1026, 238] width 83 height 30
type input "0"
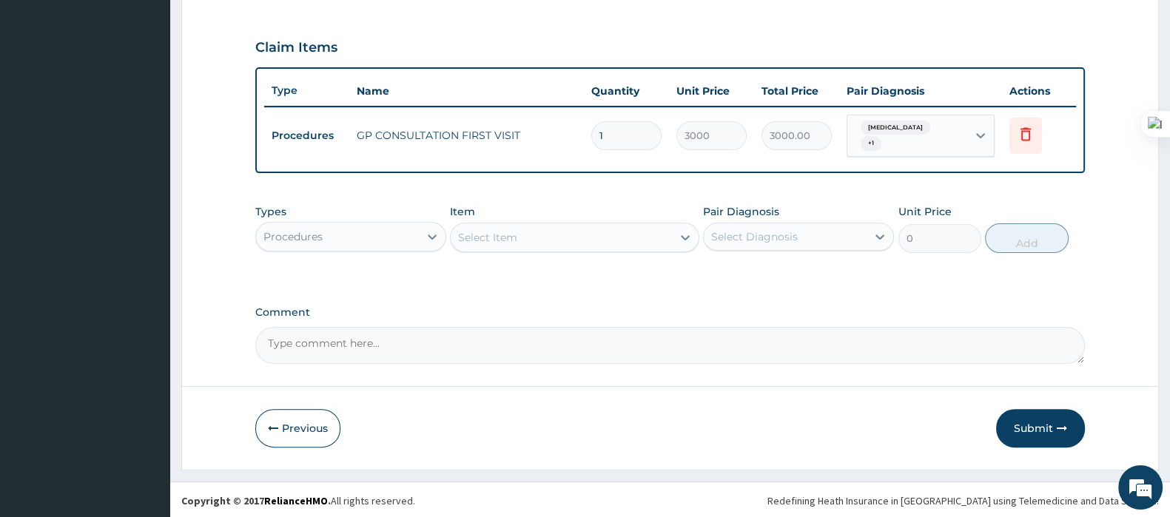
click at [499, 236] on div "Select Item" at bounding box center [487, 237] width 59 height 15
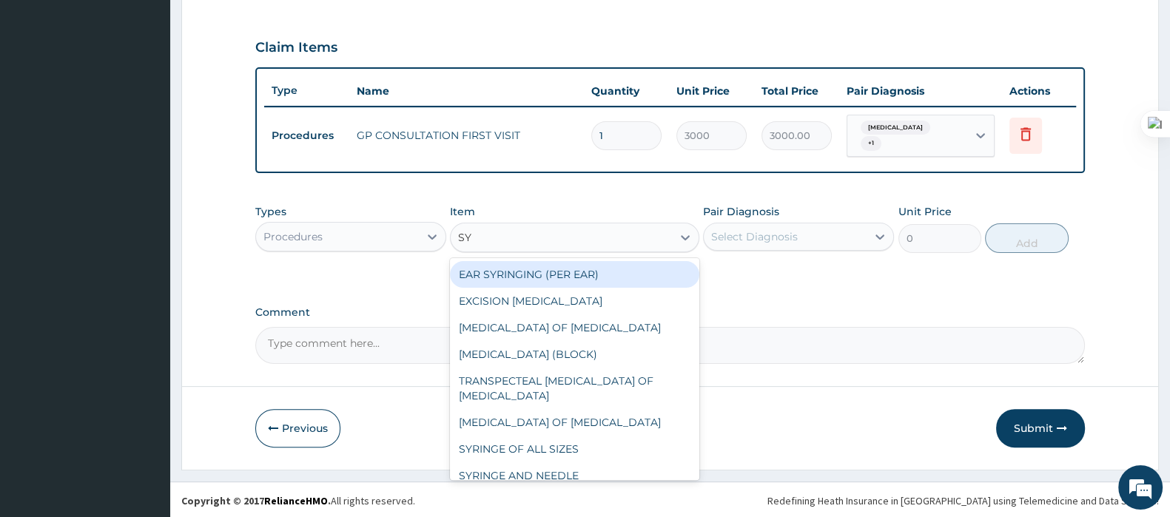
type input "SYR"
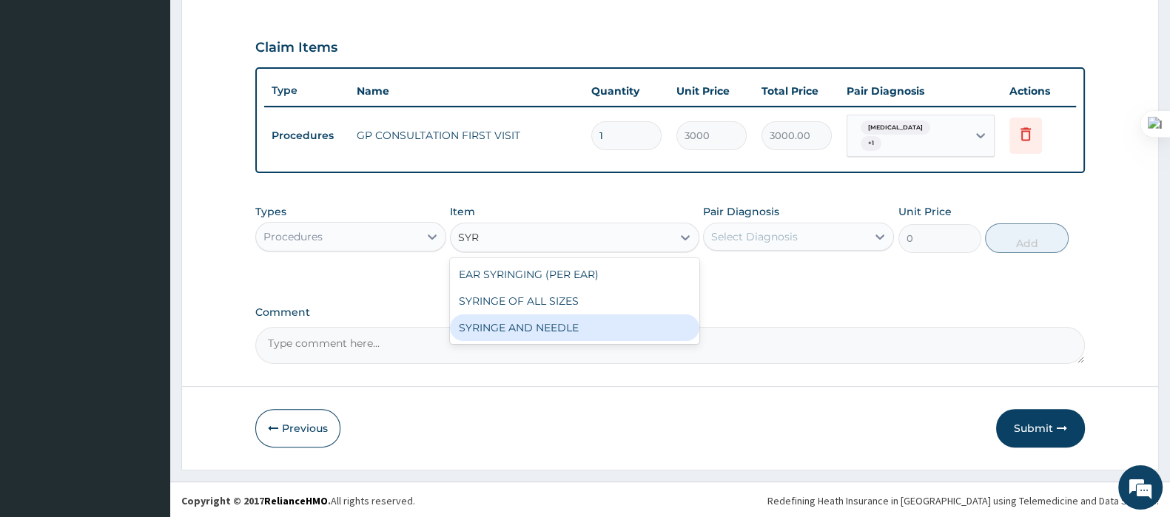
click at [524, 322] on div "SYRINGE AND NEEDLE" at bounding box center [574, 327] width 249 height 27
type input "100"
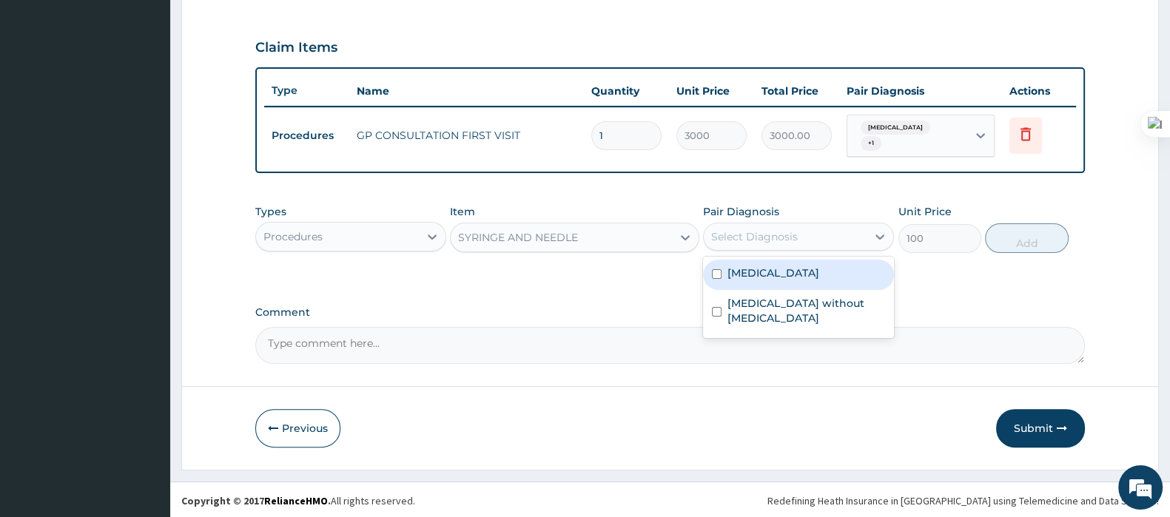
click at [709, 237] on div "Select Diagnosis" at bounding box center [784, 237] width 163 height 24
click at [729, 272] on label "Malaria, unspecified" at bounding box center [773, 273] width 92 height 15
checkbox input "true"
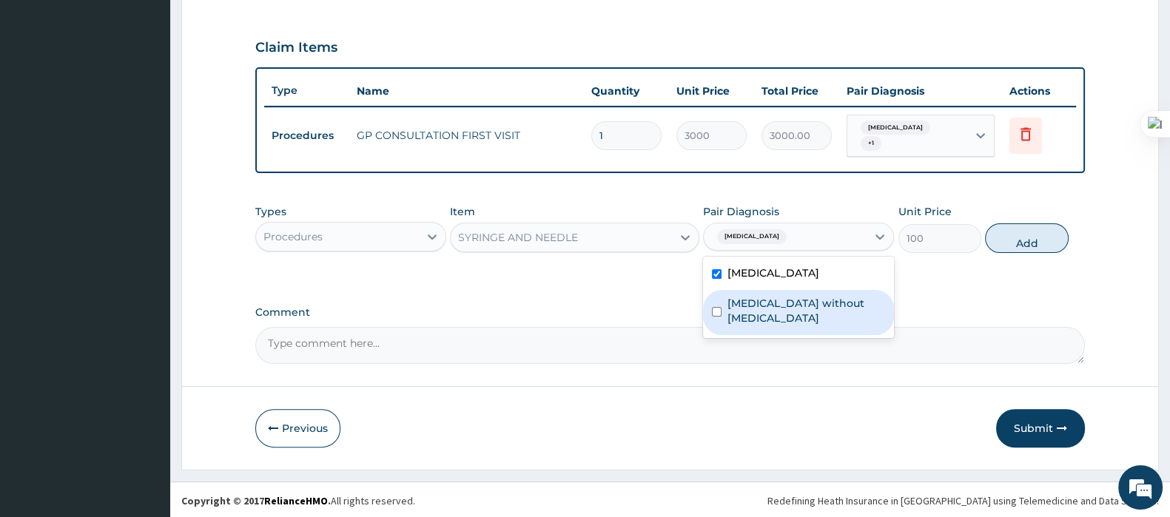
click at [731, 305] on label "Sepsis without septic shock" at bounding box center [806, 311] width 158 height 30
checkbox input "true"
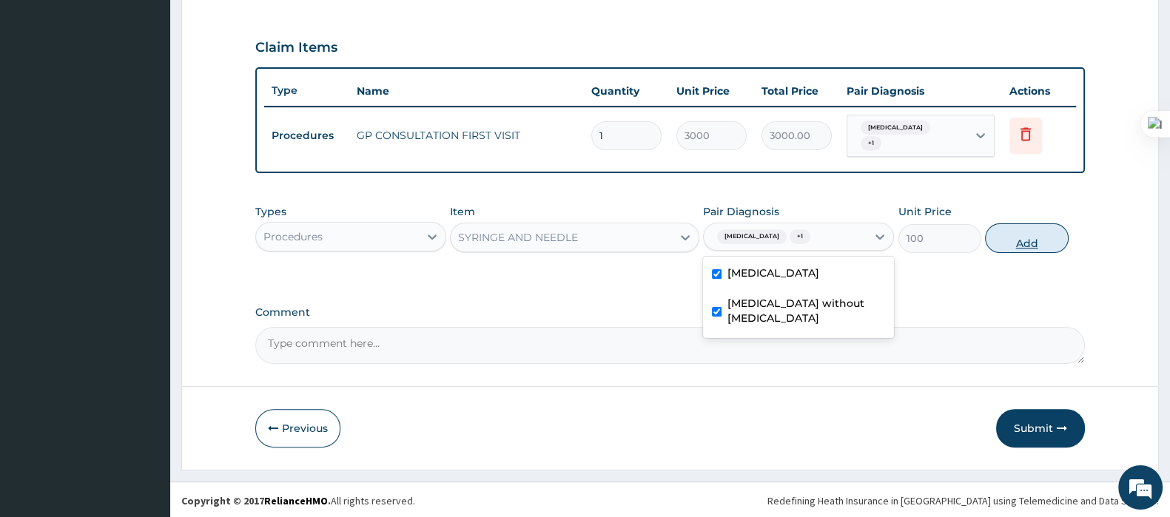
click at [1010, 238] on button "Add" at bounding box center [1026, 238] width 83 height 30
type input "0"
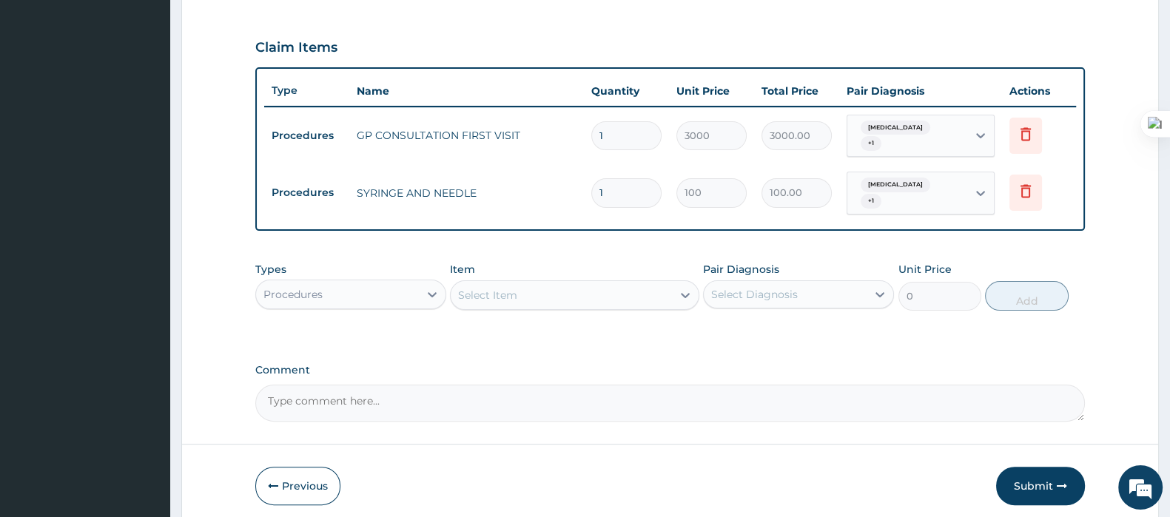
drag, startPoint x: 611, startPoint y: 196, endPoint x: 547, endPoint y: 203, distance: 64.8
click at [547, 203] on tr "Procedures SYRINGE AND NEEDLE 1 100 100.00 Malaria, unspecified + 1 Delete" at bounding box center [669, 193] width 811 height 58
type input "7"
type input "700.00"
type input "7"
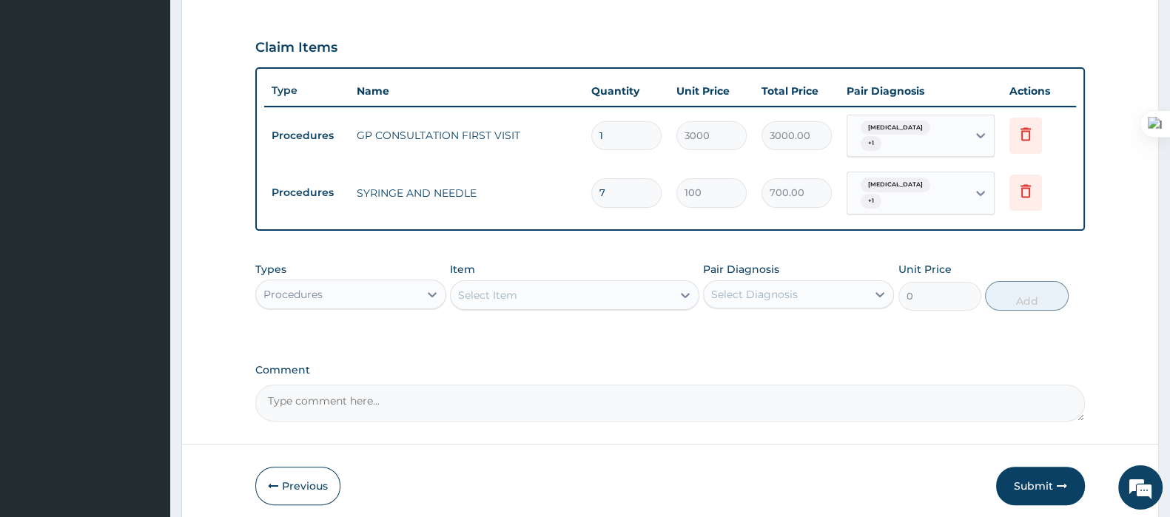
click at [414, 293] on div "Procedures" at bounding box center [337, 295] width 163 height 24
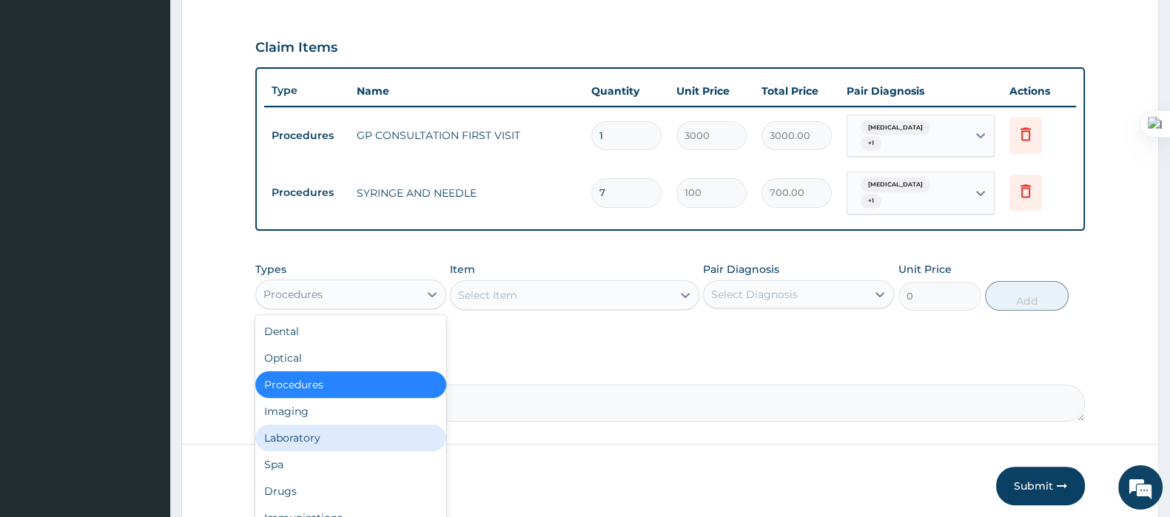
click at [313, 438] on div "Laboratory" at bounding box center [350, 438] width 191 height 27
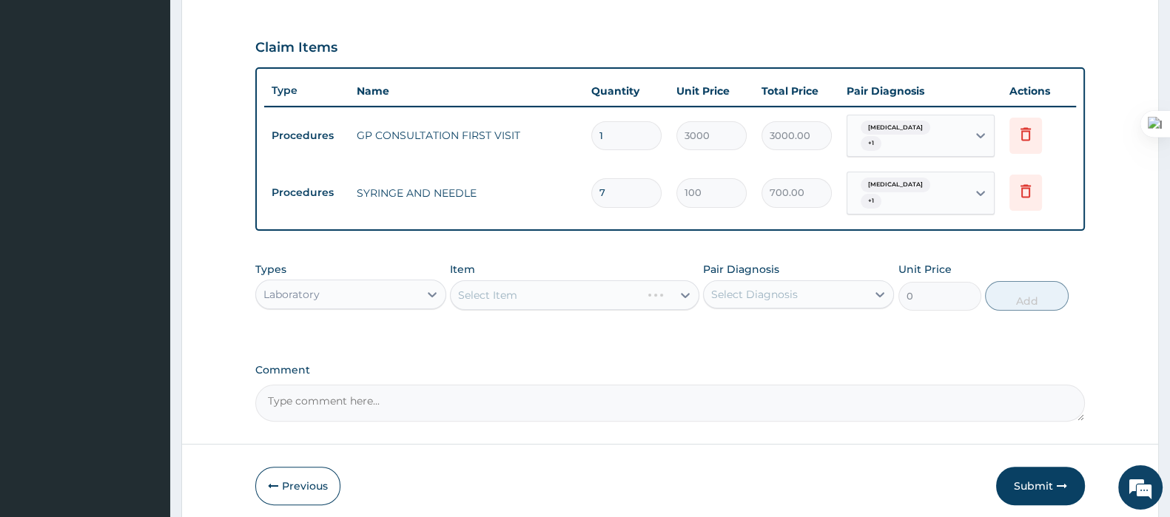
click at [459, 294] on div "Select Item" at bounding box center [574, 295] width 249 height 30
click at [507, 286] on div "Select Item" at bounding box center [574, 295] width 249 height 30
click at [519, 291] on div "Select Item" at bounding box center [574, 295] width 249 height 30
click at [519, 291] on div "Select Item" at bounding box center [560, 295] width 220 height 24
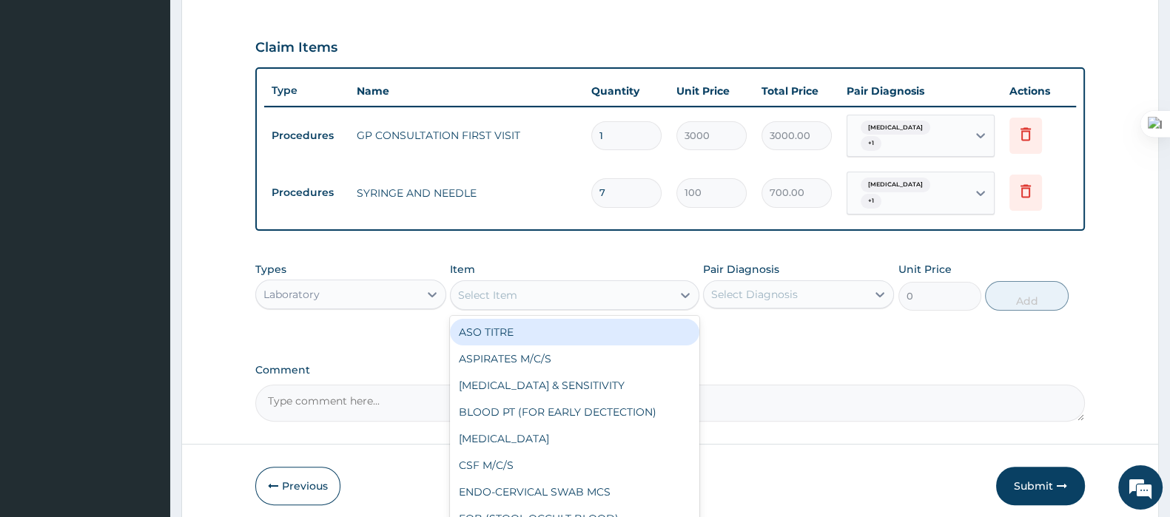
type input "G"
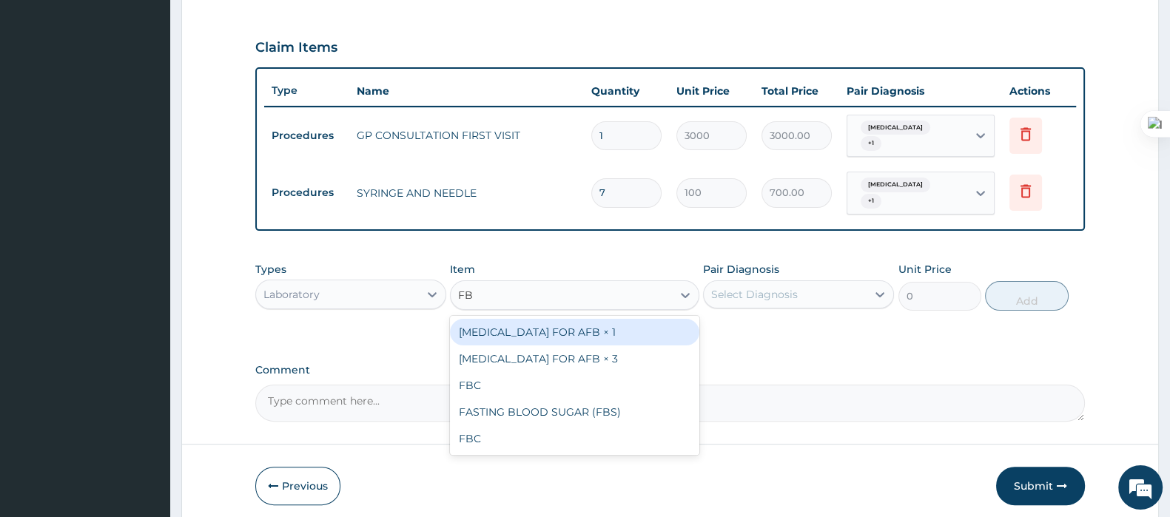
type input "FBC"
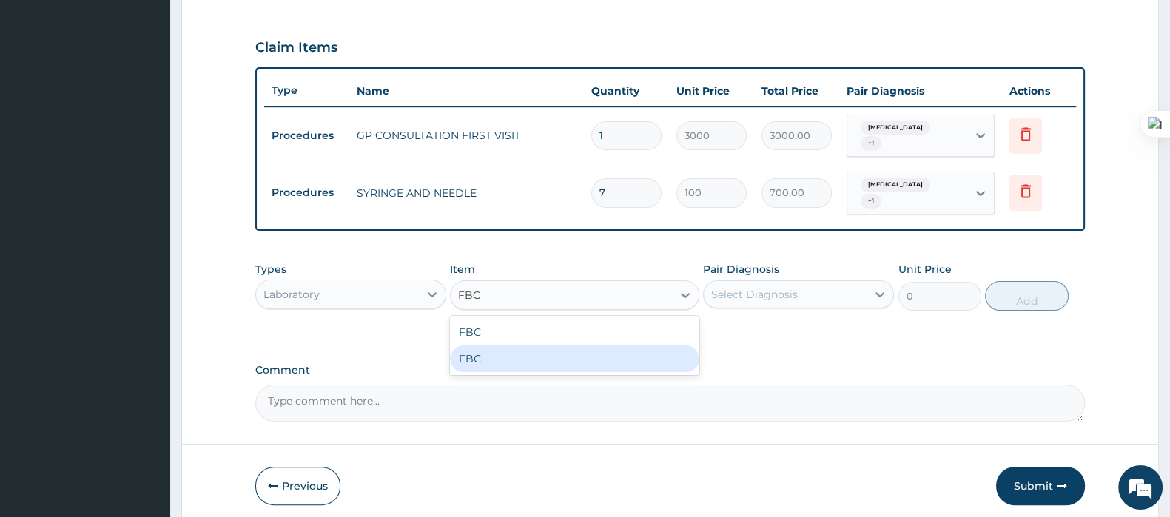
click at [551, 363] on div "FBC" at bounding box center [574, 358] width 249 height 27
type input "4000"
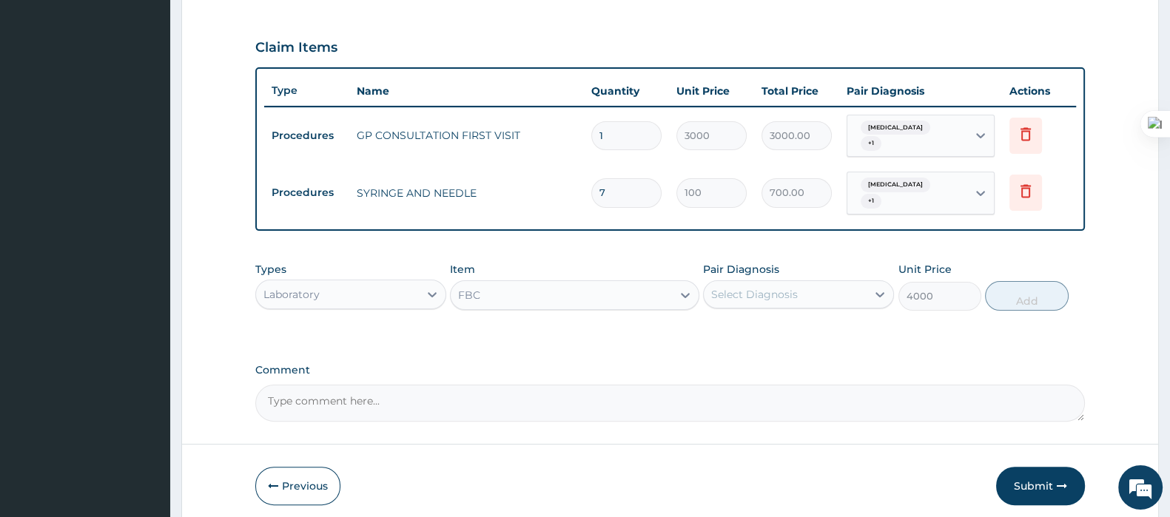
click at [843, 294] on div "Select Diagnosis" at bounding box center [784, 295] width 163 height 24
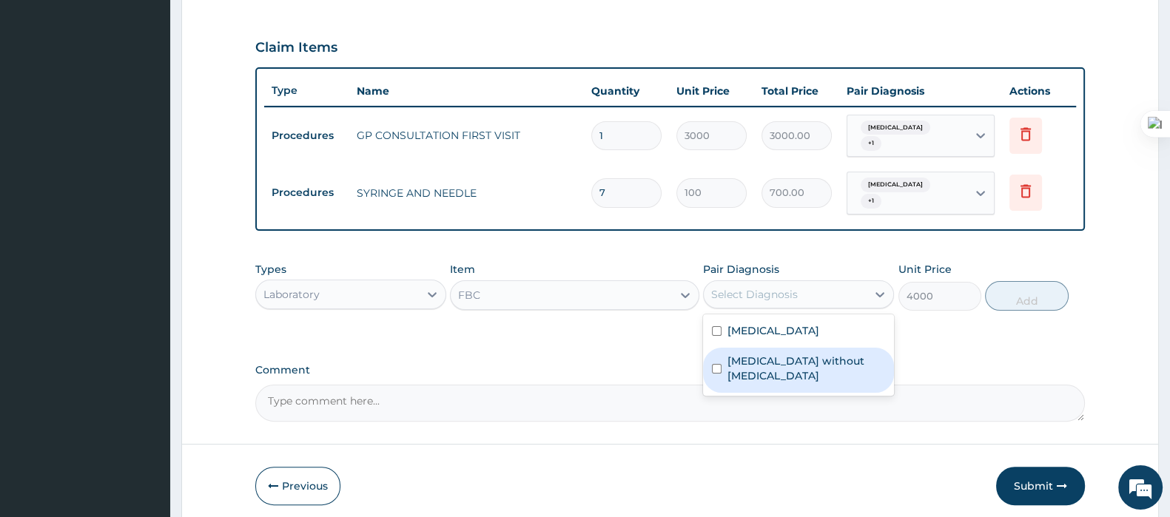
click at [808, 354] on label "Sepsis without septic shock" at bounding box center [806, 369] width 158 height 30
checkbox input "true"
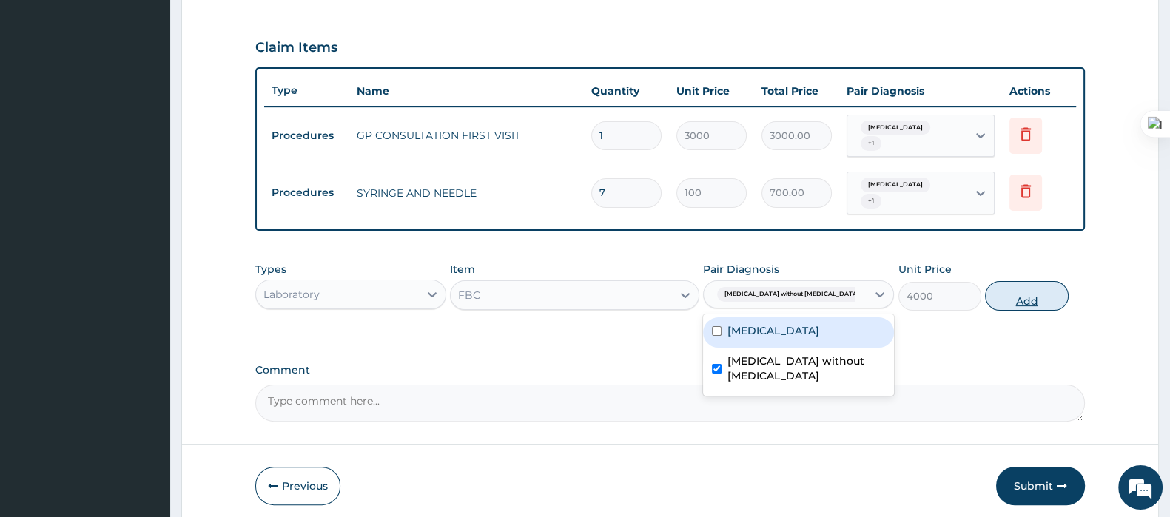
click at [1010, 303] on button "Add" at bounding box center [1026, 296] width 83 height 30
type input "0"
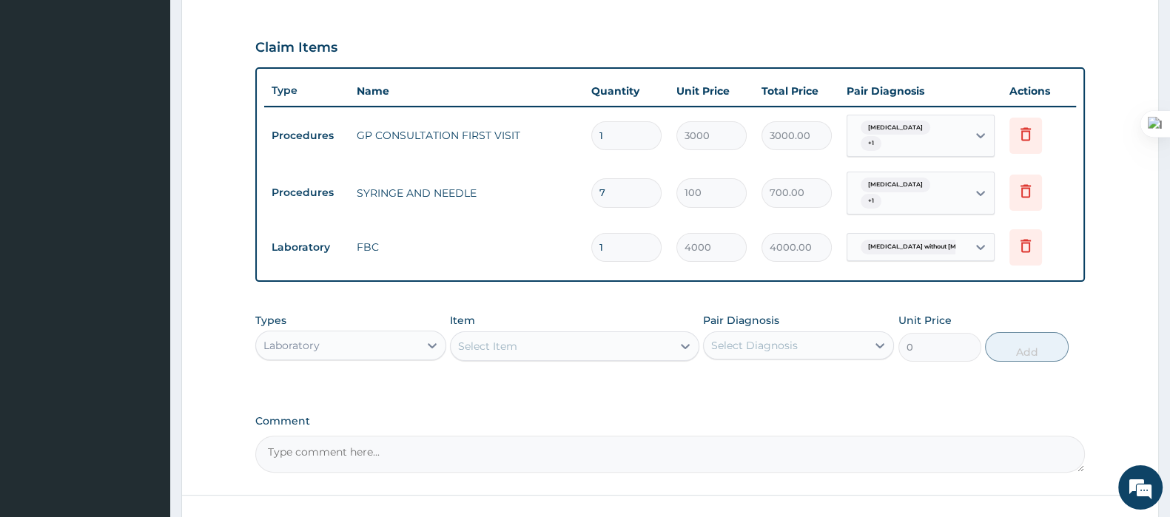
click at [596, 338] on div "Select Item" at bounding box center [560, 346] width 220 height 24
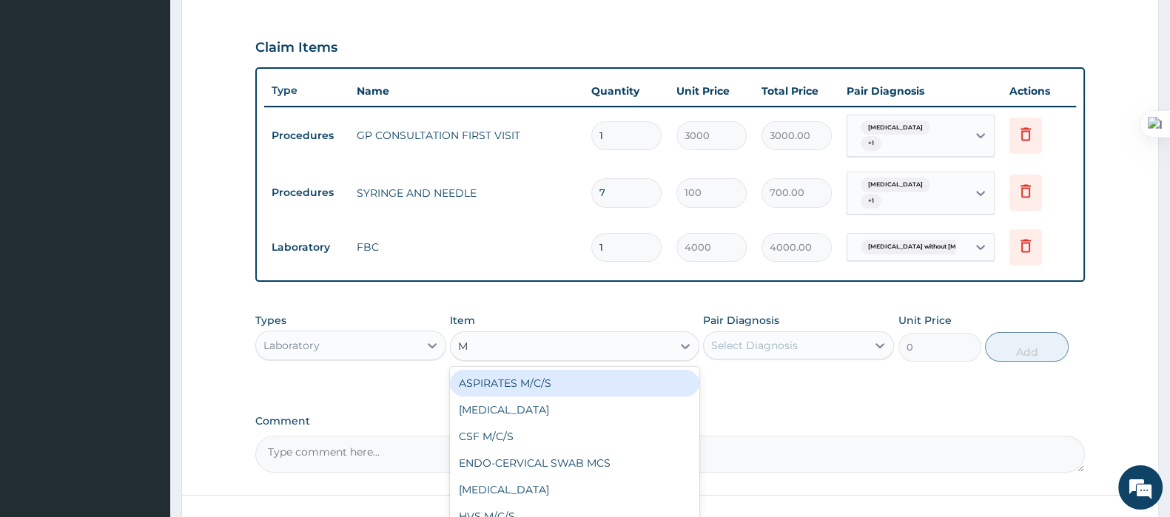
type input "MP"
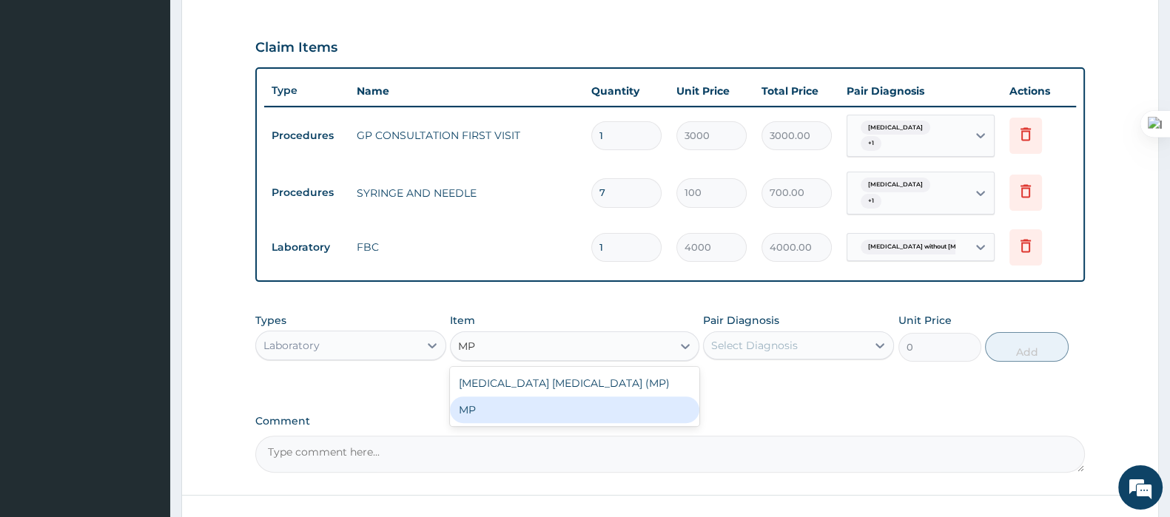
click at [532, 403] on div "MP" at bounding box center [574, 409] width 249 height 27
type input "1500"
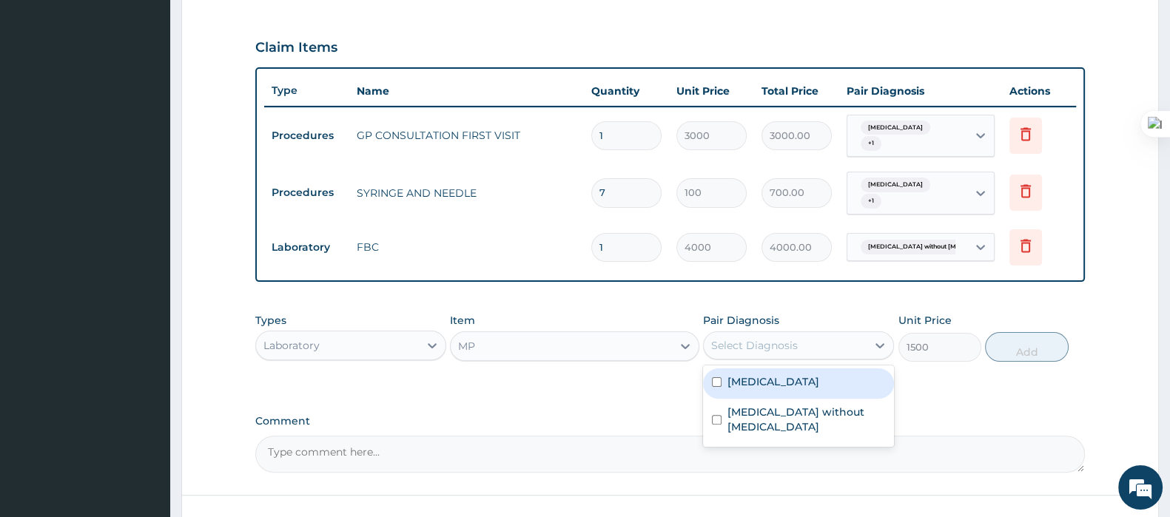
click at [766, 334] on div "Select Diagnosis" at bounding box center [784, 346] width 163 height 24
click at [743, 374] on label "Malaria, unspecified" at bounding box center [773, 381] width 92 height 15
checkbox input "true"
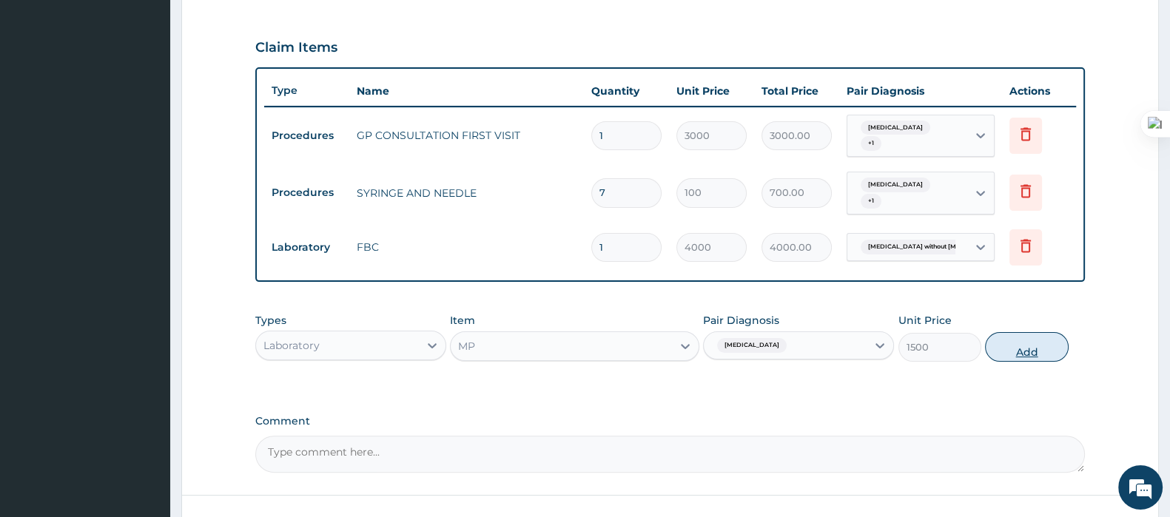
click at [1002, 348] on button "Add" at bounding box center [1026, 347] width 83 height 30
type input "0"
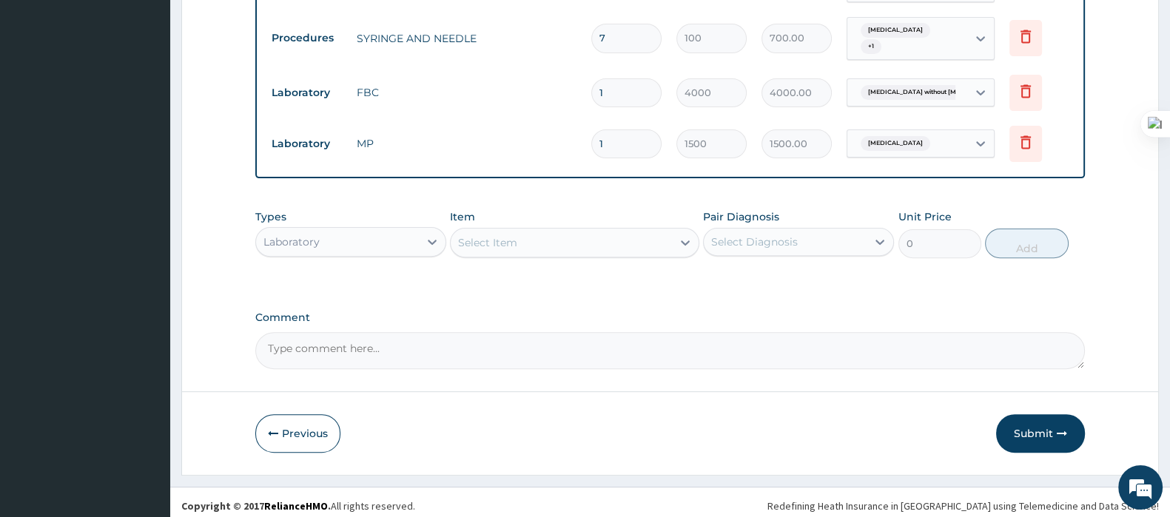
scroll to position [642, 0]
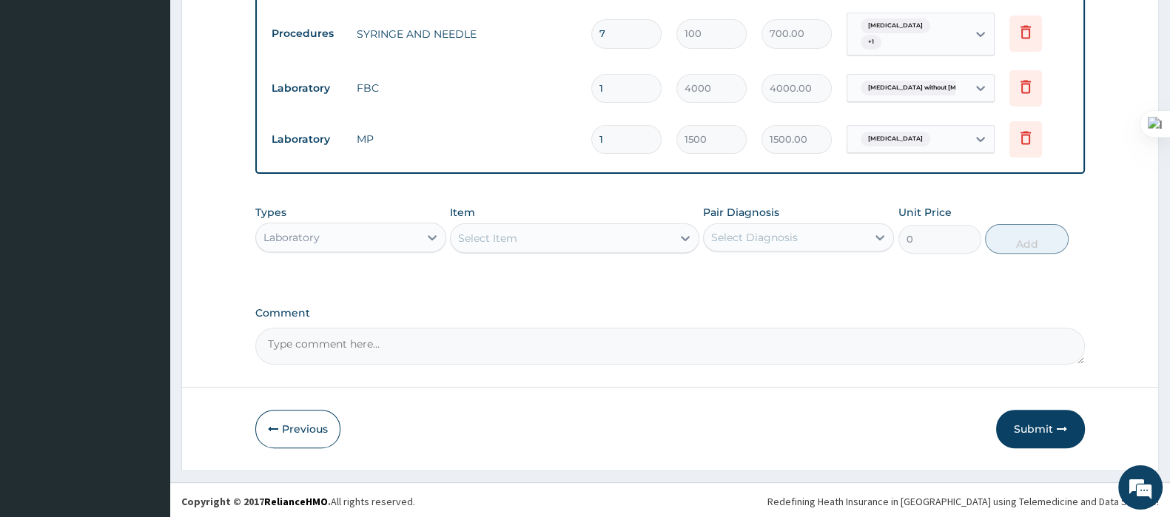
click at [339, 237] on div "Laboratory" at bounding box center [337, 238] width 163 height 24
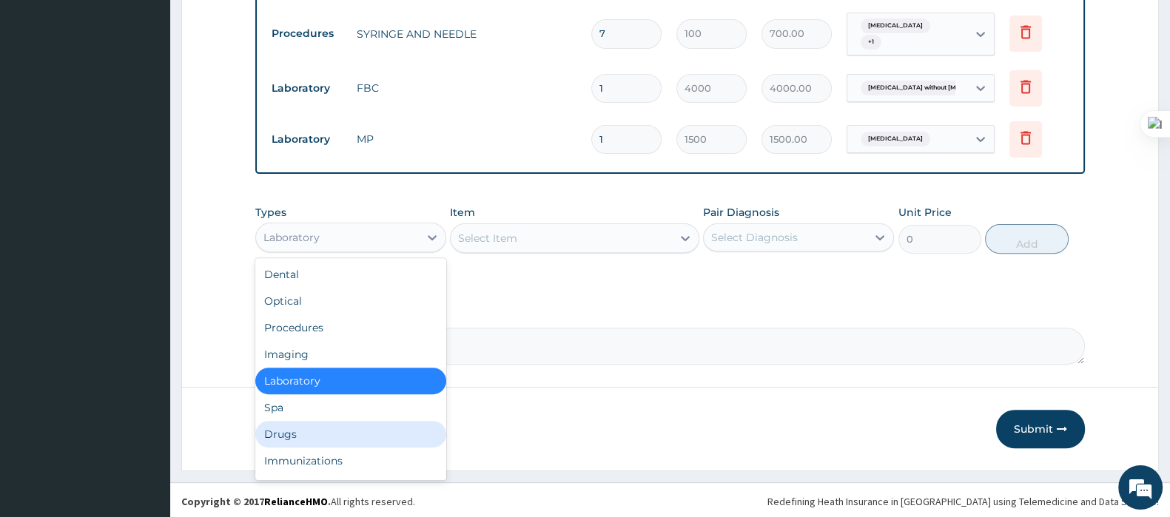
click at [303, 430] on div "Drugs" at bounding box center [350, 434] width 191 height 27
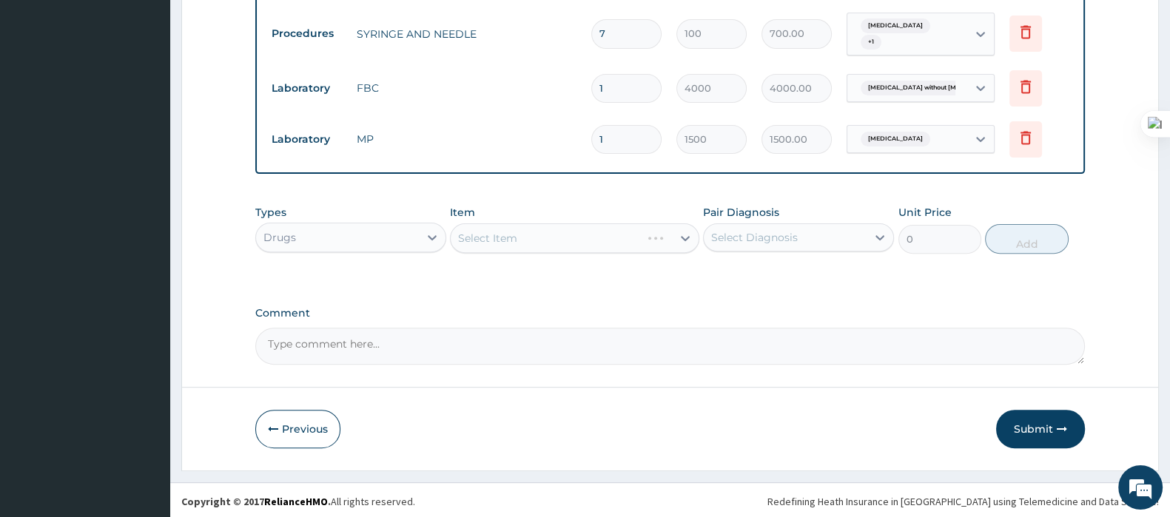
click at [503, 234] on div "Select Item" at bounding box center [574, 238] width 249 height 30
click at [519, 232] on div "Select Item" at bounding box center [574, 238] width 249 height 30
click at [517, 234] on div "Select Item" at bounding box center [574, 238] width 249 height 30
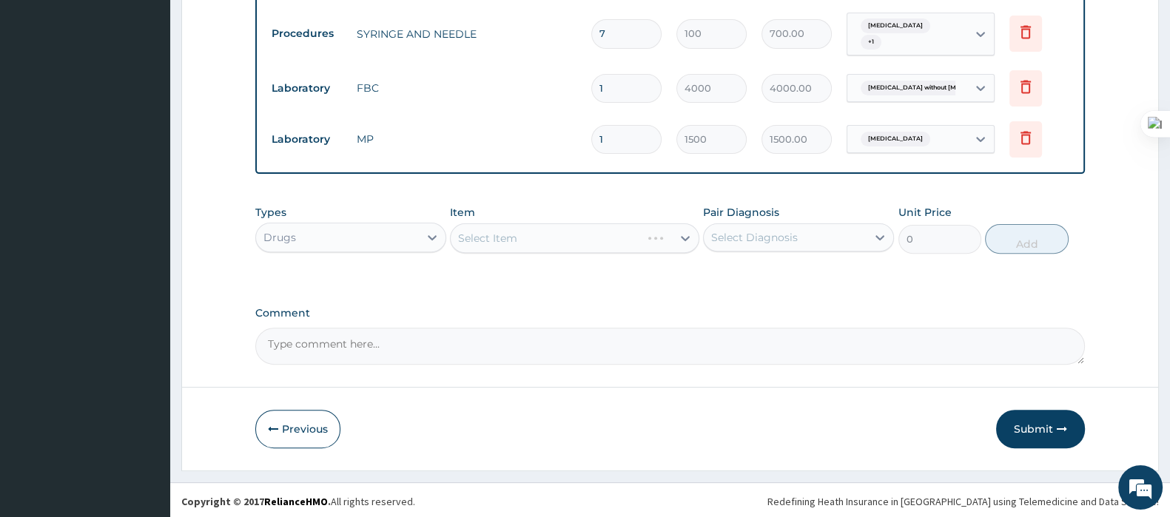
click at [517, 234] on div "Select Item" at bounding box center [574, 238] width 249 height 30
click at [514, 246] on div "Select Item" at bounding box center [560, 238] width 220 height 24
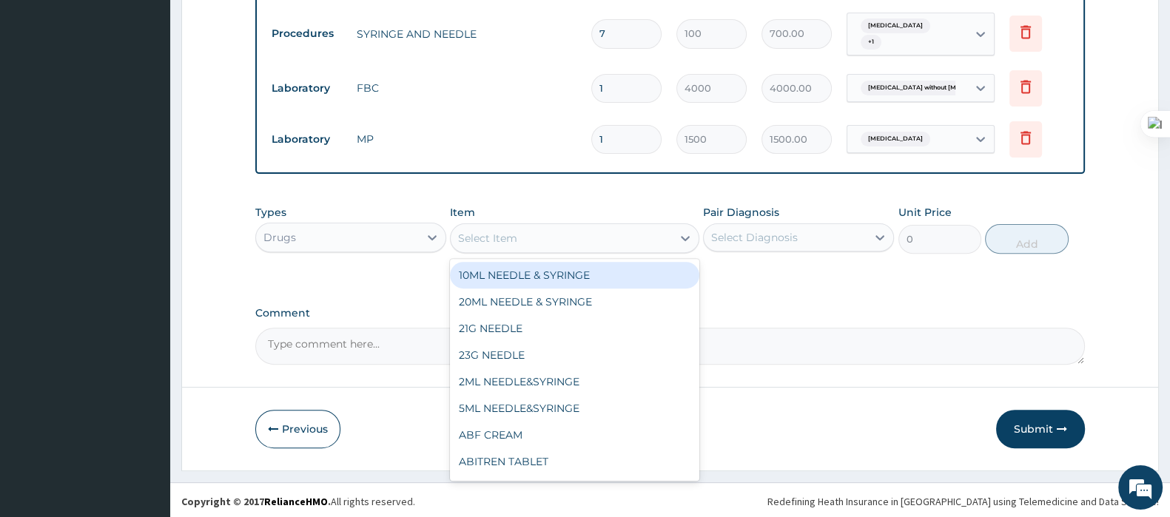
click at [518, 238] on div "Select Item" at bounding box center [560, 238] width 220 height 24
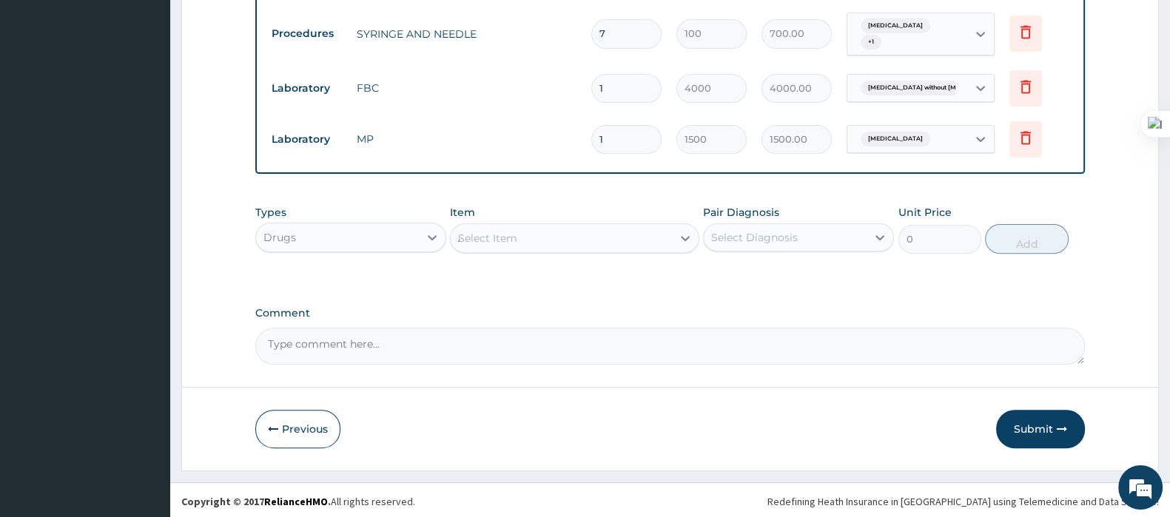
type input "AR"
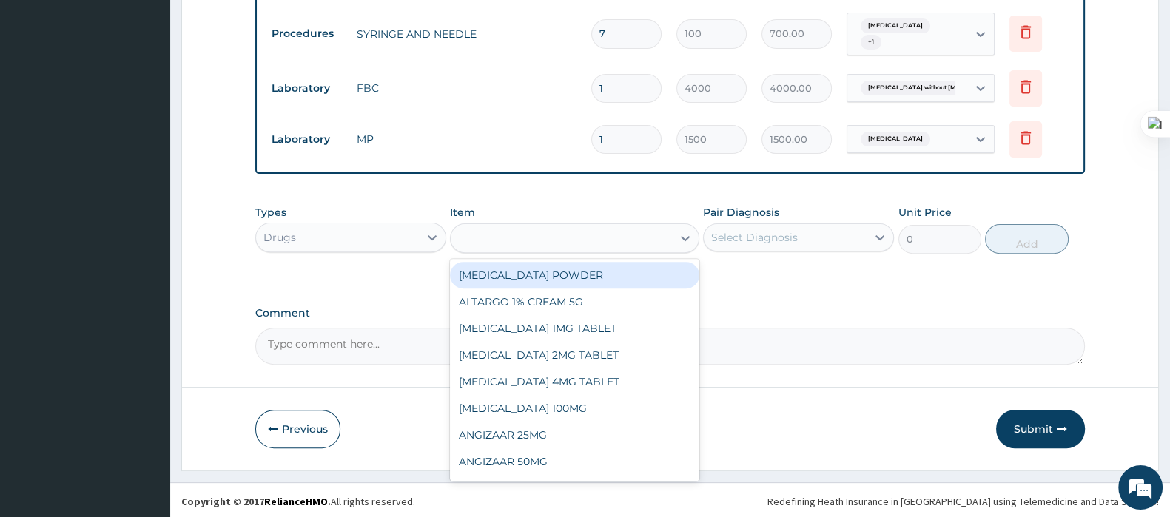
click at [518, 238] on div "AR" at bounding box center [560, 238] width 220 height 24
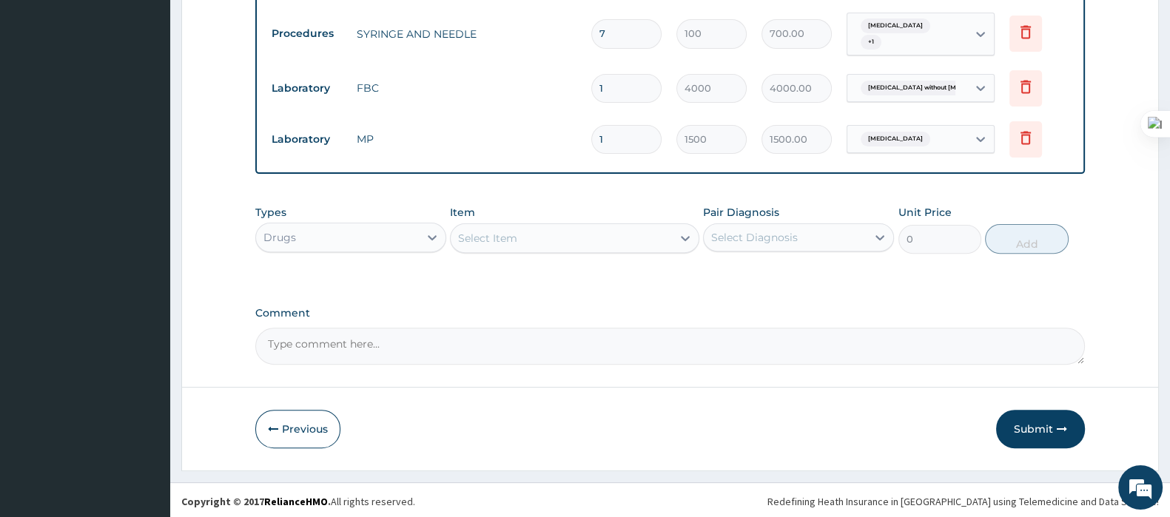
type input "T"
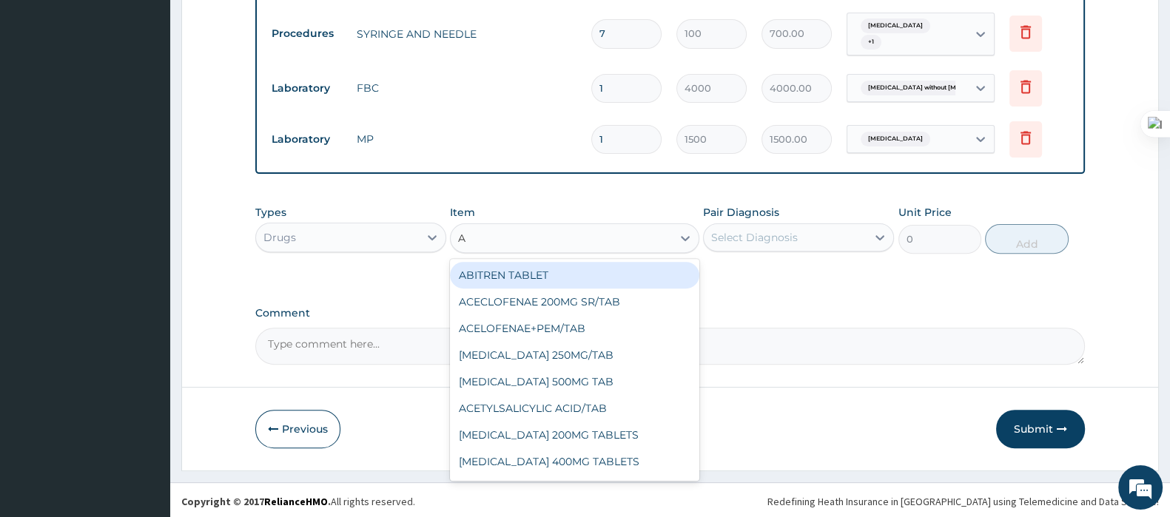
type input "ART"
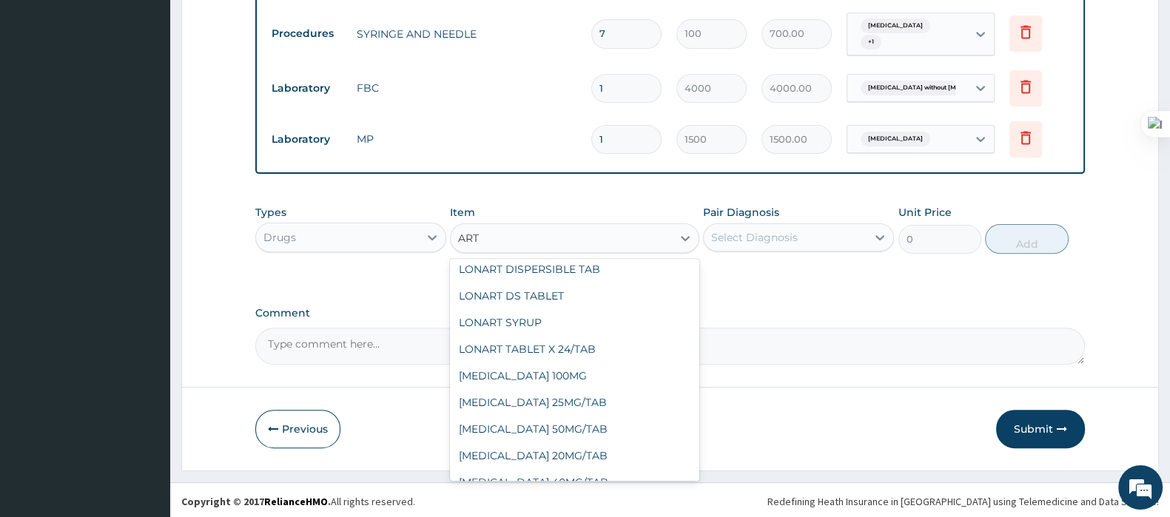
scroll to position [1076, 0]
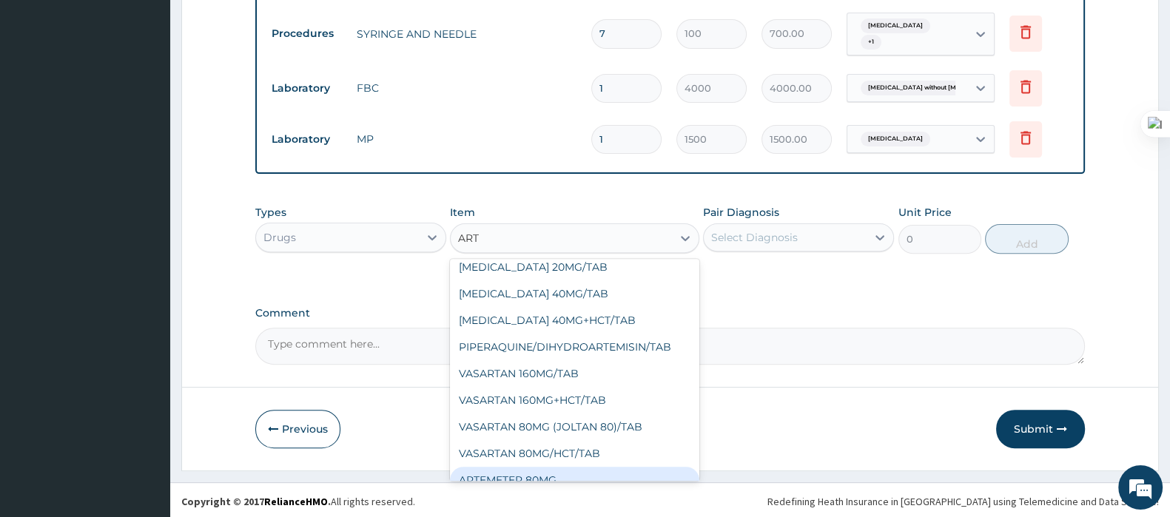
click at [550, 467] on div "ARTEMETER 80MG" at bounding box center [574, 480] width 249 height 27
type input "1000"
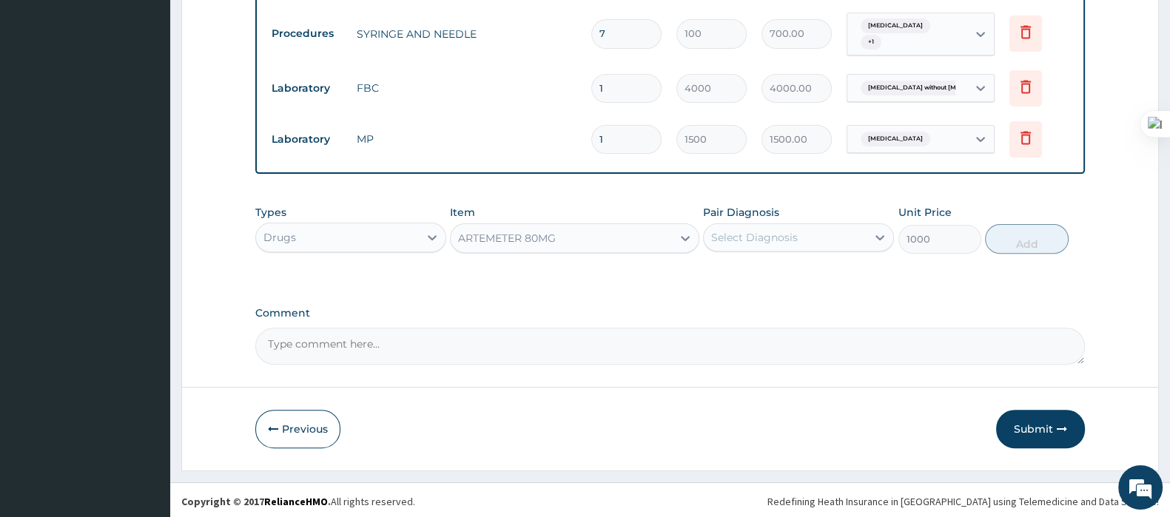
click at [721, 234] on div "Select Diagnosis" at bounding box center [754, 237] width 87 height 15
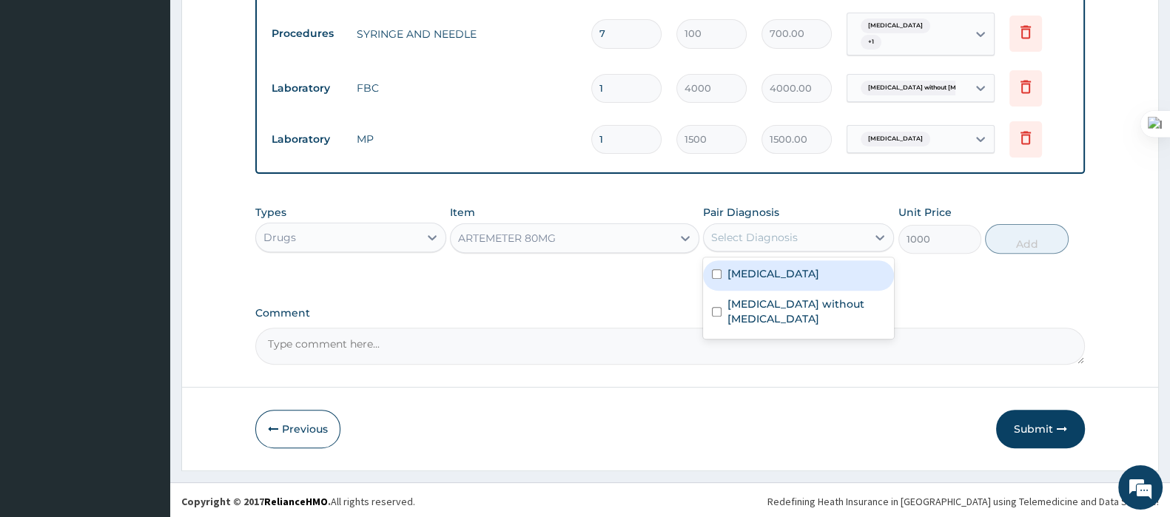
click at [729, 272] on label "Malaria, unspecified" at bounding box center [773, 273] width 92 height 15
checkbox input "true"
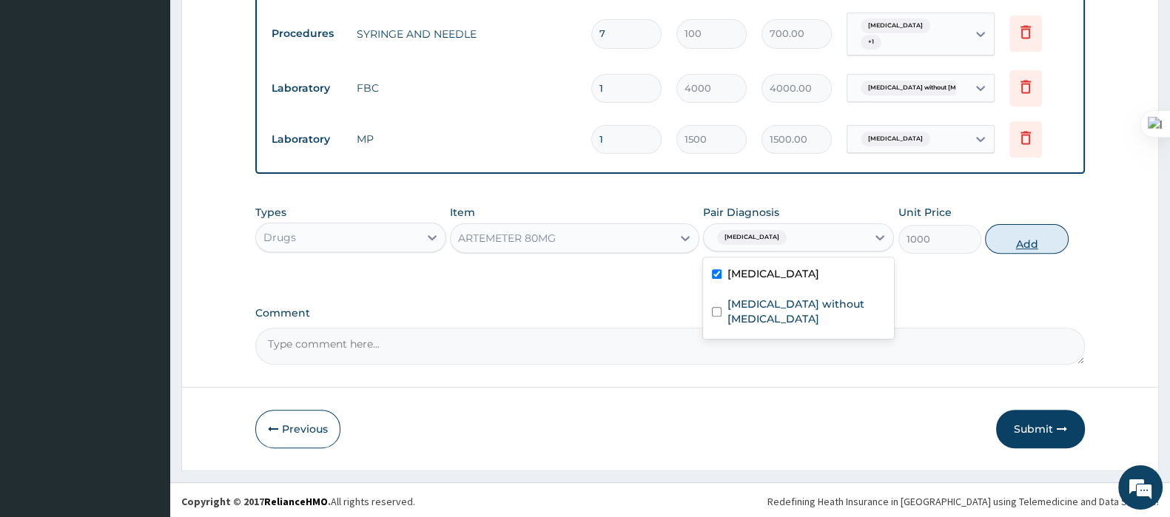
click at [1021, 242] on button "Add" at bounding box center [1026, 239] width 83 height 30
type input "0"
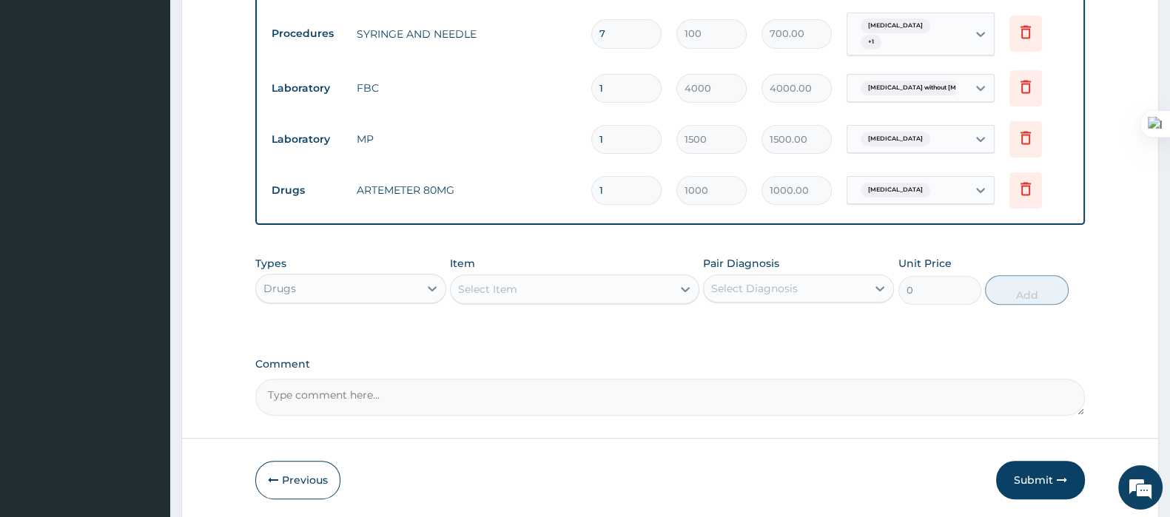
drag, startPoint x: 610, startPoint y: 178, endPoint x: 527, endPoint y: 212, distance: 90.3
click at [527, 212] on tr "Drugs ARTEMETER 80MG 1 1000 1000.00 Malaria, unspecified Delete" at bounding box center [669, 190] width 811 height 51
drag, startPoint x: 623, startPoint y: 187, endPoint x: 543, endPoint y: 205, distance: 81.8
click at [543, 205] on tr "Drugs ARTEMETER 80MG 1 1000 1000.00 Malaria, unspecified Delete" at bounding box center [669, 190] width 811 height 51
type input "3"
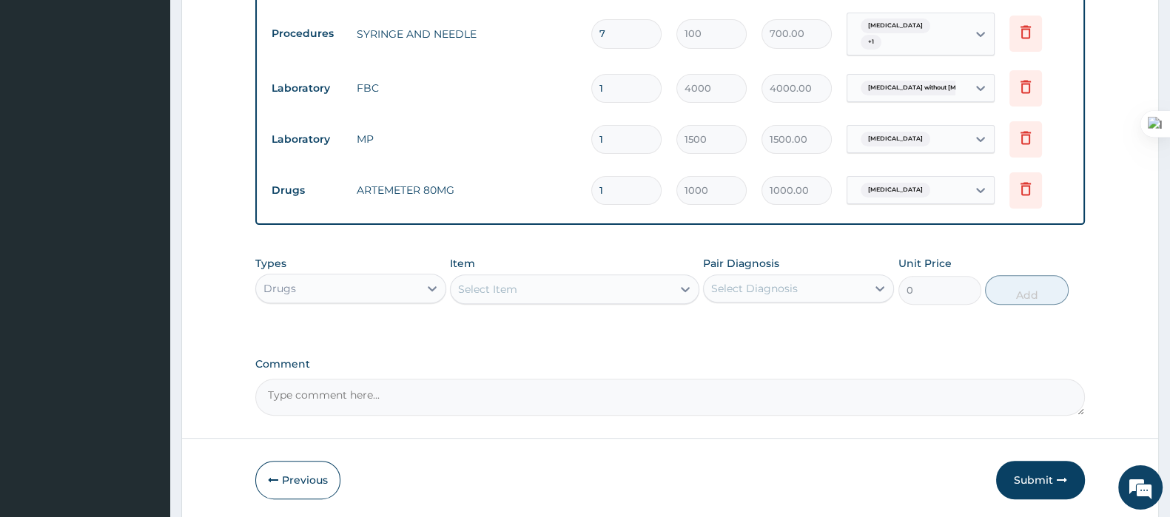
type input "3000.00"
type input "3"
click at [549, 283] on div "Select Item" at bounding box center [560, 289] width 220 height 24
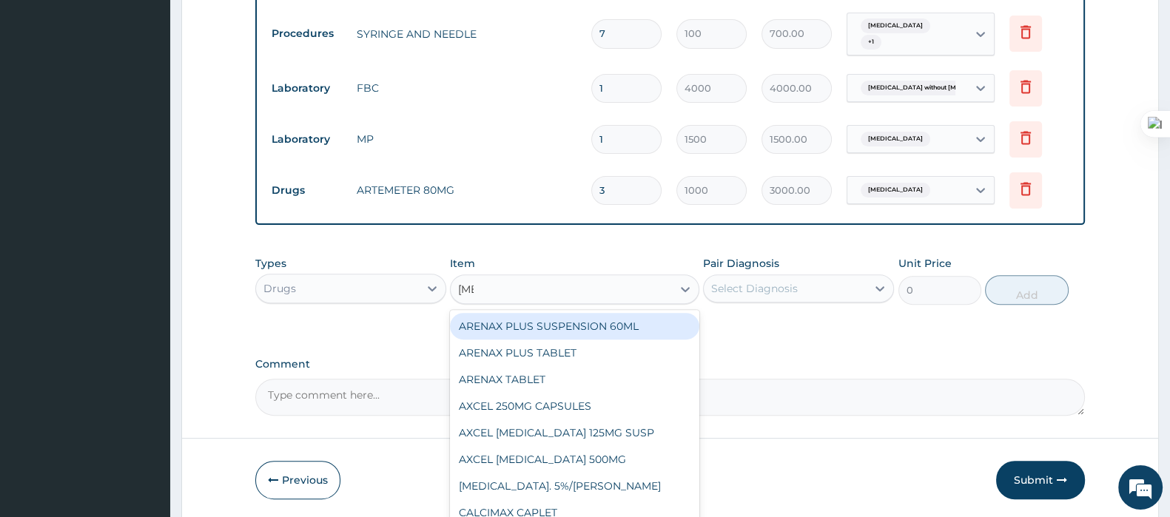
type input "AXONE"
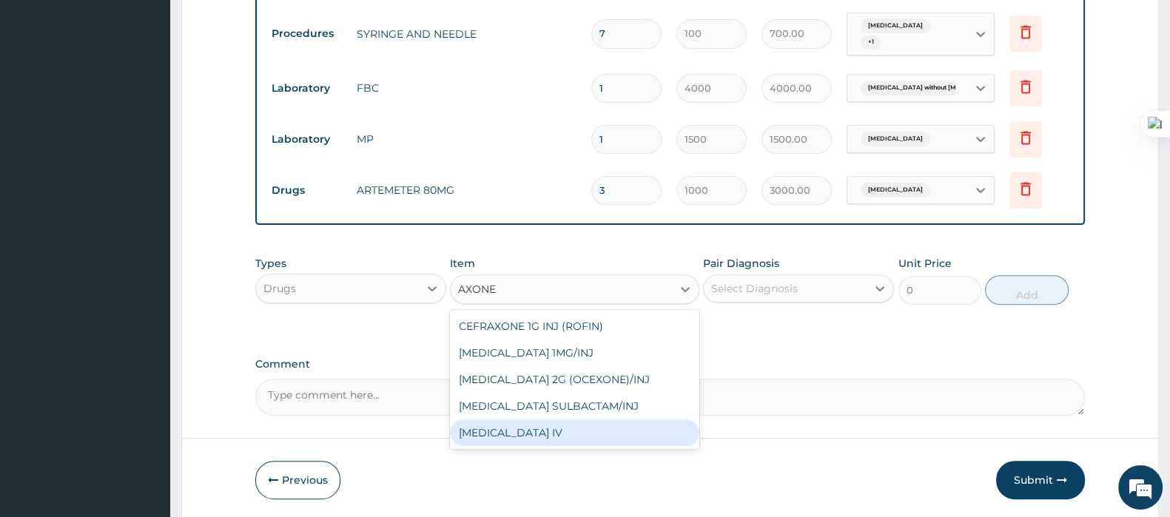
click at [512, 438] on div "CEFTRIAXONE IV" at bounding box center [574, 432] width 249 height 27
type input "2200"
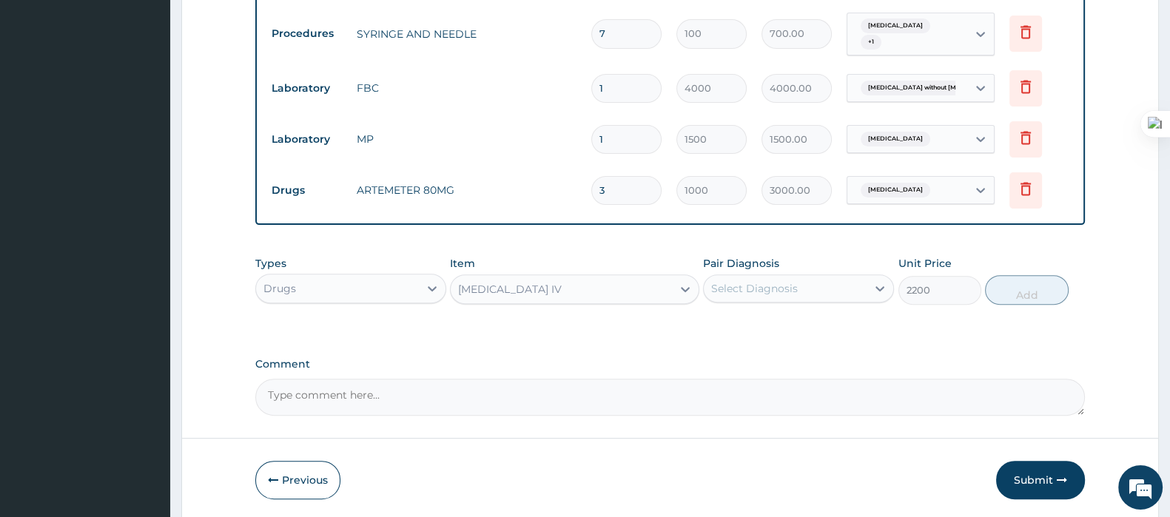
click at [736, 288] on div "Select Diagnosis" at bounding box center [754, 288] width 87 height 15
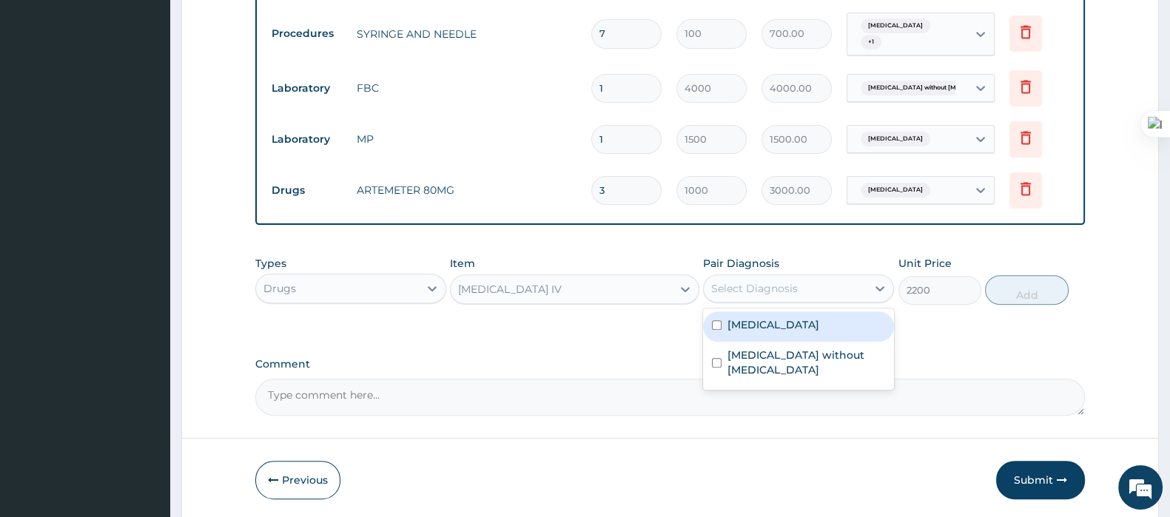
click at [729, 320] on label "Malaria, unspecified" at bounding box center [773, 324] width 92 height 15
checkbox input "true"
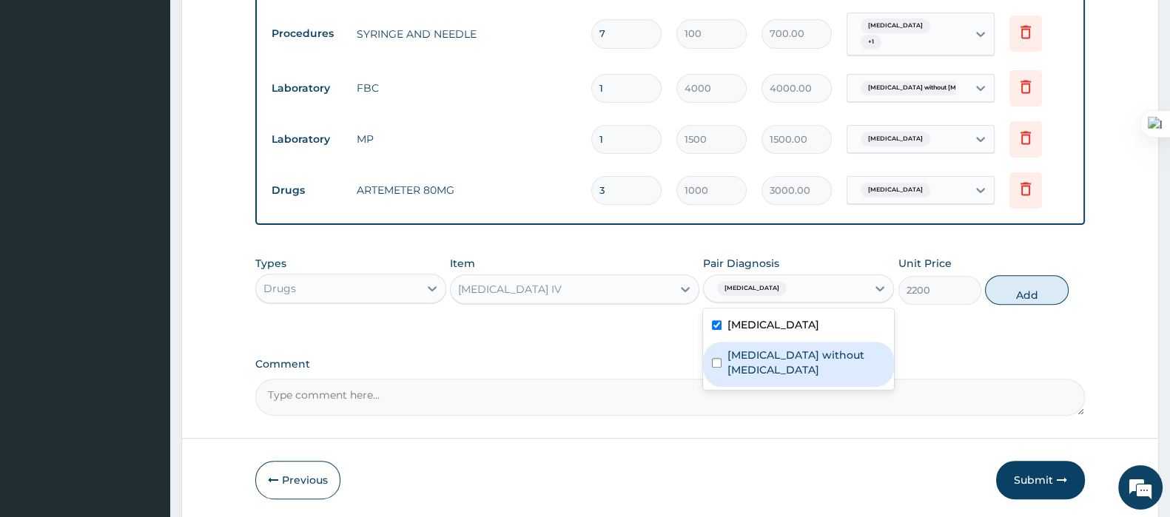
click at [735, 362] on div "Sepsis without septic shock" at bounding box center [798, 364] width 191 height 45
checkbox input "true"
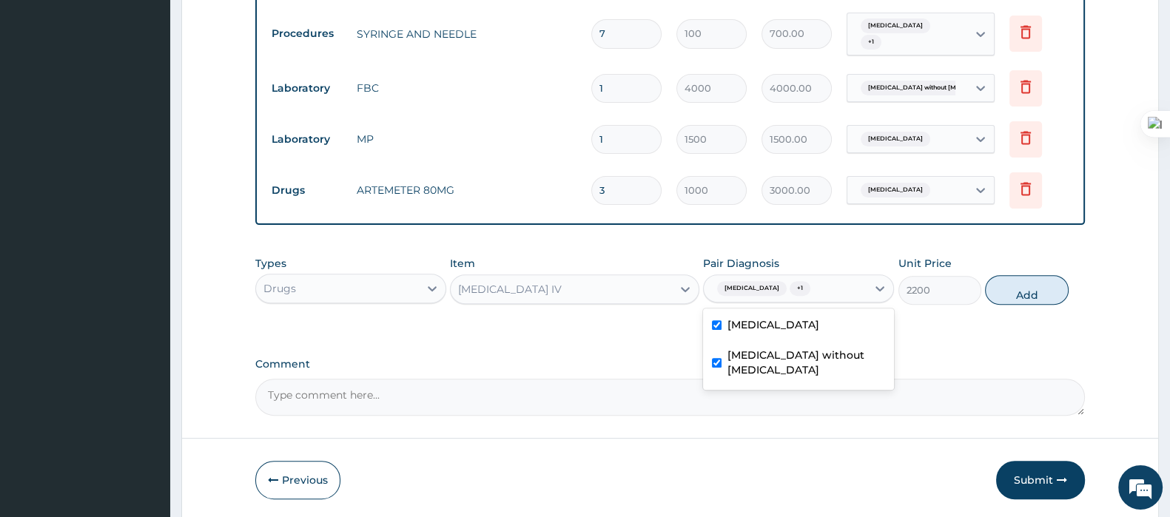
click at [747, 317] on label "Malaria, unspecified" at bounding box center [773, 324] width 92 height 15
checkbox input "false"
click at [1033, 279] on button "Add" at bounding box center [1026, 290] width 83 height 30
type input "0"
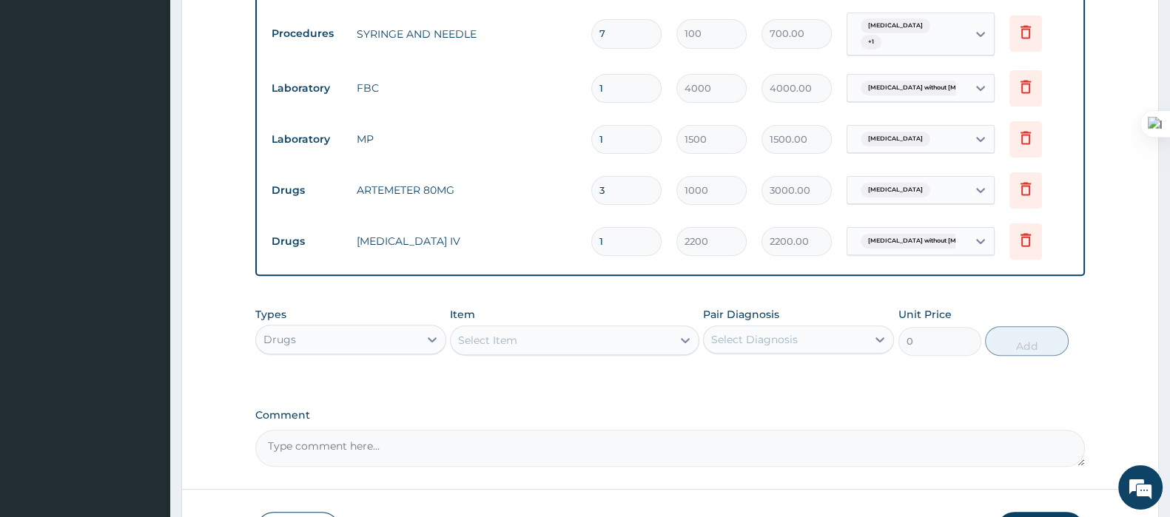
drag, startPoint x: 647, startPoint y: 225, endPoint x: 551, endPoint y: 257, distance: 101.3
click at [551, 257] on tr "Drugs CEFTRIAXONE IV 1 2200 2200.00 Sepsis without septic shock Delete" at bounding box center [669, 241] width 811 height 51
type input "2"
type input "4400.00"
type input "2"
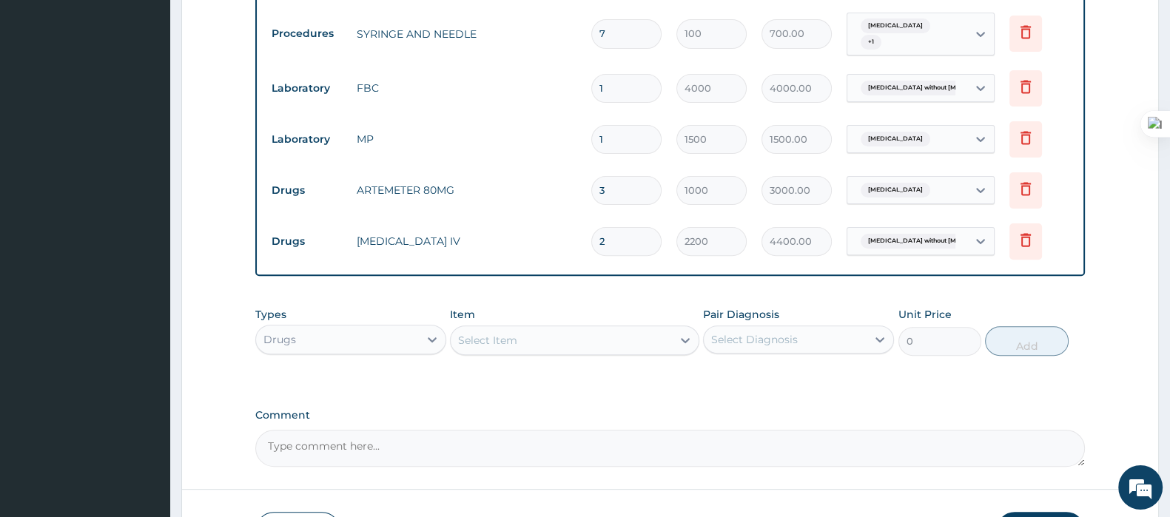
click at [516, 342] on div "Select Item" at bounding box center [487, 340] width 59 height 15
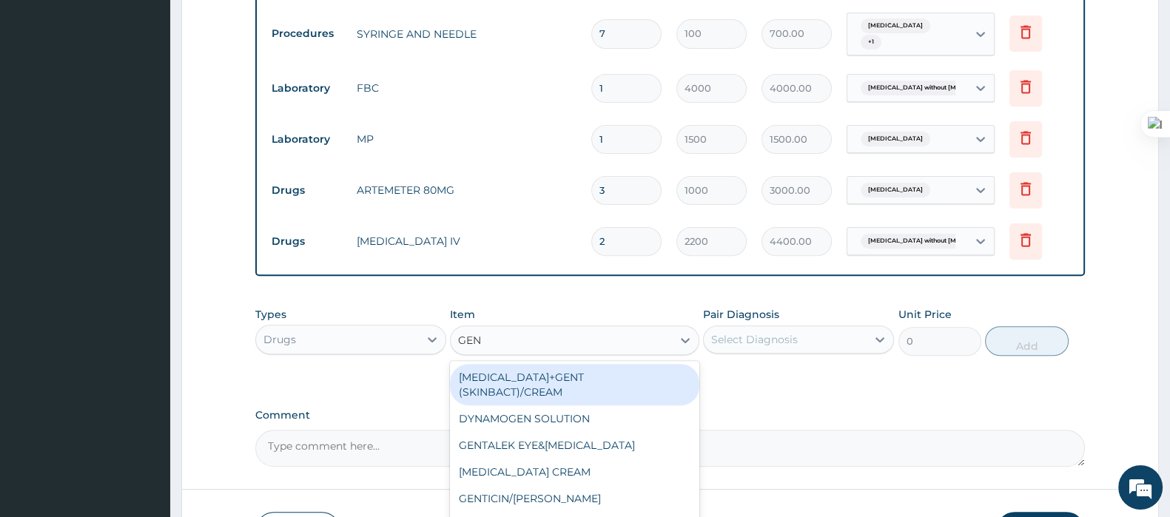
type input "GENT"
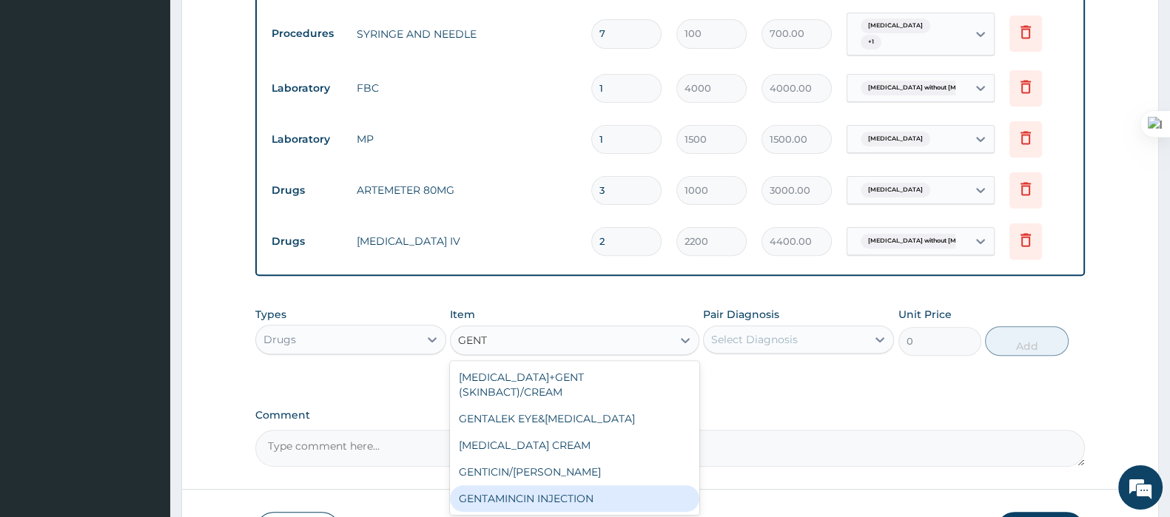
click at [502, 485] on div "GENTAMINCIN INJECTION" at bounding box center [574, 498] width 249 height 27
type input "1000"
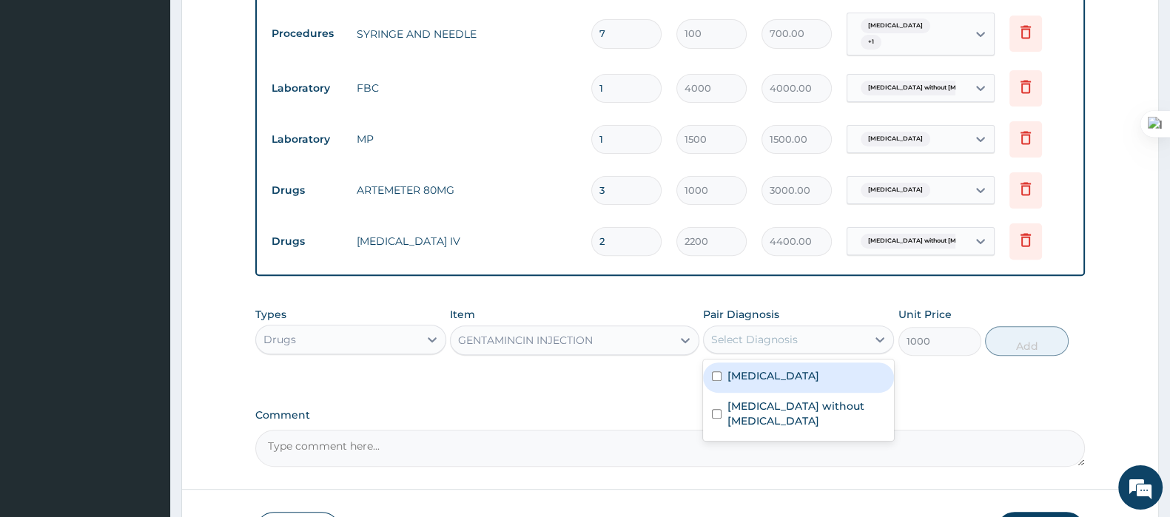
click at [725, 344] on div "Select Diagnosis" at bounding box center [754, 339] width 87 height 15
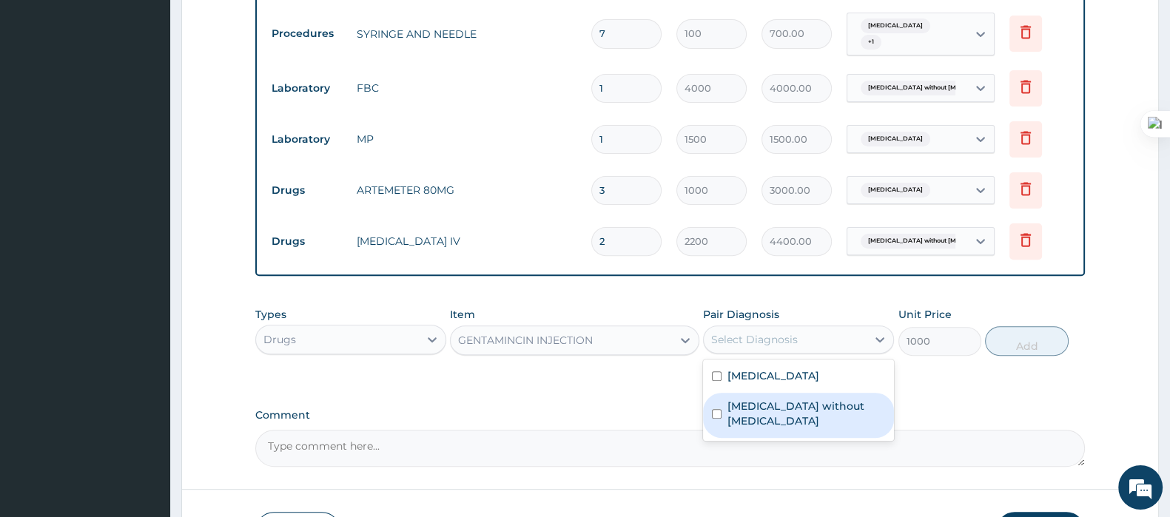
click at [739, 410] on label "Sepsis without septic shock" at bounding box center [806, 414] width 158 height 30
checkbox input "true"
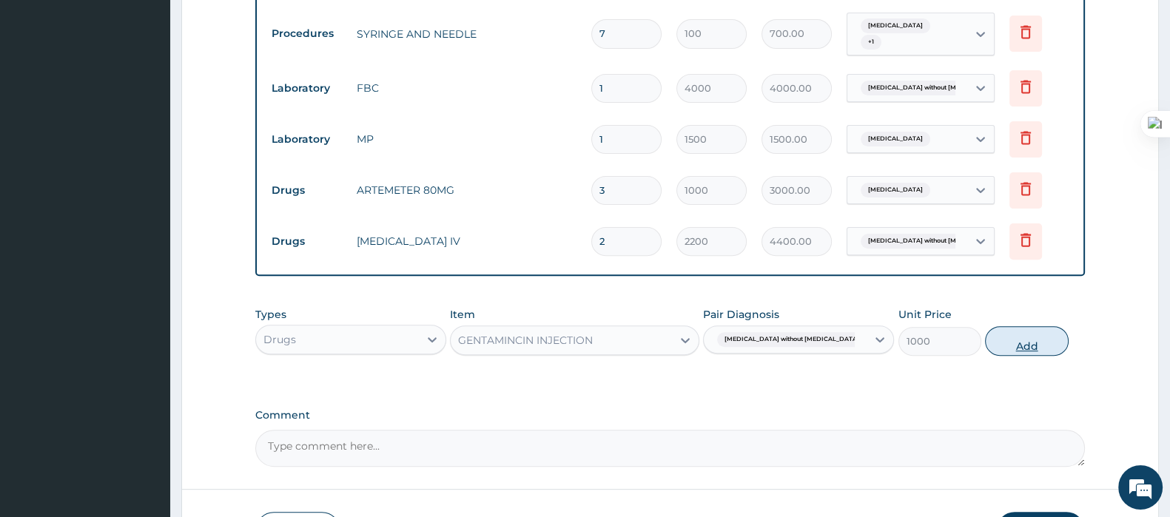
click at [1039, 337] on button "Add" at bounding box center [1026, 341] width 83 height 30
type input "0"
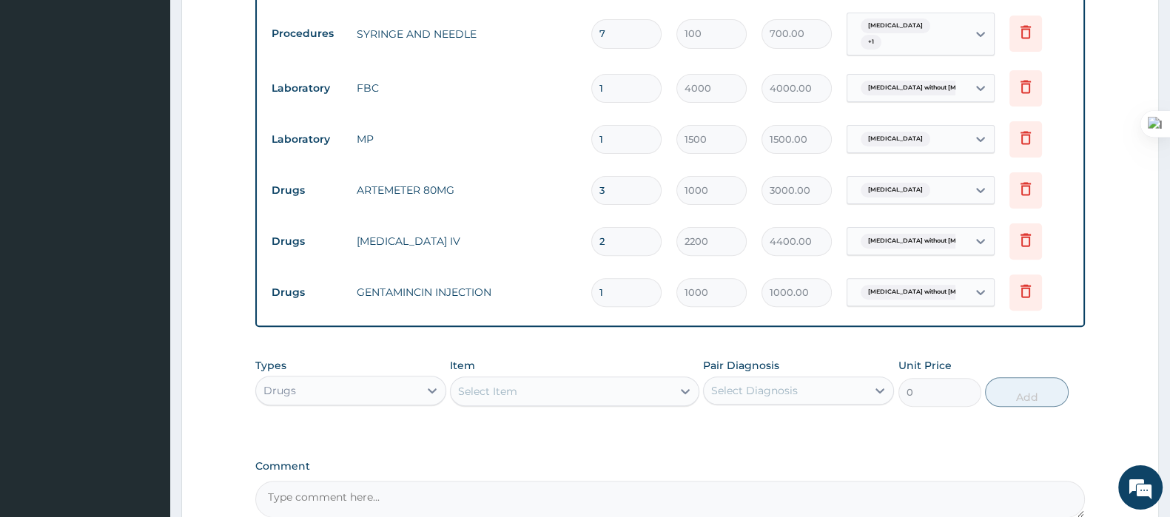
drag, startPoint x: 634, startPoint y: 297, endPoint x: 585, endPoint y: 300, distance: 49.0
click at [585, 300] on td "1" at bounding box center [626, 293] width 85 height 44
type input "2"
type input "2000.00"
type input "2"
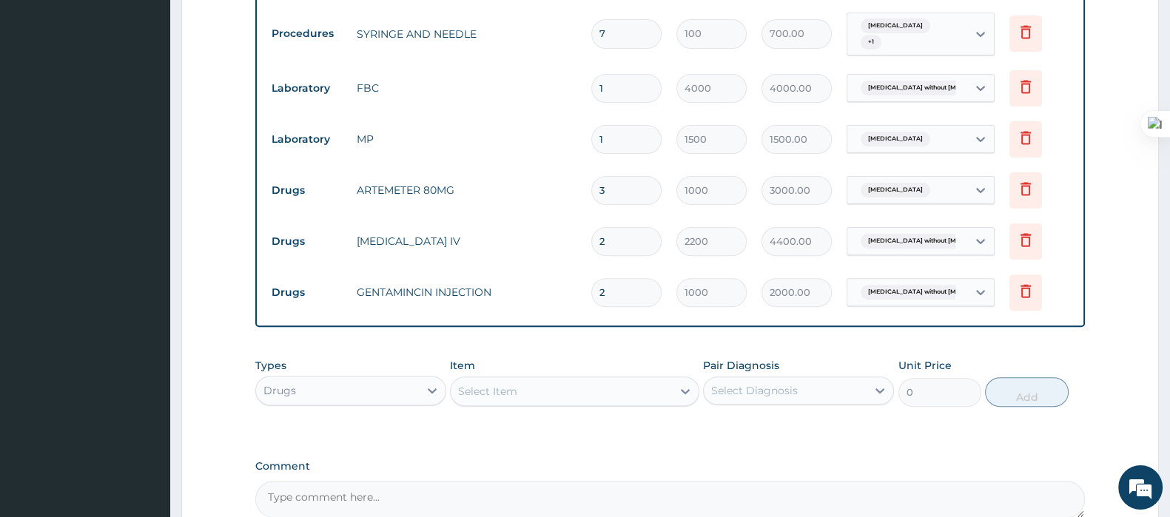
scroll to position [735, 0]
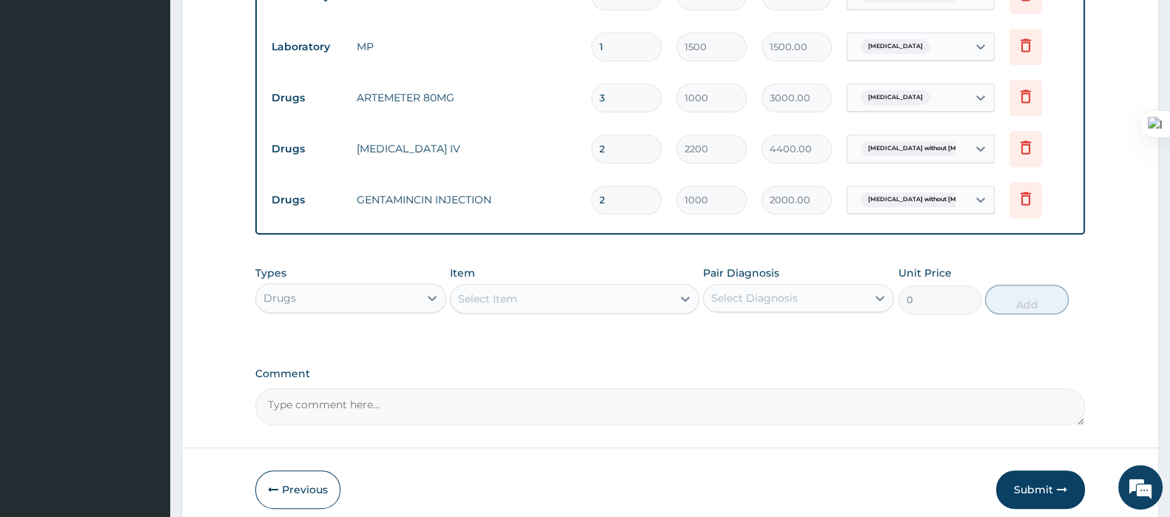
click at [506, 294] on div "Select Item" at bounding box center [487, 298] width 59 height 15
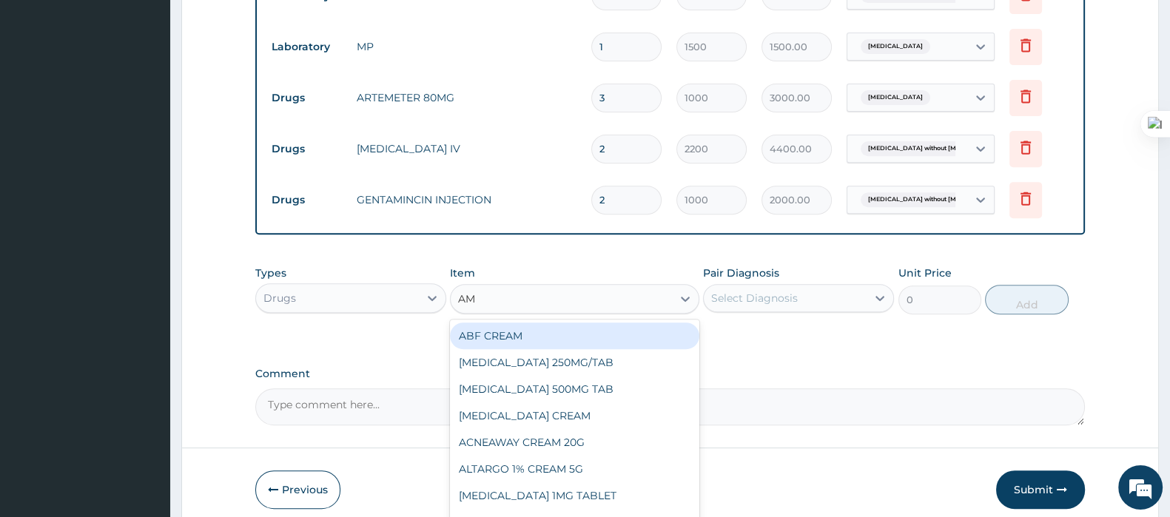
type input "AMO"
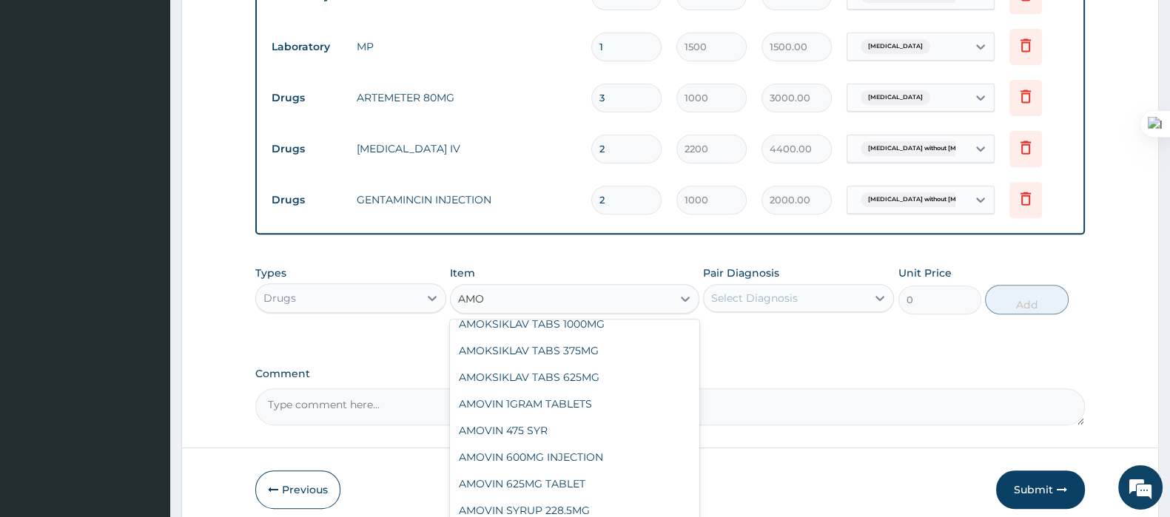
scroll to position [0, 0]
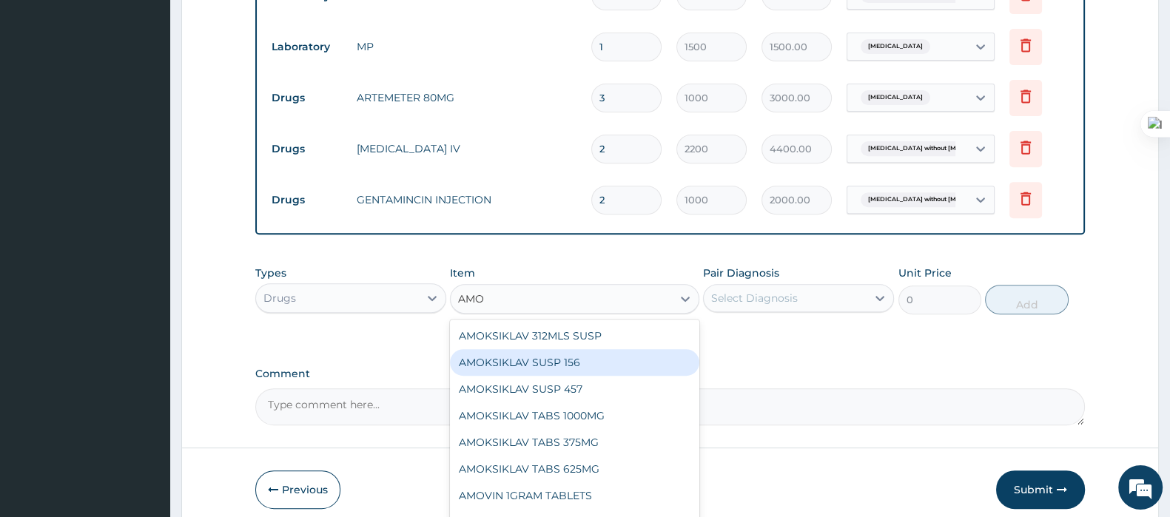
click at [556, 357] on div "AMOKSIKLAV SUSP 156" at bounding box center [574, 362] width 249 height 27
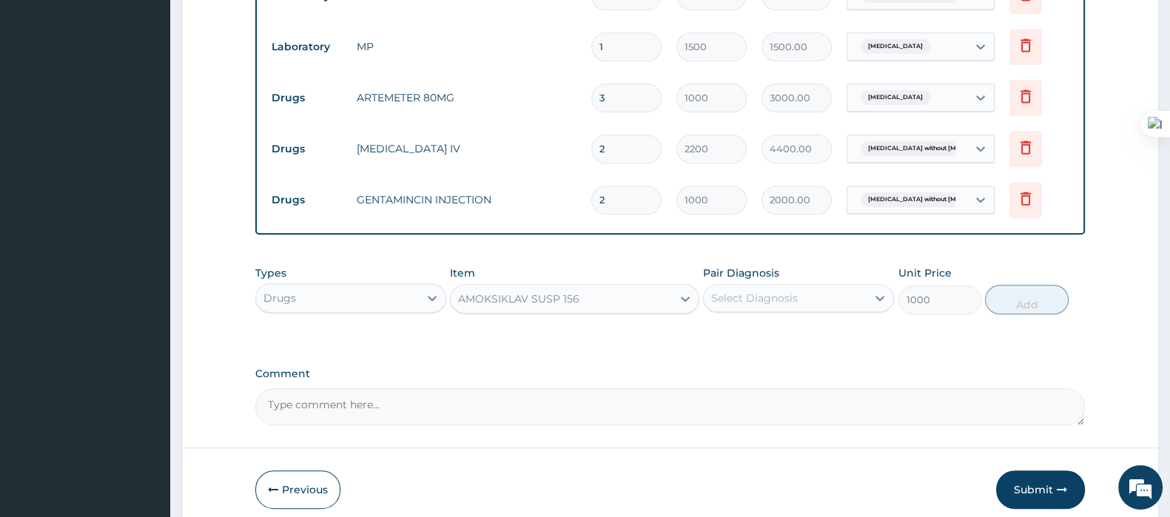
click at [574, 297] on div "AMOKSIKLAV SUSP 156" at bounding box center [518, 298] width 121 height 15
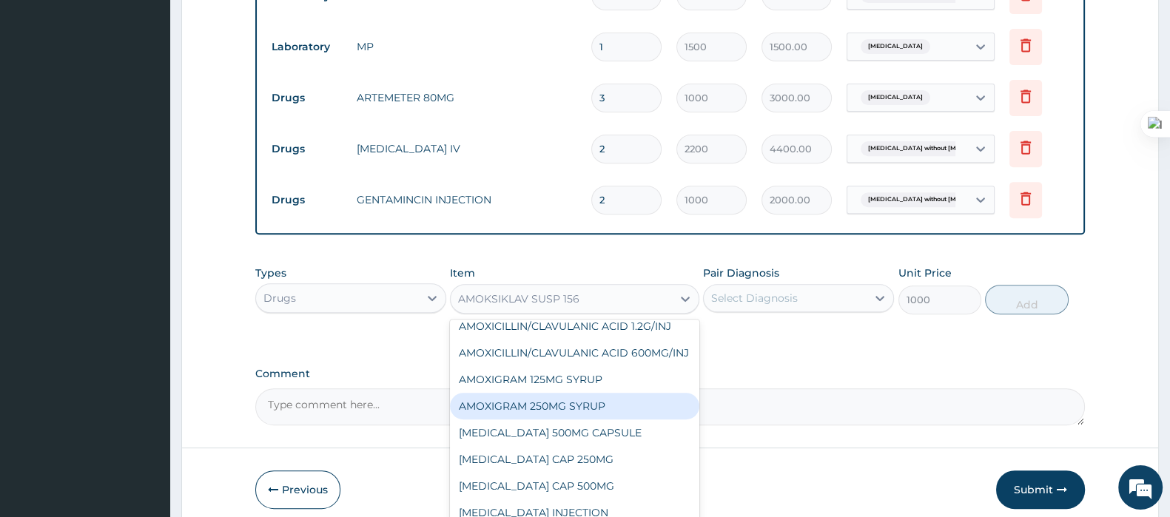
scroll to position [2114, 0]
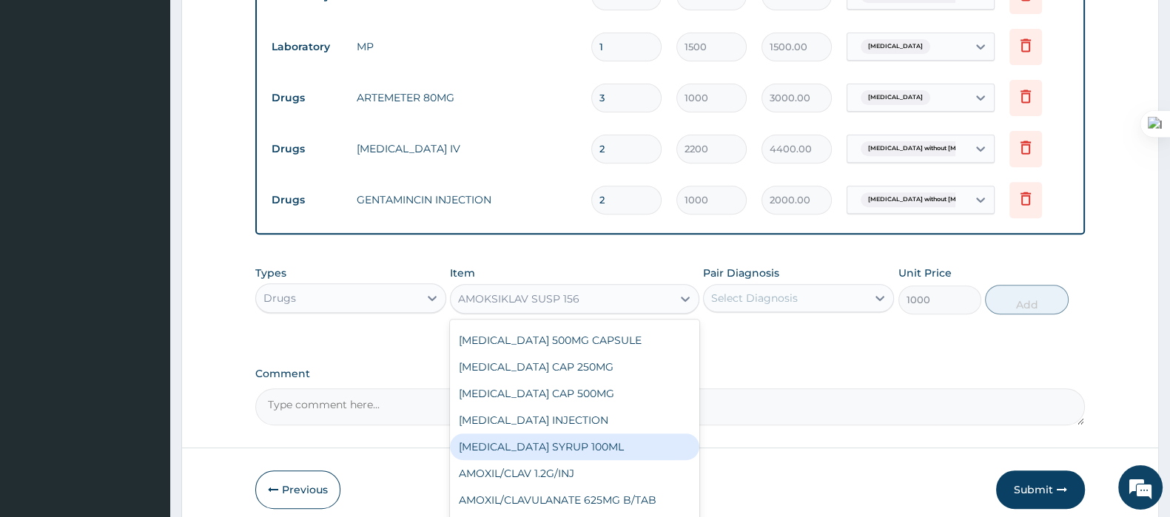
click at [542, 442] on div "AMOXIL SYRUP 100ML" at bounding box center [574, 446] width 249 height 27
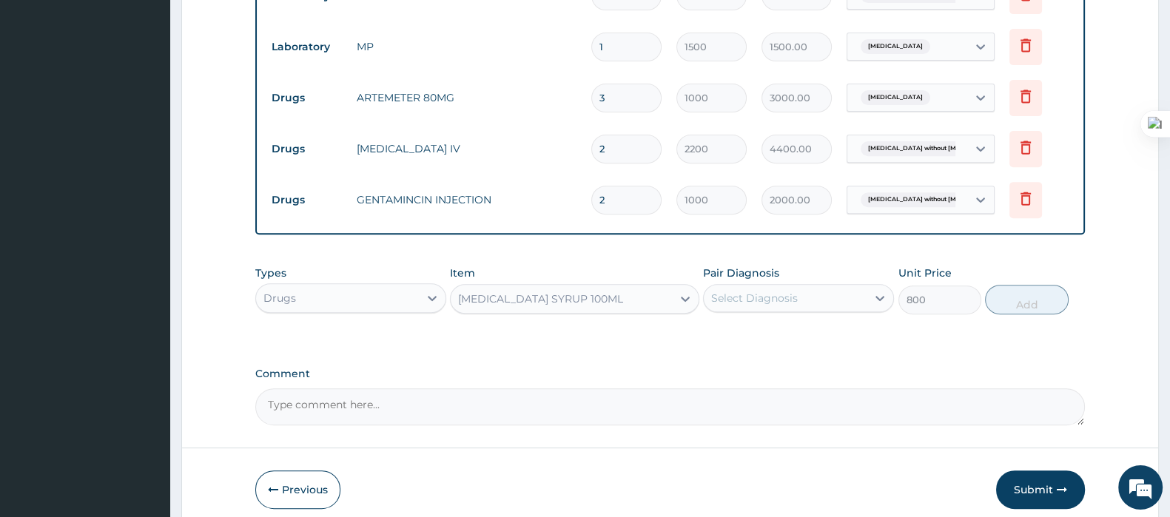
click at [581, 294] on div "AMOXIL SYRUP 100ML" at bounding box center [560, 299] width 220 height 24
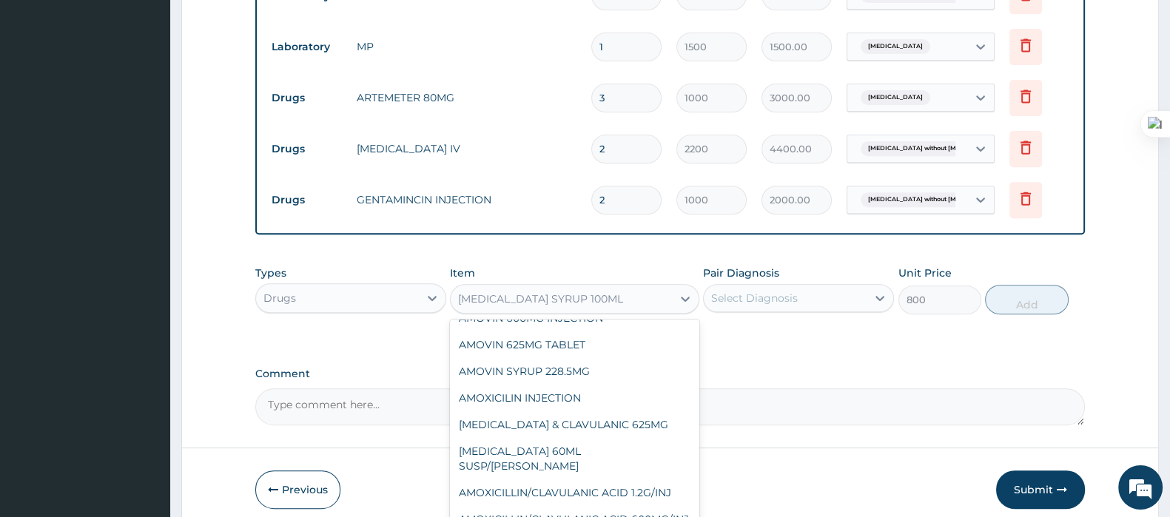
scroll to position [1948, 0]
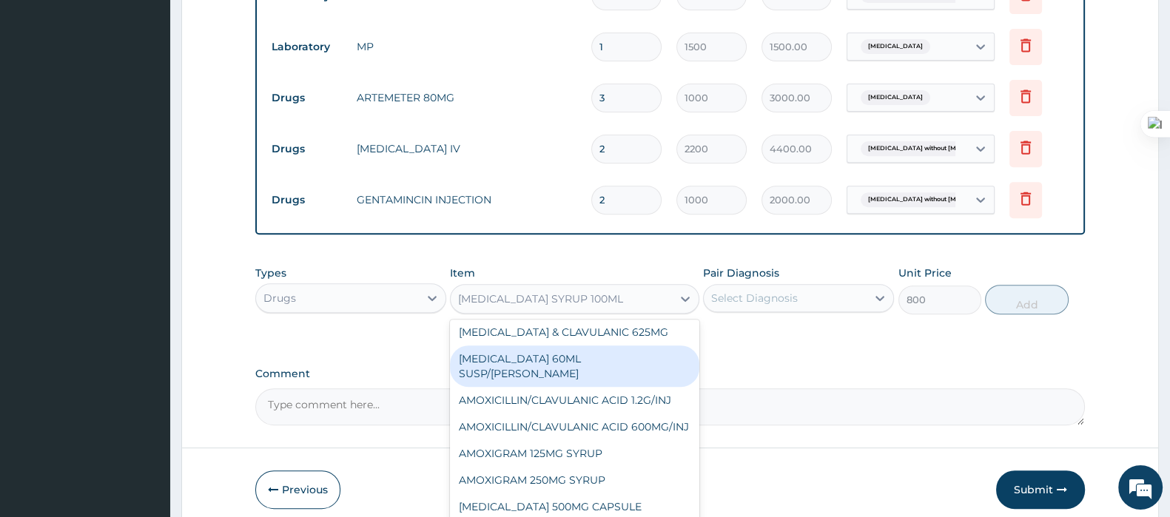
click at [558, 345] on div "AMOXICILLIN 60ML SUSP/BOTT" at bounding box center [574, 365] width 249 height 41
type input "1000"
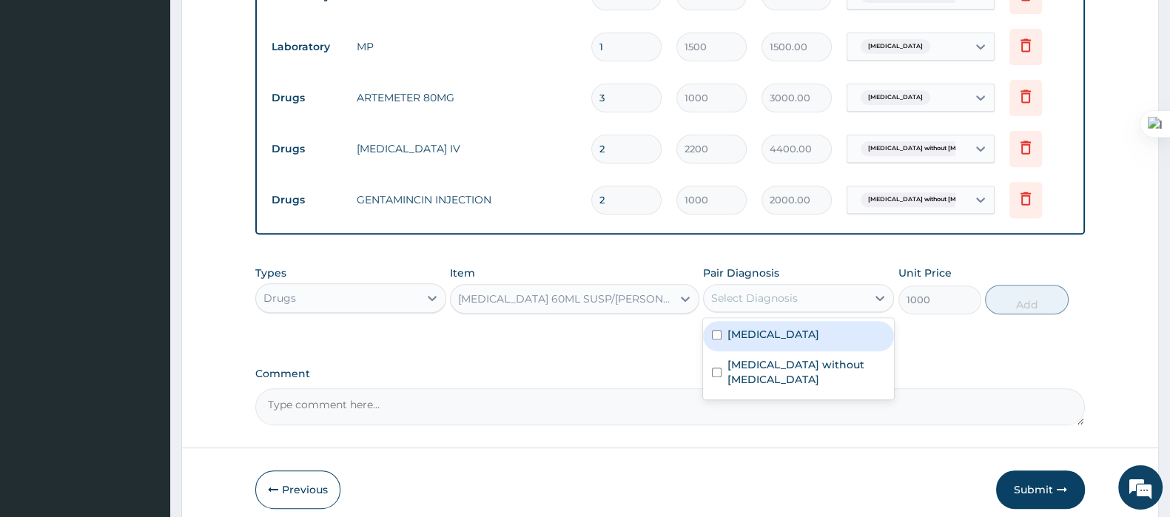
click at [772, 300] on div "Select Diagnosis" at bounding box center [754, 298] width 87 height 15
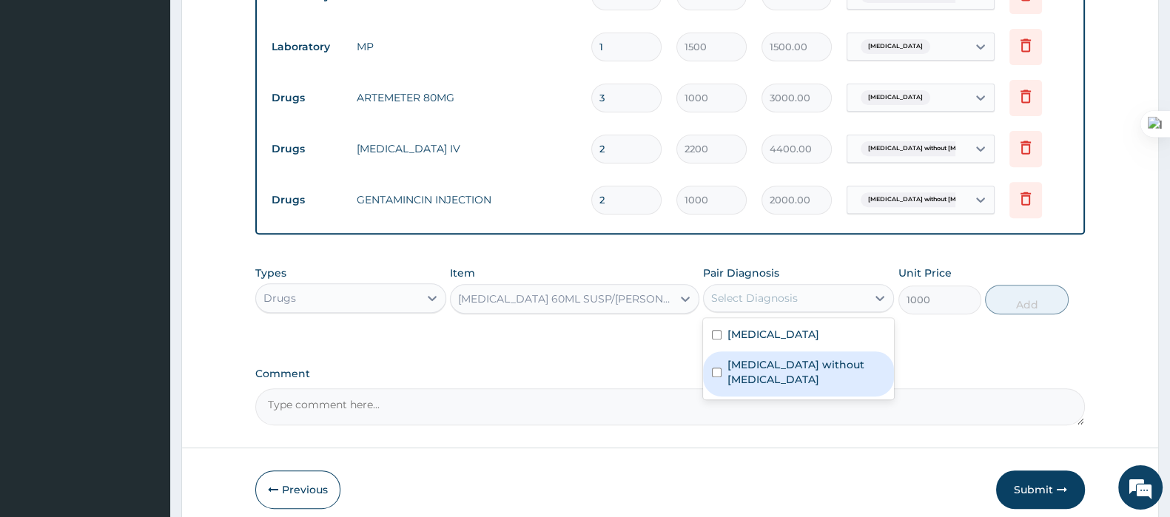
click at [767, 357] on label "Sepsis without septic shock" at bounding box center [806, 372] width 158 height 30
checkbox input "true"
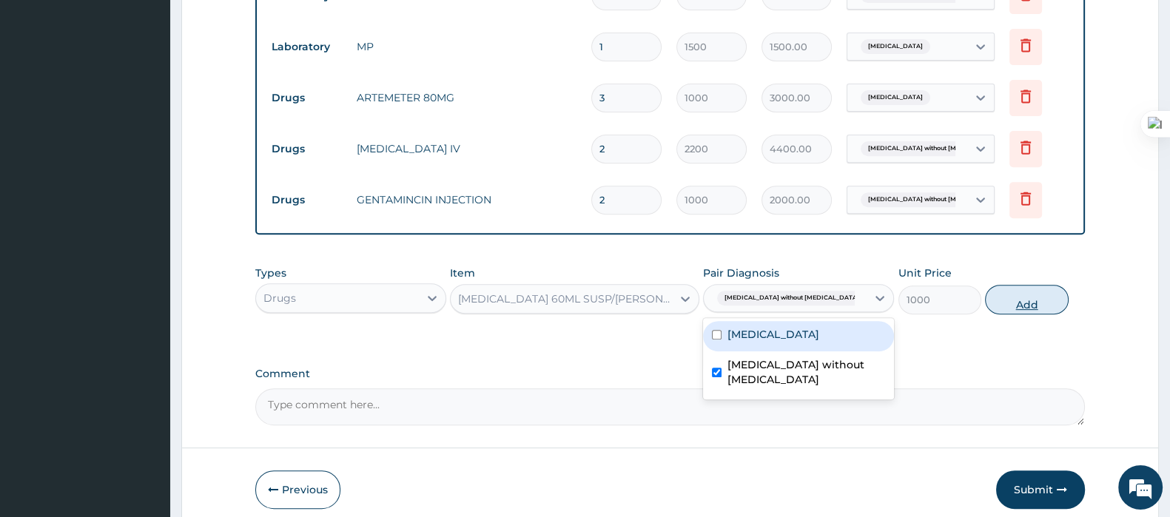
click at [1006, 287] on button "Add" at bounding box center [1026, 300] width 83 height 30
type input "0"
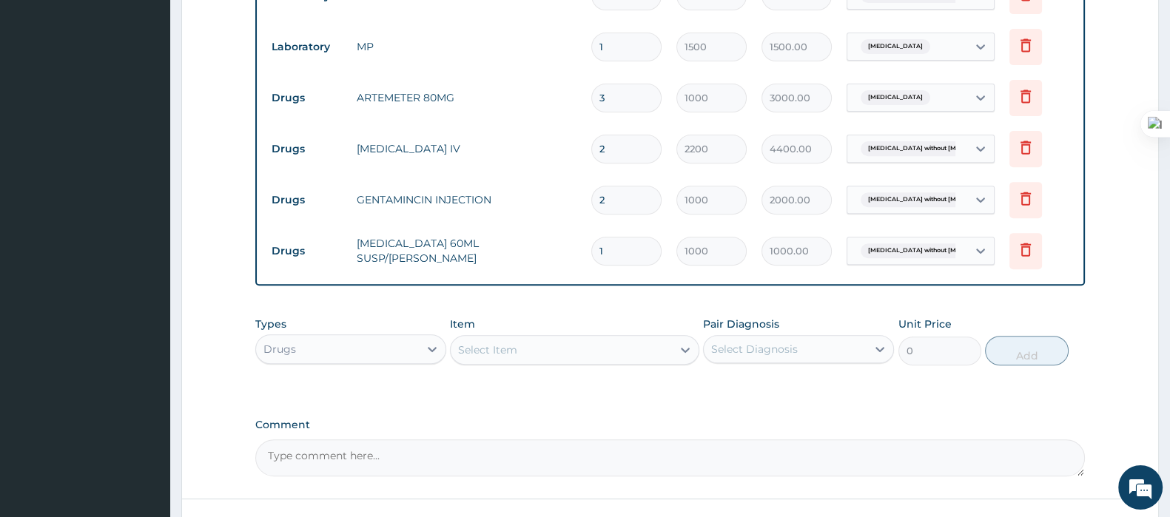
click at [573, 349] on div "Select Item" at bounding box center [560, 350] width 220 height 24
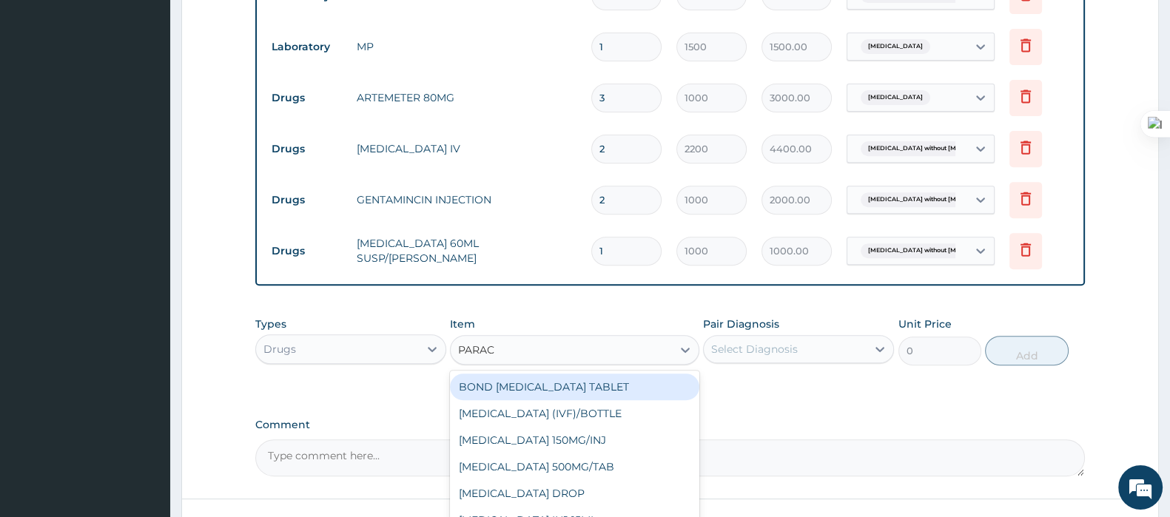
type input "PARACE"
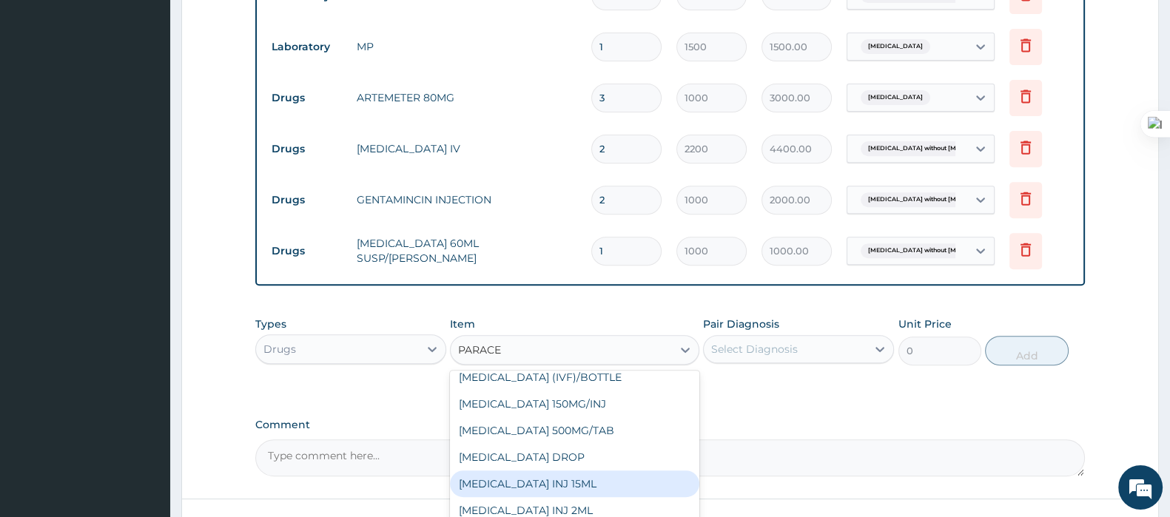
scroll to position [104, 0]
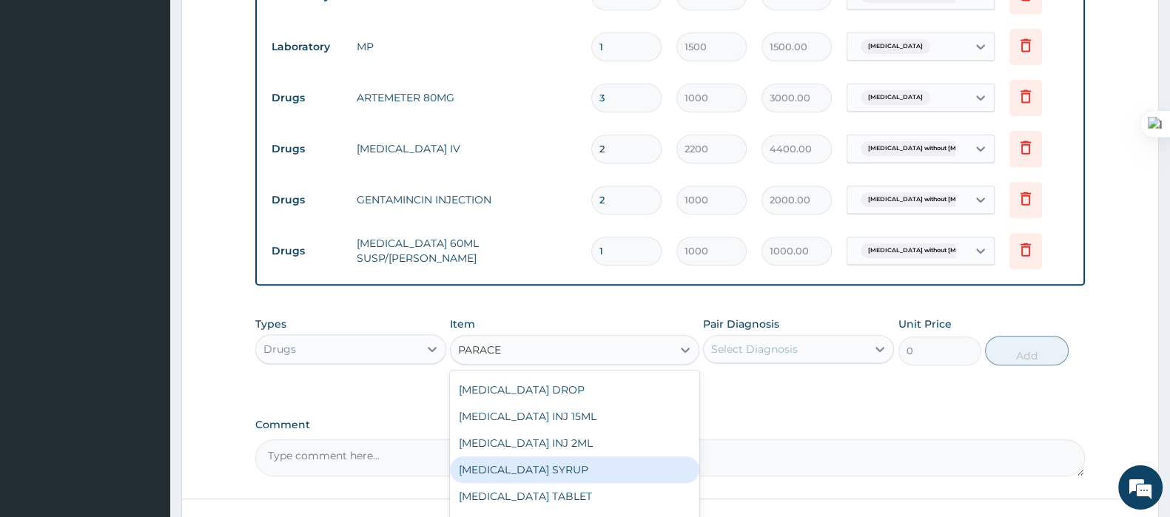
click at [558, 457] on div "PARACETAMOL SYRUP" at bounding box center [574, 469] width 249 height 27
type input "400"
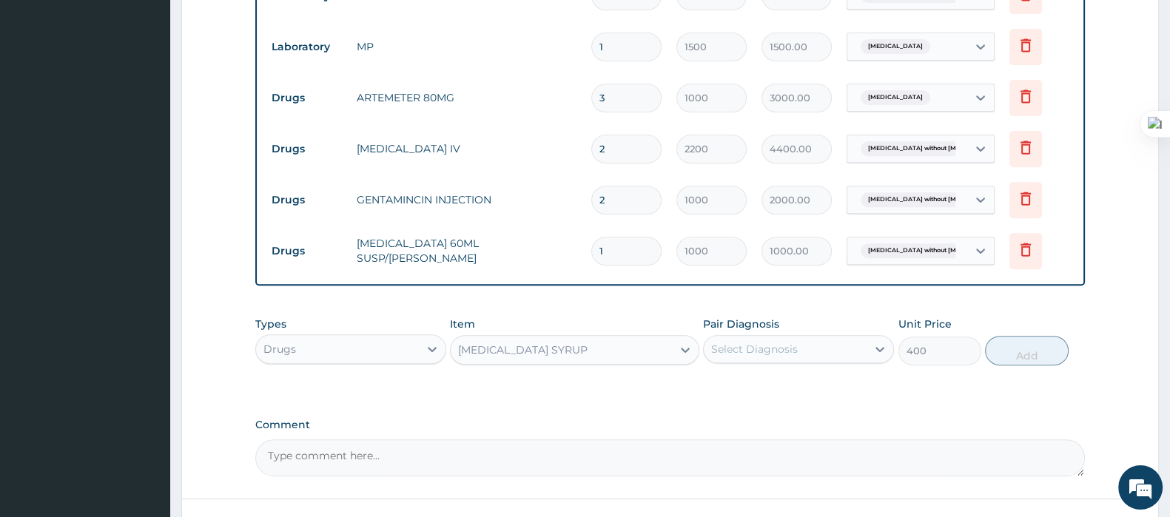
click at [757, 350] on div "Select Diagnosis" at bounding box center [754, 349] width 87 height 15
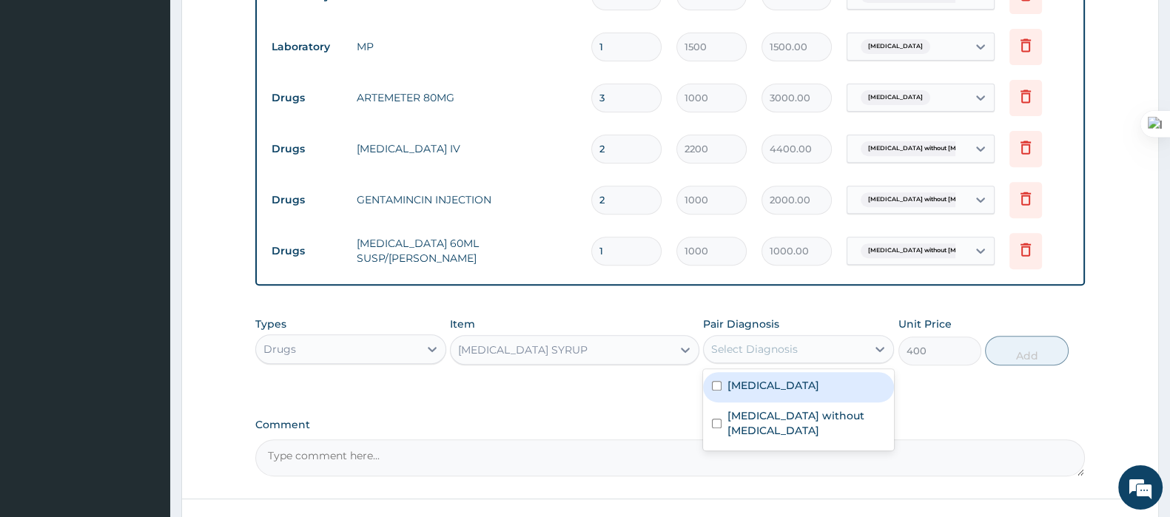
click at [759, 380] on label "Malaria, unspecified" at bounding box center [773, 385] width 92 height 15
checkbox input "true"
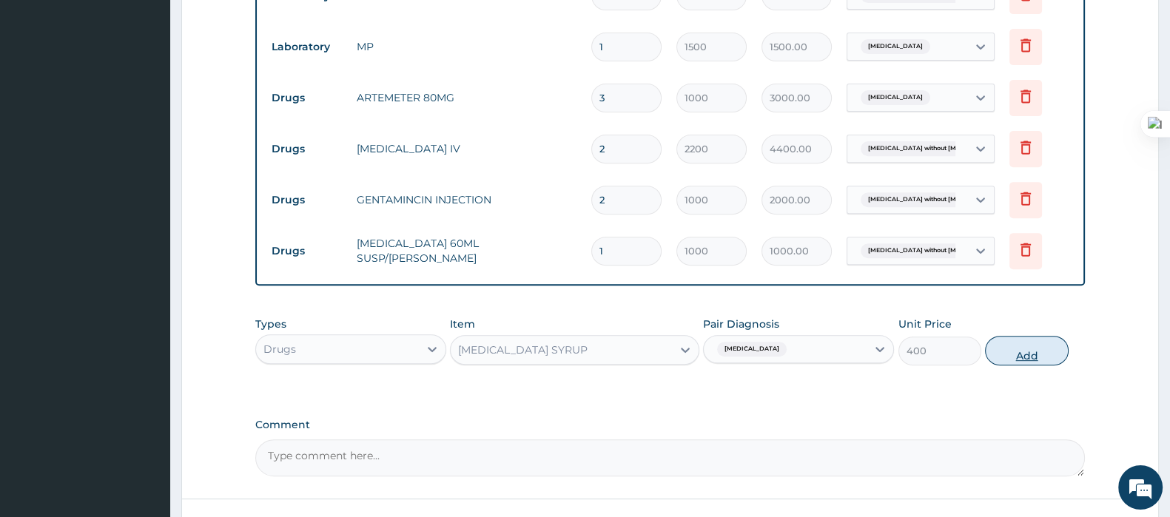
click at [1026, 354] on button "Add" at bounding box center [1026, 351] width 83 height 30
type input "0"
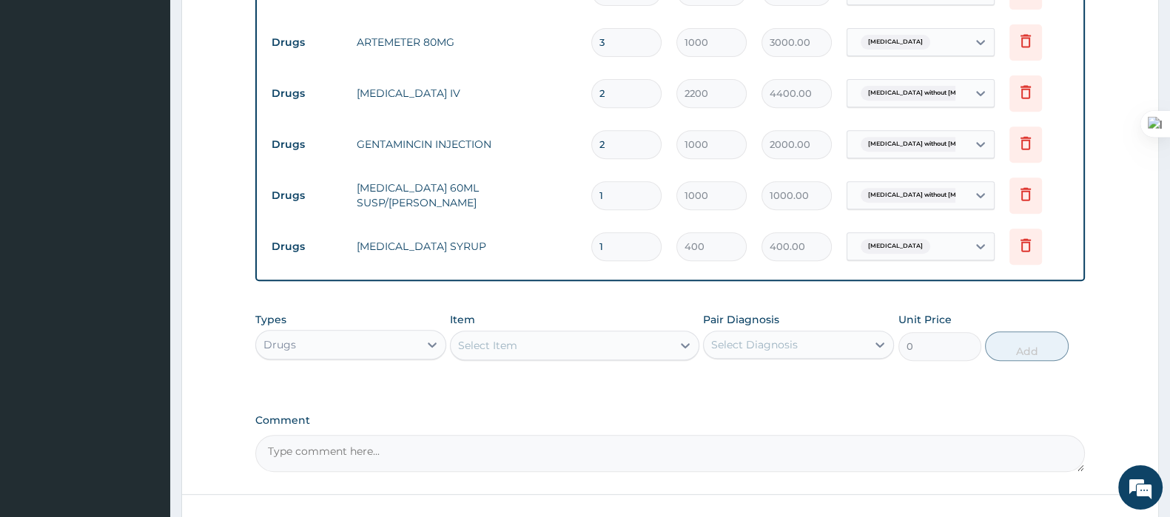
scroll to position [805, 0]
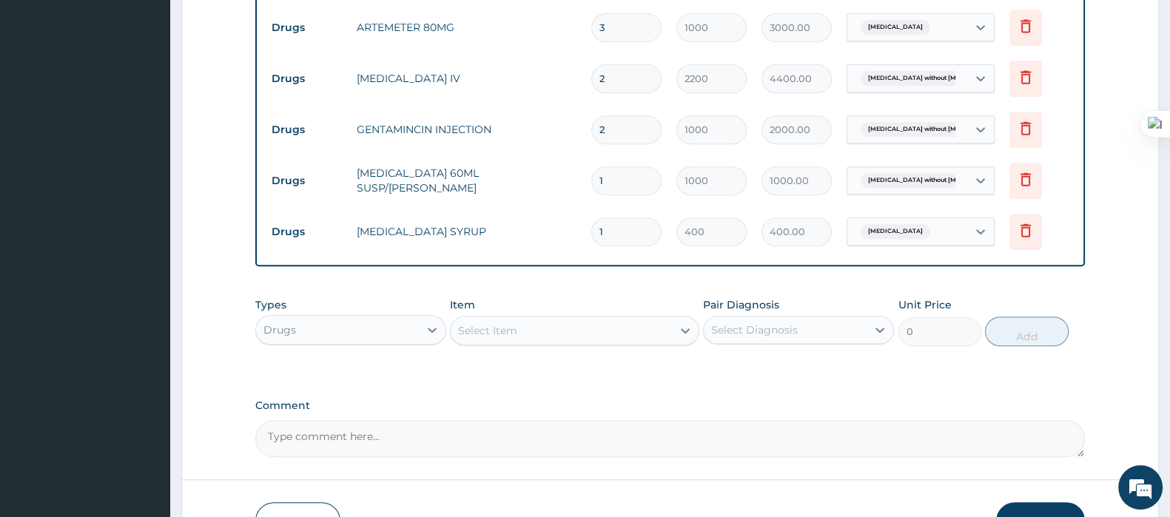
click at [540, 331] on div "Select Item" at bounding box center [560, 331] width 220 height 24
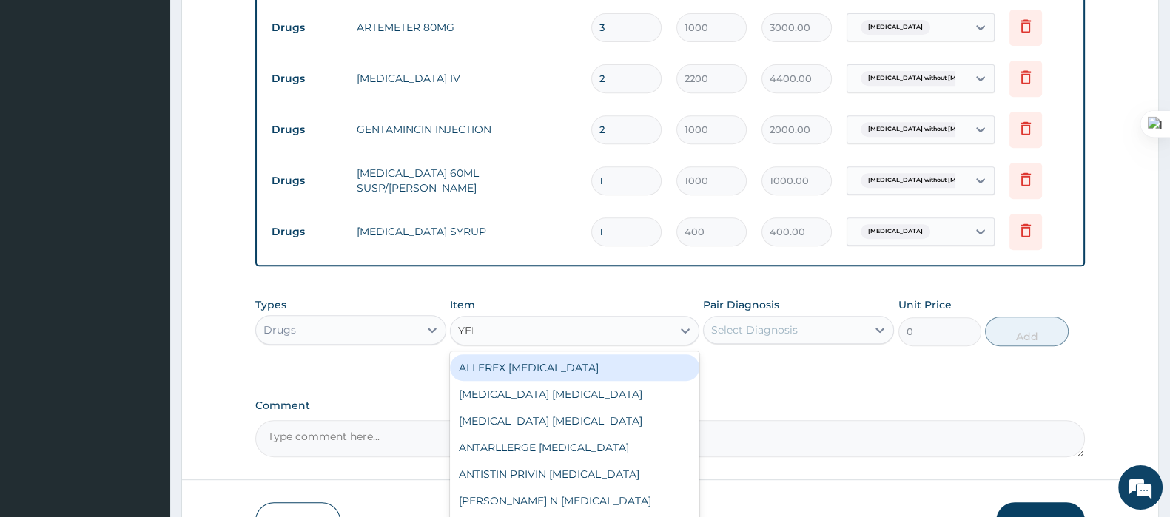
type input "YELLOW"
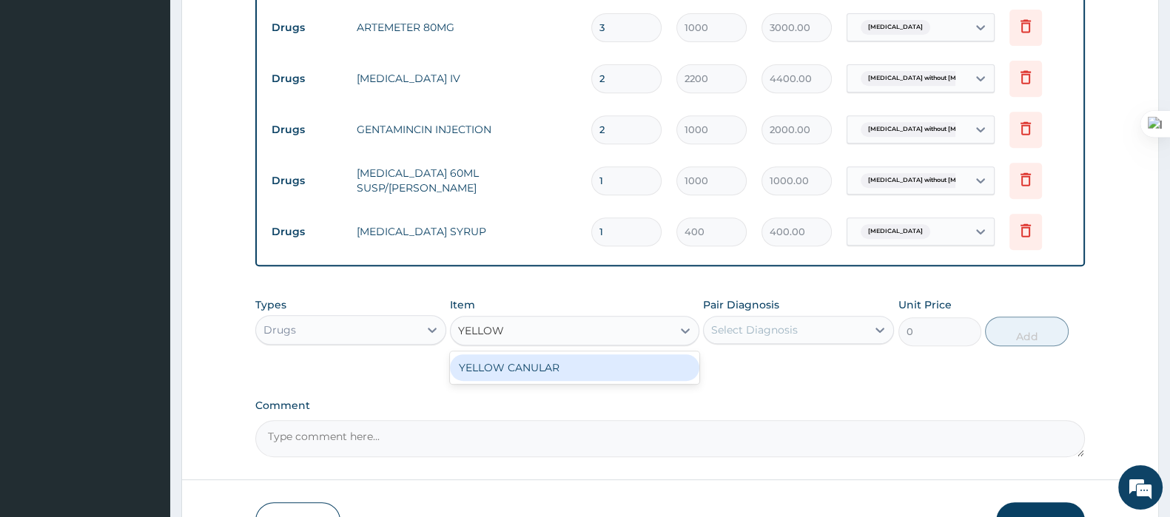
click at [523, 366] on div "YELLOW CANULAR" at bounding box center [574, 367] width 249 height 27
type input "131.25"
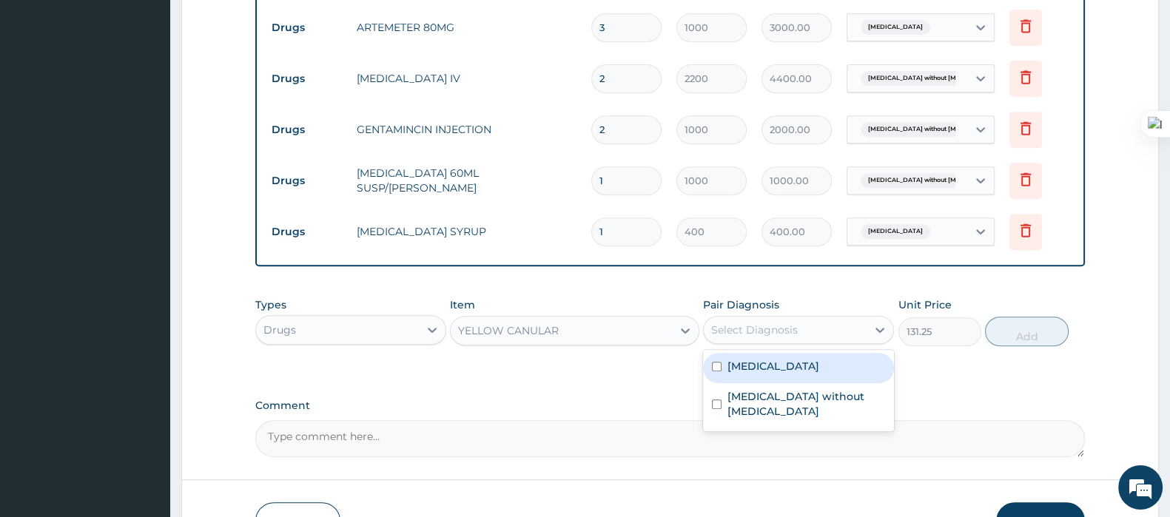
click at [728, 325] on div "Select Diagnosis" at bounding box center [754, 330] width 87 height 15
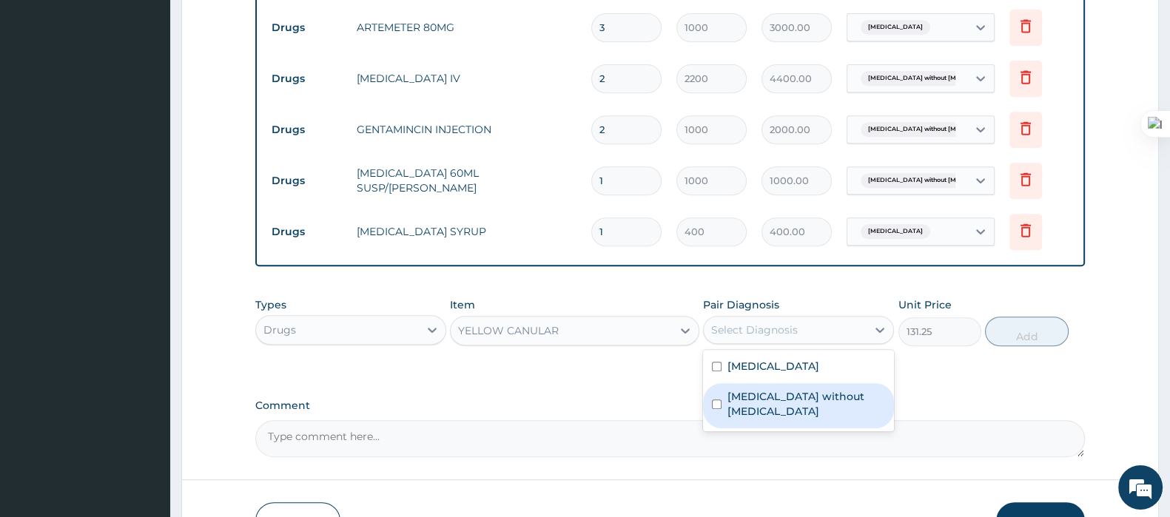
click at [740, 393] on label "Sepsis without septic shock" at bounding box center [806, 404] width 158 height 30
checkbox input "true"
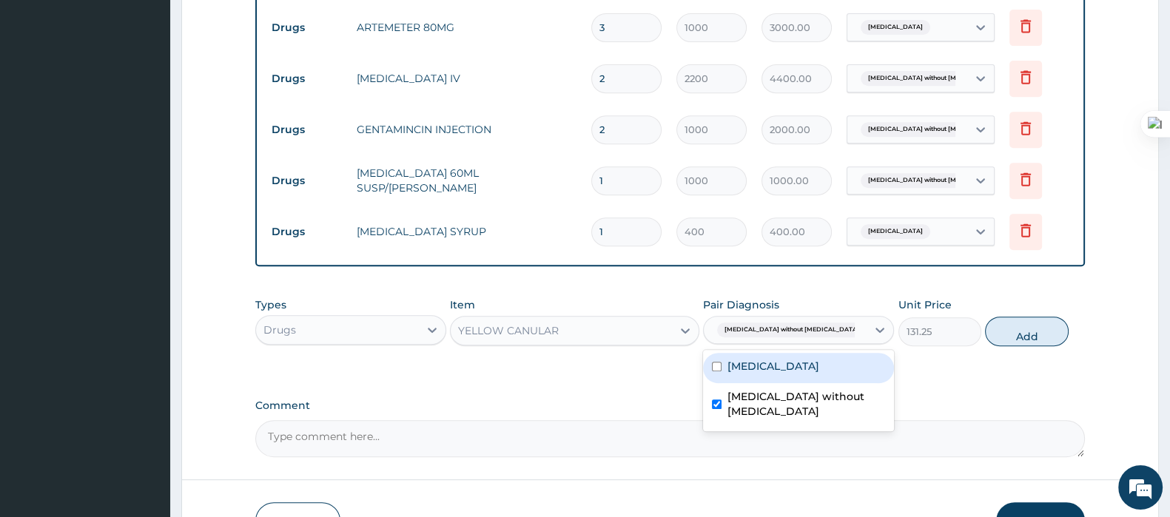
click at [752, 368] on label "Malaria, unspecified" at bounding box center [773, 366] width 92 height 15
checkbox input "true"
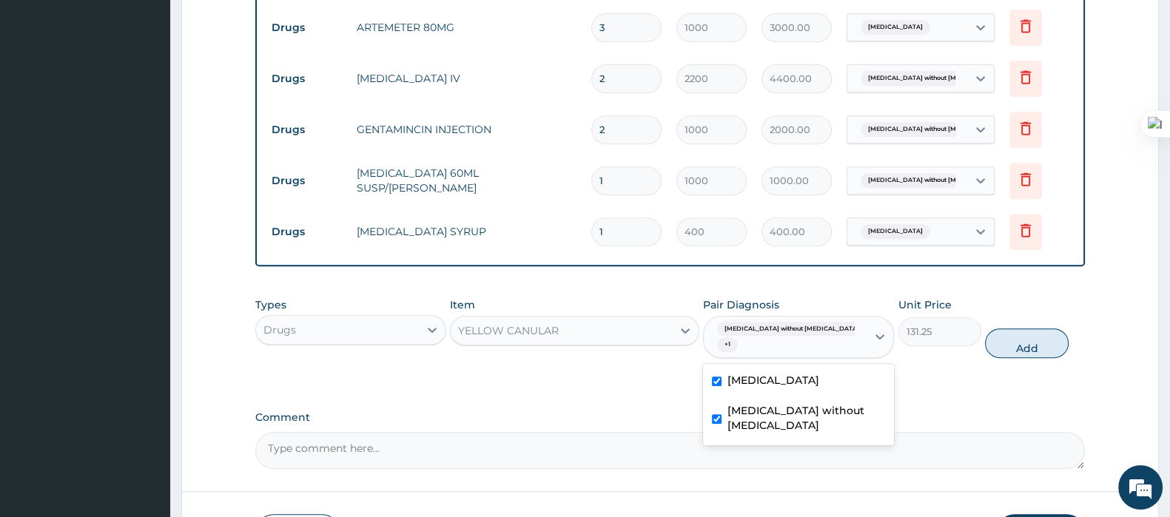
drag, startPoint x: 1021, startPoint y: 331, endPoint x: 754, endPoint y: 312, distance: 267.7
click at [1021, 331] on button "Add" at bounding box center [1026, 343] width 83 height 30
type input "0"
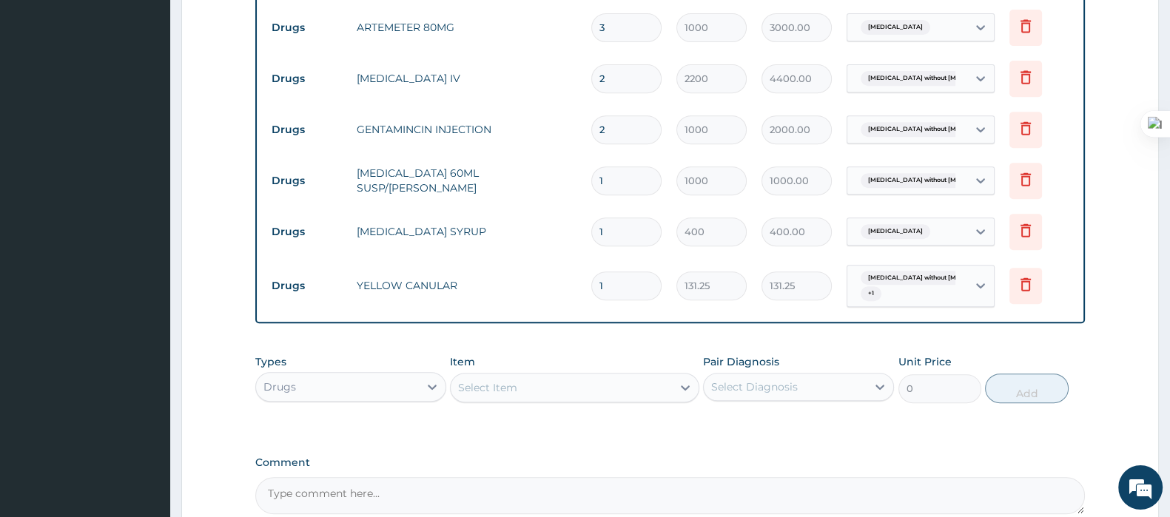
drag, startPoint x: 551, startPoint y: 304, endPoint x: 504, endPoint y: 310, distance: 47.7
click at [504, 310] on tr "Drugs YELLOW CANULAR 1 131.25 131.25 Sepsis without septic shock + 1 Delete" at bounding box center [669, 286] width 811 height 58
type input "2"
type input "262.50"
type input "2"
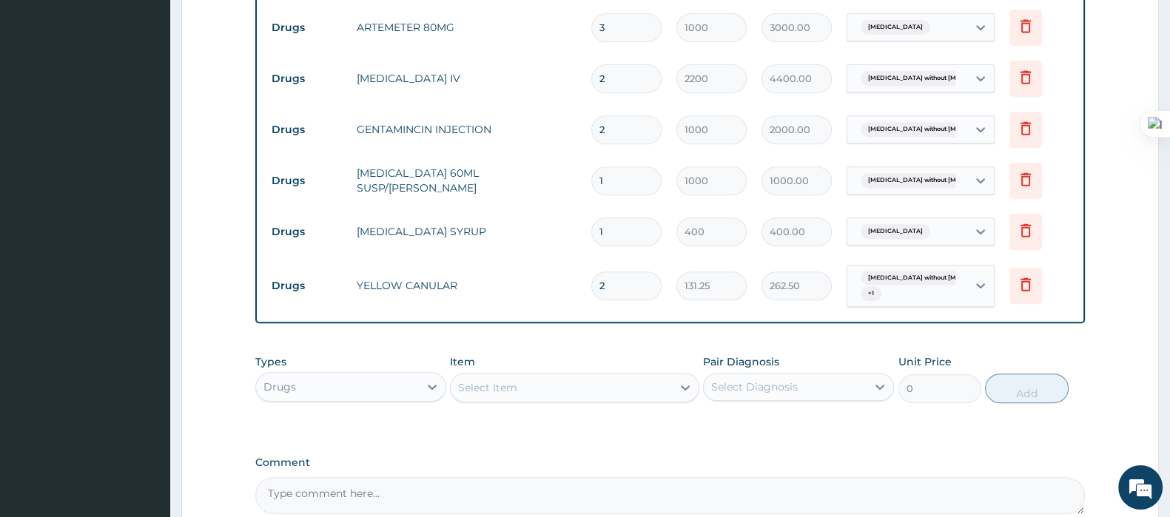
click at [522, 386] on div "Select Item" at bounding box center [560, 388] width 220 height 24
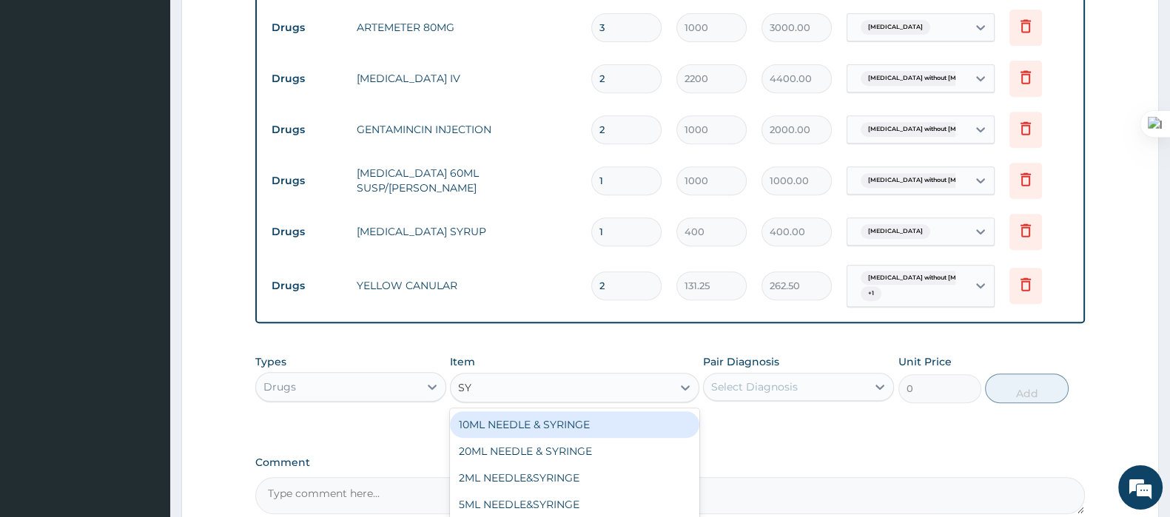
type input "SYR"
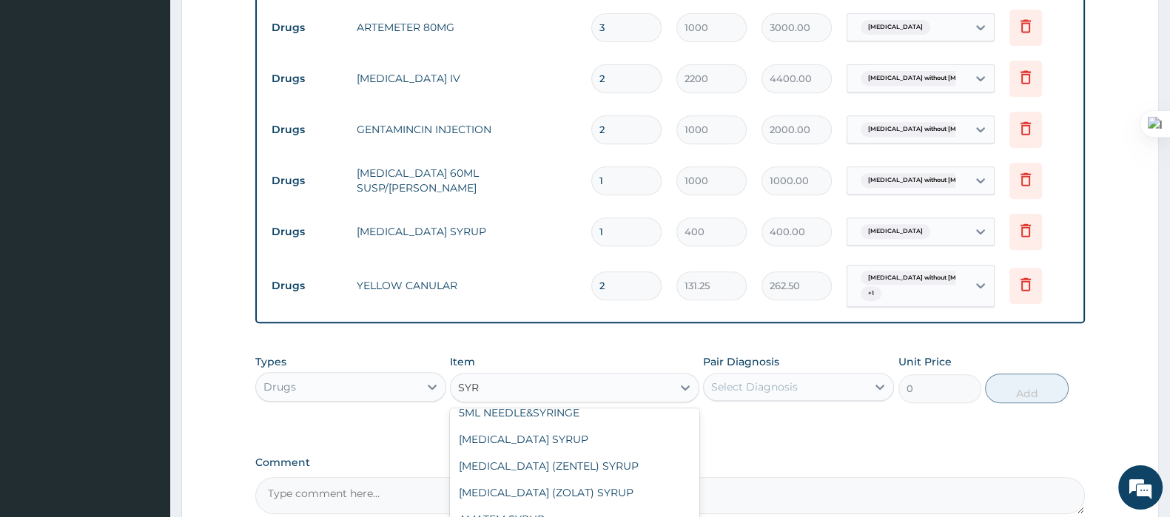
scroll to position [0, 0]
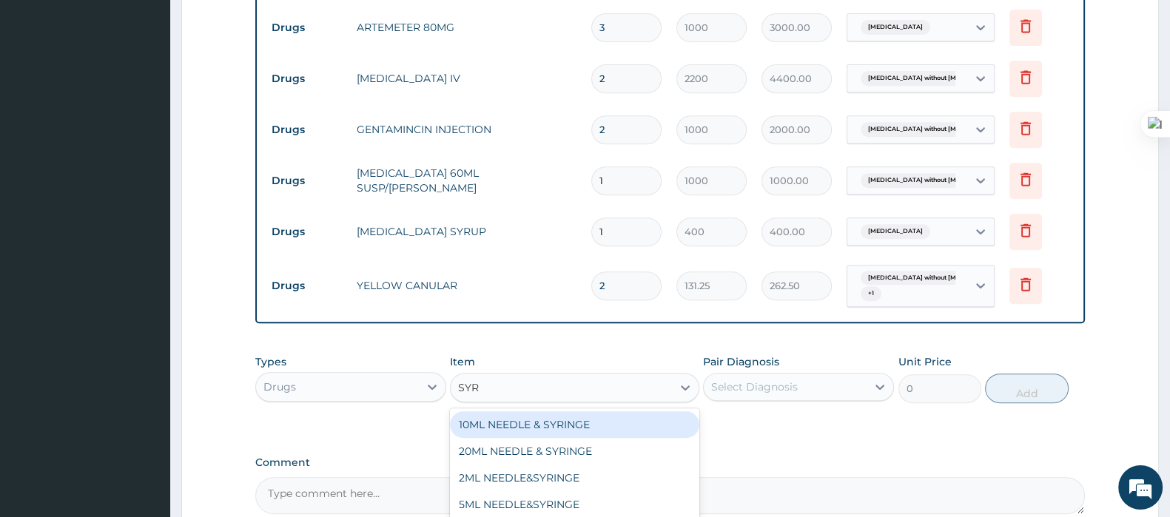
click at [568, 411] on div "10ML NEEDLE & SYRINGE" at bounding box center [574, 424] width 249 height 27
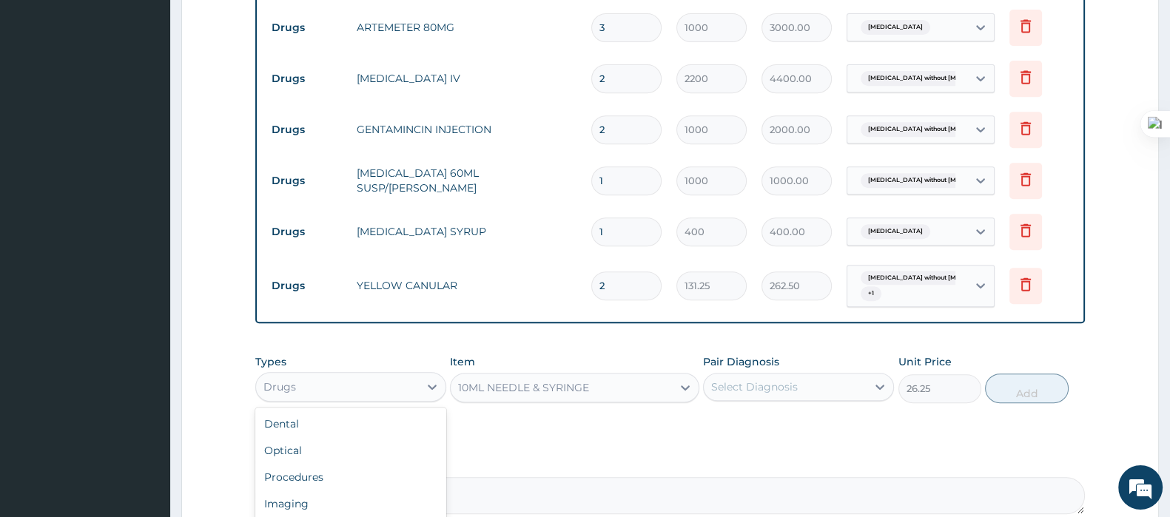
click at [347, 387] on div "Drugs" at bounding box center [337, 387] width 163 height 24
click at [331, 472] on div "Procedures" at bounding box center [350, 477] width 191 height 27
type input "0"
click at [502, 384] on div "Select Item" at bounding box center [574, 388] width 249 height 30
click at [543, 389] on div "Select Item" at bounding box center [574, 388] width 249 height 30
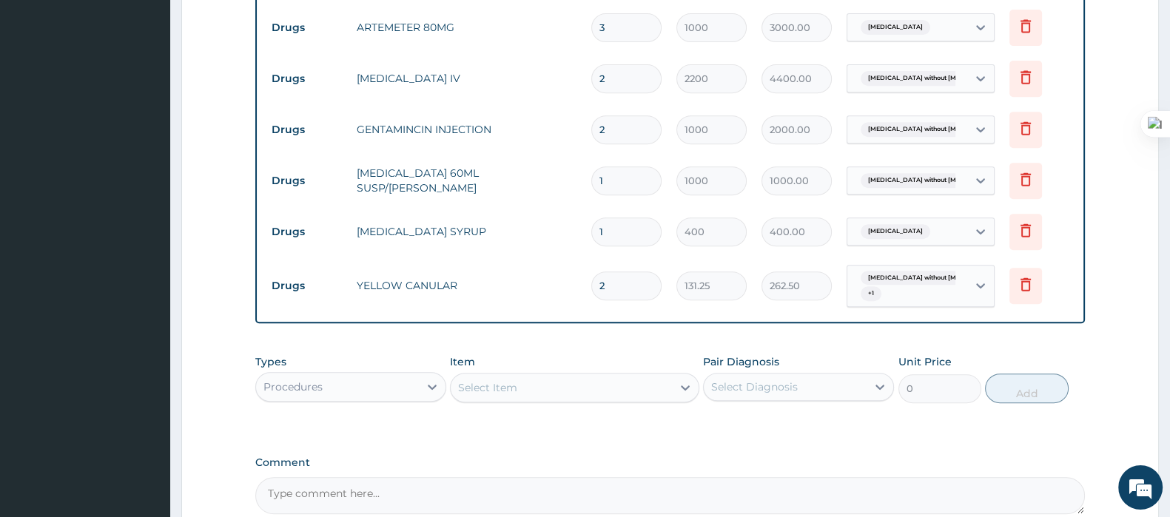
click at [537, 394] on div "Select Item" at bounding box center [560, 388] width 220 height 24
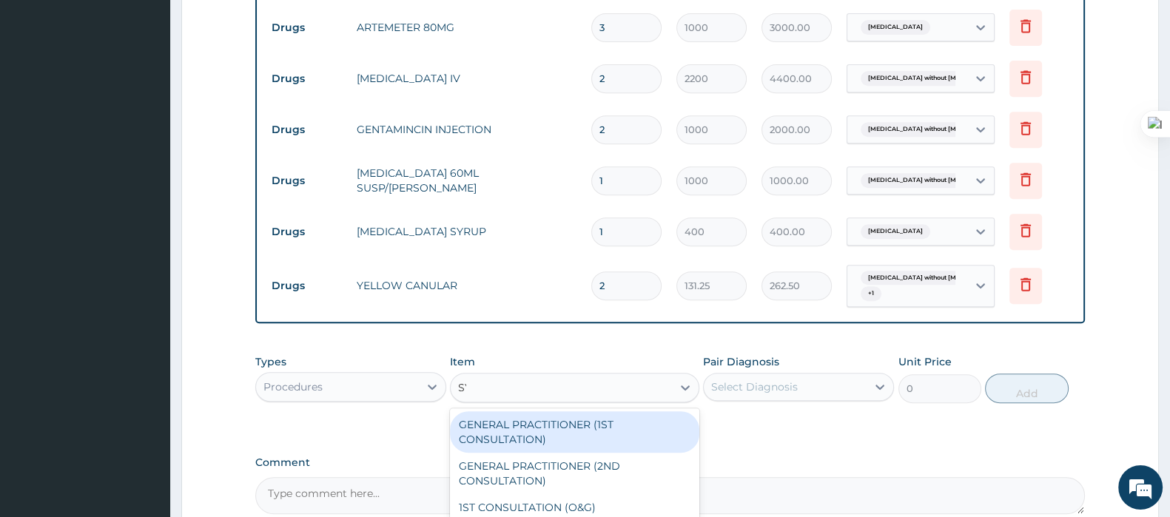
type input "SYR"
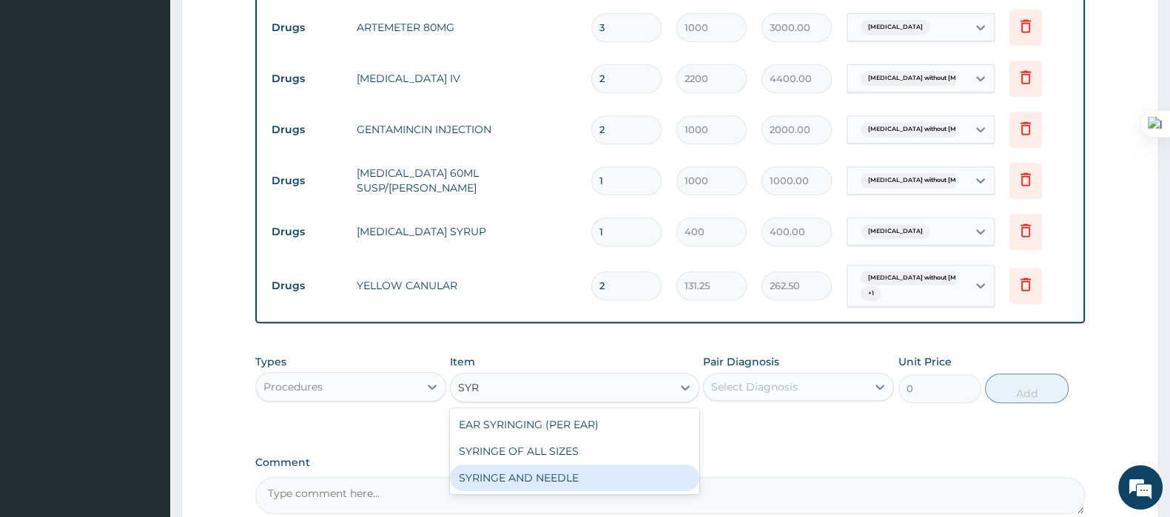
click at [494, 476] on div "SYRINGE AND NEEDLE" at bounding box center [574, 478] width 249 height 27
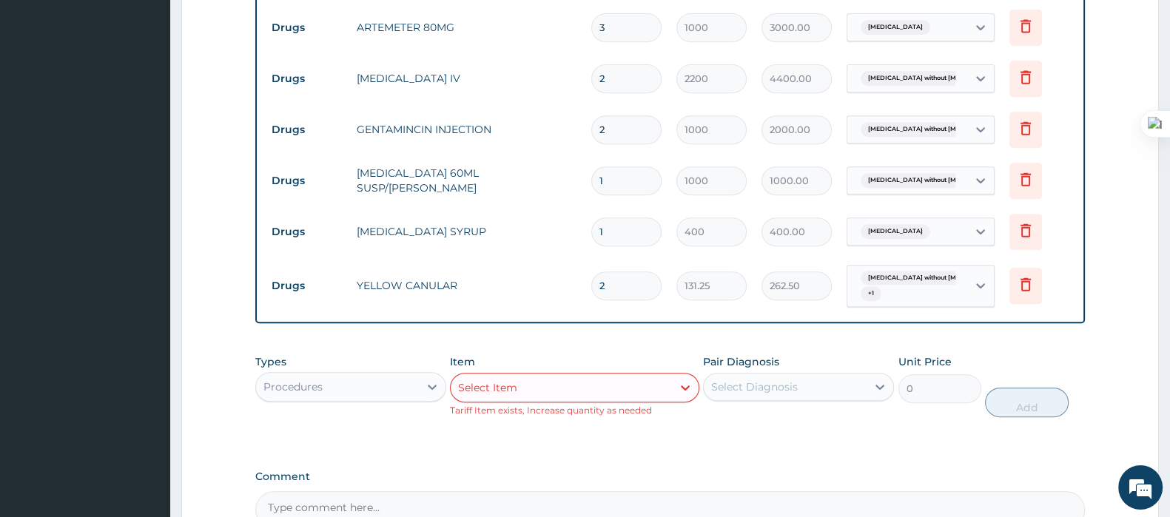
click at [628, 383] on div "Select Item" at bounding box center [560, 388] width 220 height 24
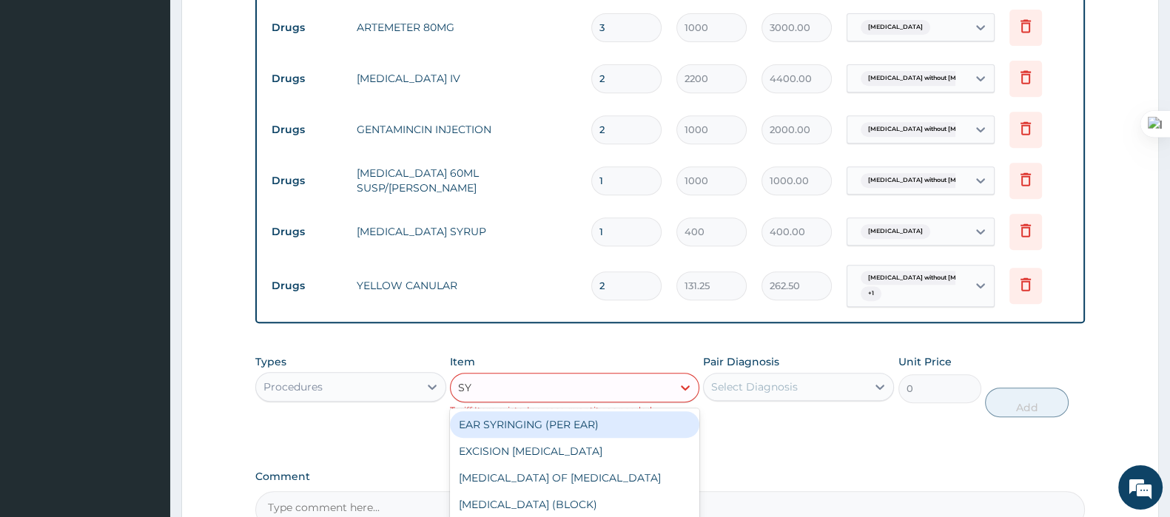
type input "SYR"
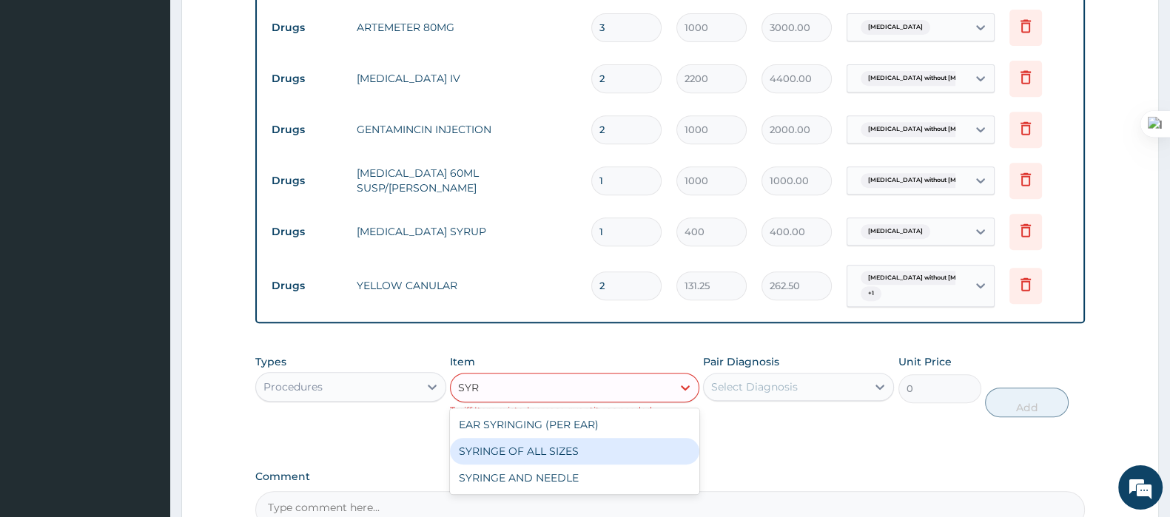
click at [558, 445] on div "SYRINGE OF ALL SIZES" at bounding box center [574, 451] width 249 height 27
type input "100"
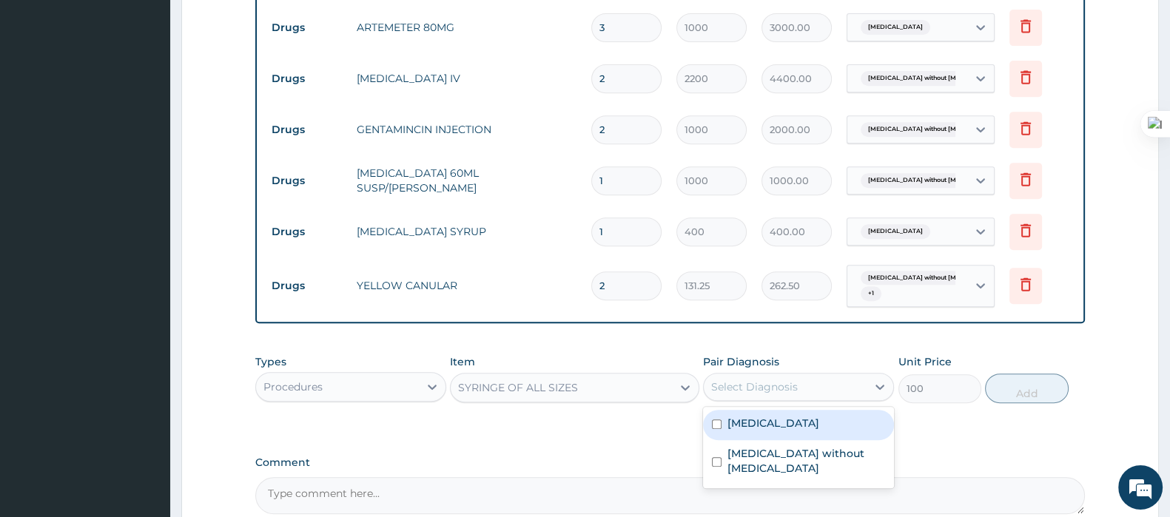
click at [761, 385] on div "Select Diagnosis" at bounding box center [754, 386] width 87 height 15
click at [749, 416] on label "Malaria, unspecified" at bounding box center [773, 423] width 92 height 15
checkbox input "true"
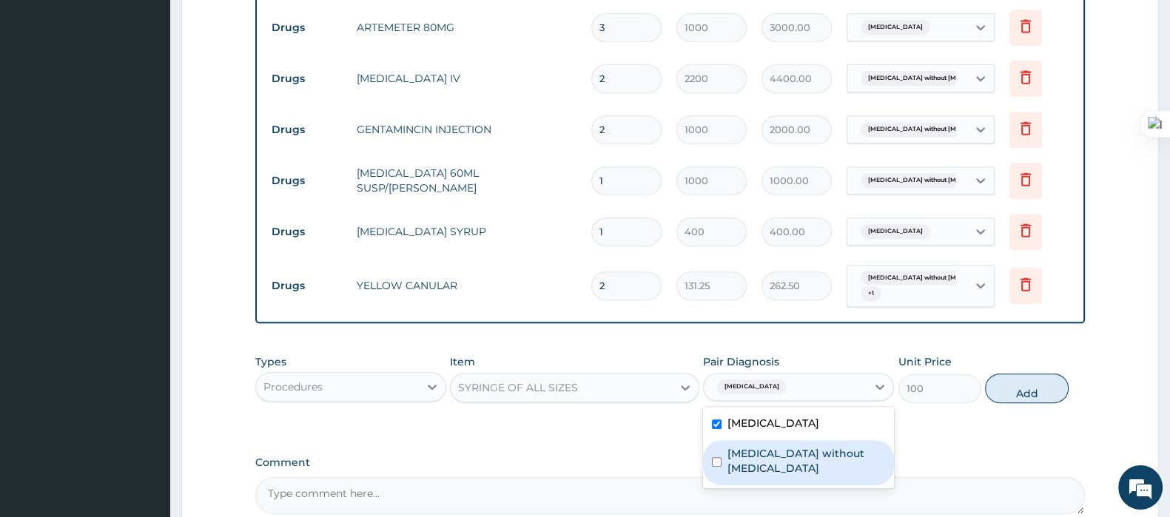
click at [757, 447] on label "Sepsis without septic shock" at bounding box center [806, 461] width 158 height 30
checkbox input "true"
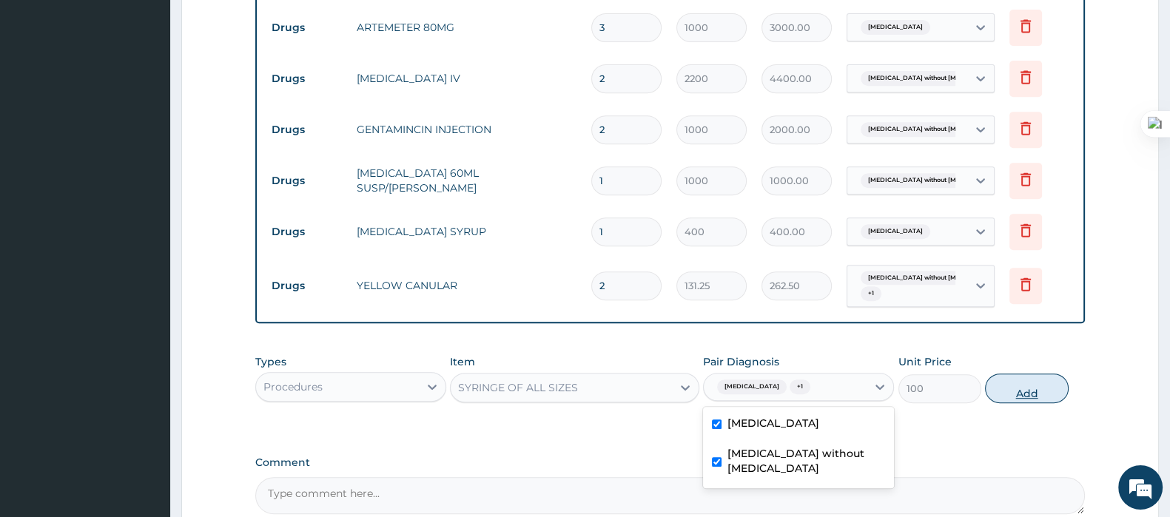
click at [1037, 379] on button "Add" at bounding box center [1026, 389] width 83 height 30
type input "0"
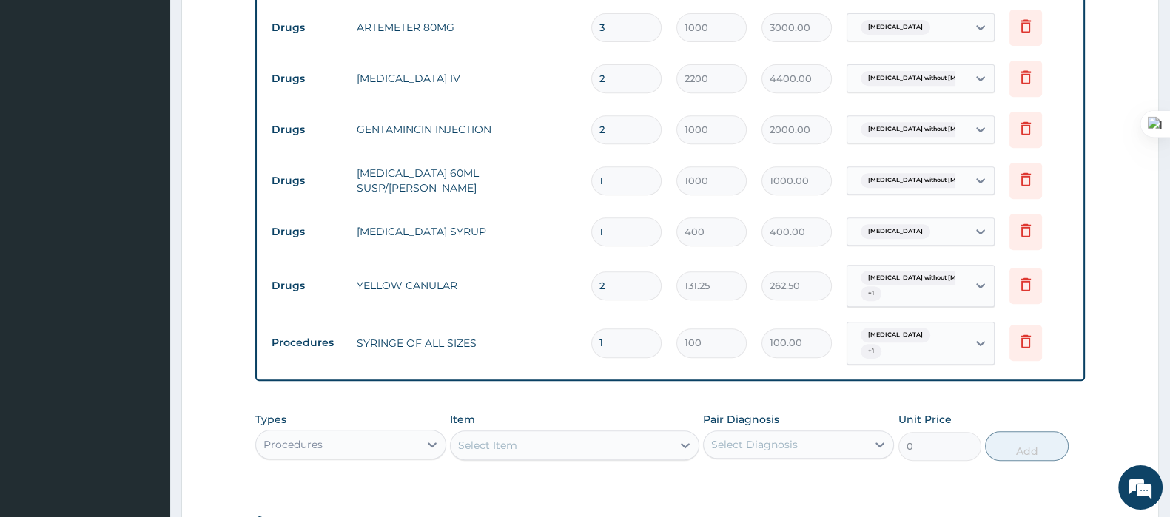
drag, startPoint x: 580, startPoint y: 345, endPoint x: 551, endPoint y: 349, distance: 29.2
click at [551, 349] on tr "Procedures SYRINGE OF ALL SIZES 1 100 100.00 Malaria, unspecified + 1 Delete" at bounding box center [669, 343] width 811 height 58
type input "7"
type input "700.00"
type input "7"
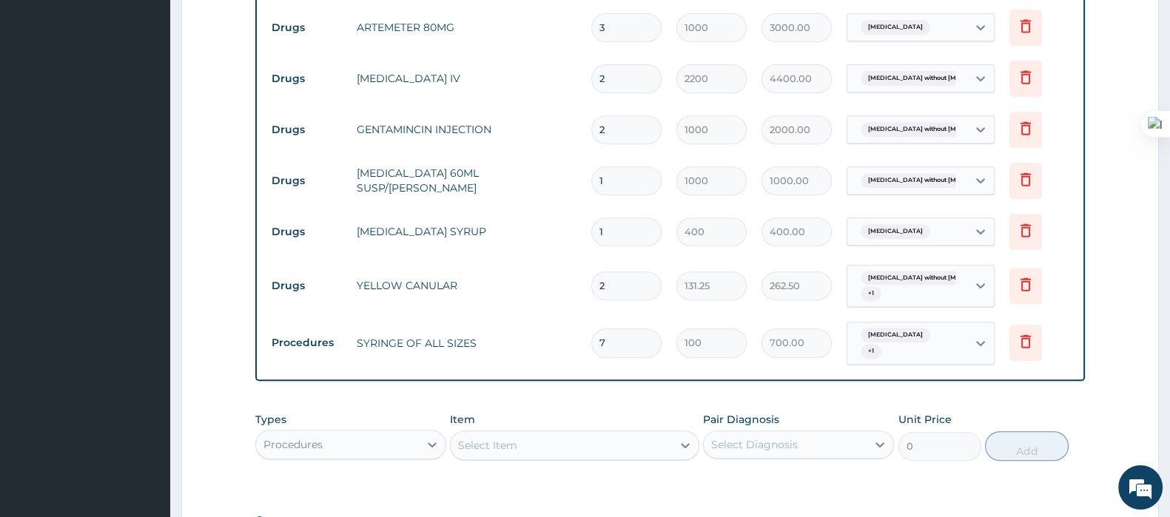
scroll to position [1011, 0]
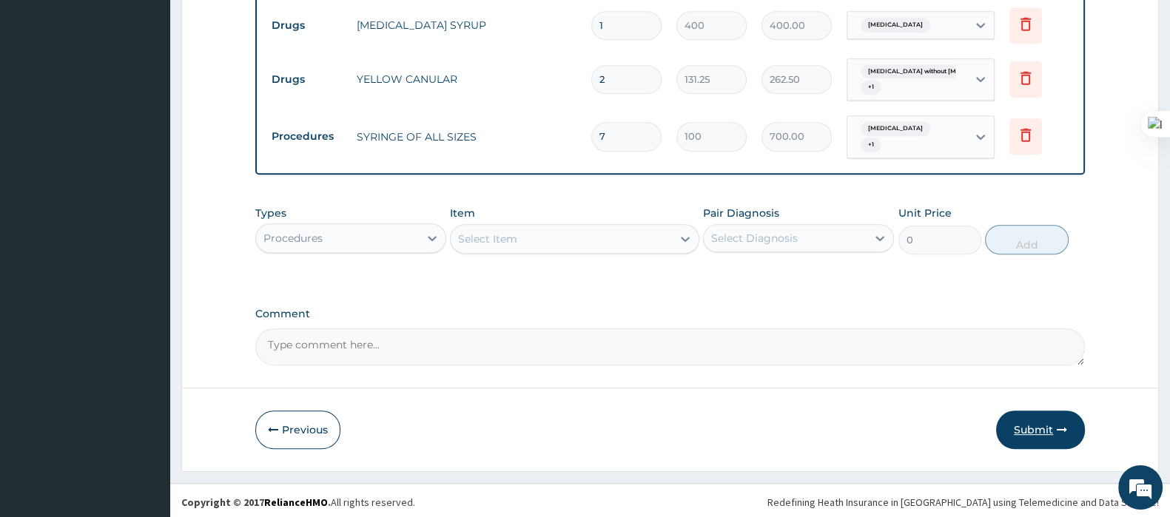
click at [1023, 426] on button "Submit" at bounding box center [1040, 430] width 89 height 38
